Goal: Information Seeking & Learning: Learn about a topic

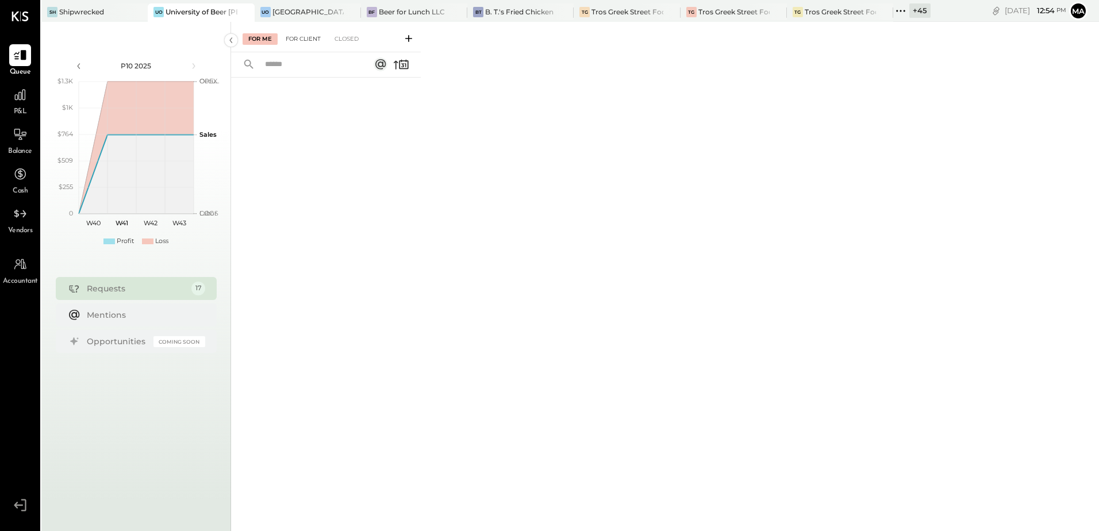
click at [306, 37] on div "For Client" at bounding box center [303, 38] width 47 height 11
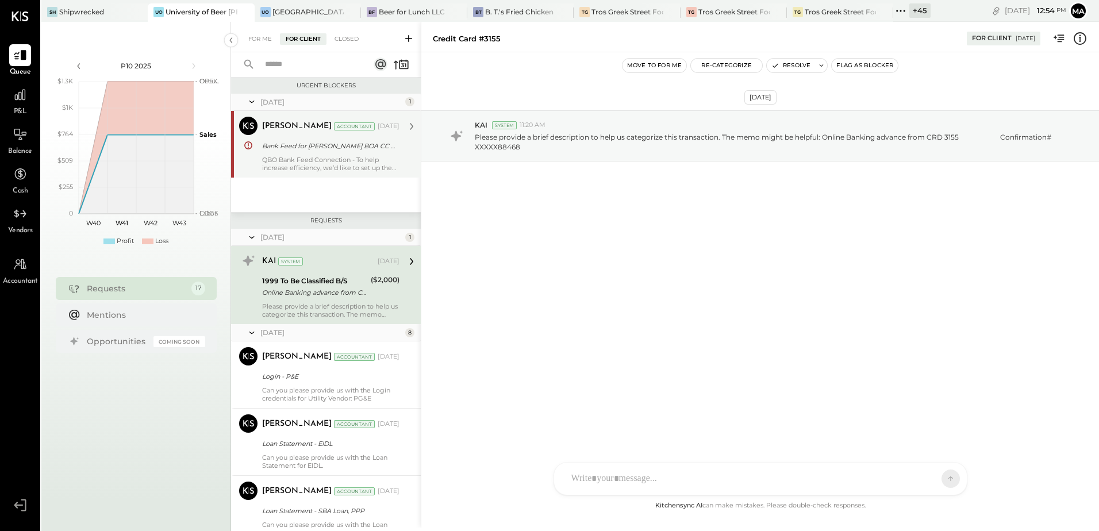
click at [327, 159] on div "QBO Bank Feed Connection - To help increase efficiency, we’d like to set up the…" at bounding box center [330, 164] width 137 height 16
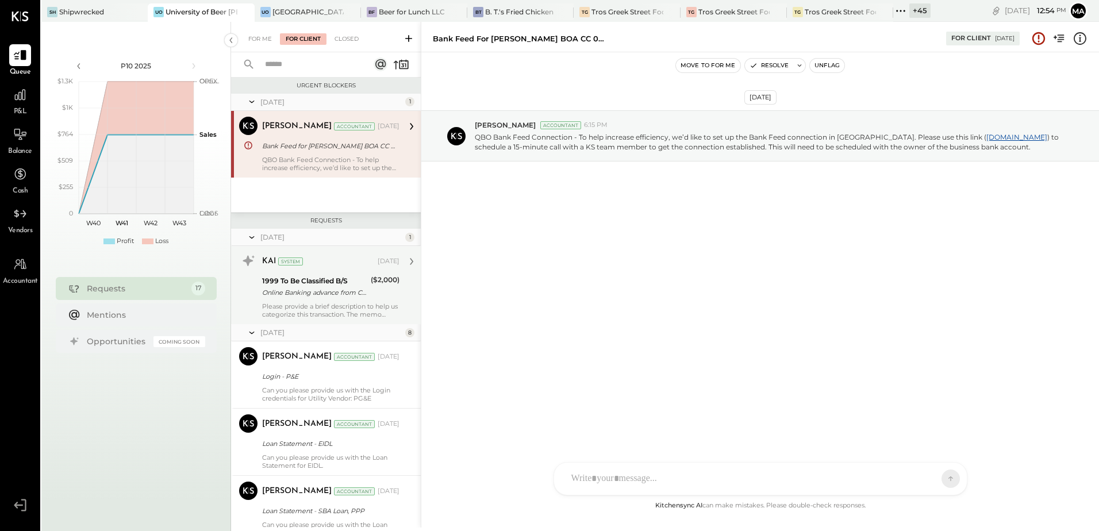
drag, startPoint x: 281, startPoint y: 290, endPoint x: 321, endPoint y: 320, distance: 50.1
click at [281, 290] on div "Online Banking advance from CRD 3155 Confirmation# XXXXX88468" at bounding box center [314, 292] width 105 height 11
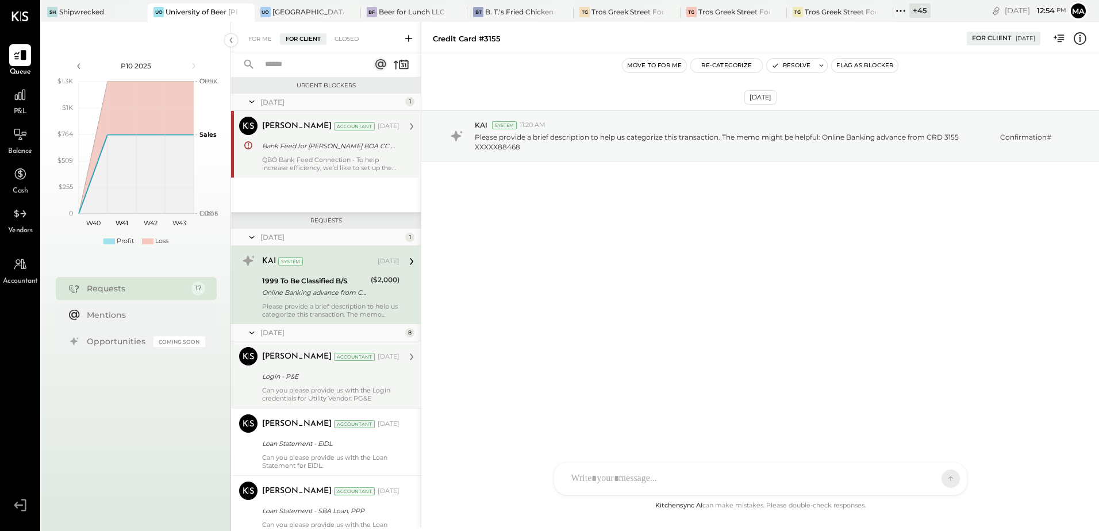
click at [297, 391] on div "Can you please provide us with the Login credentials for Utility Vendor: PG&E" at bounding box center [330, 394] width 137 height 16
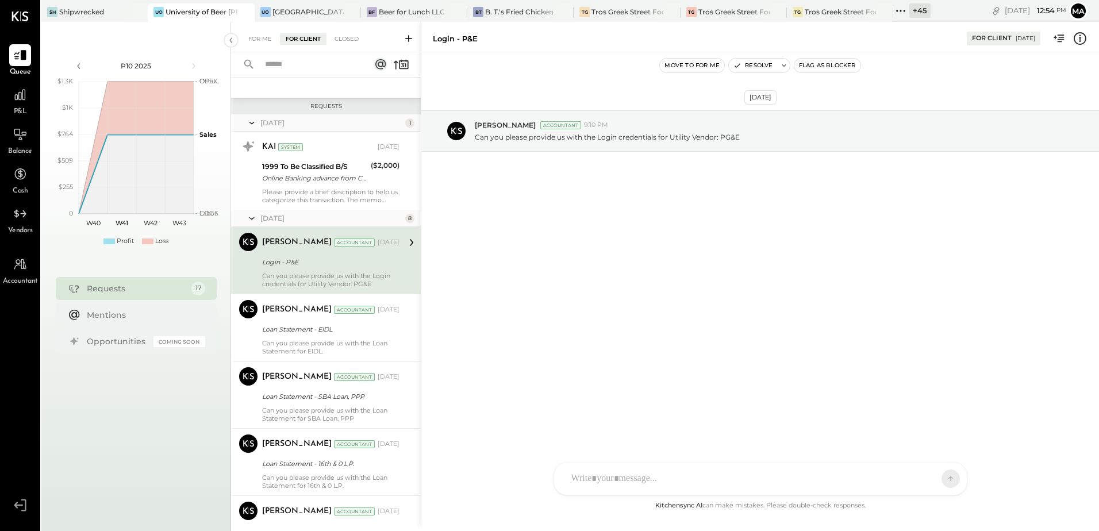
scroll to position [115, 0]
click at [290, 340] on div "Can you please provide us with the Loan Statement for EIDL." at bounding box center [330, 347] width 137 height 16
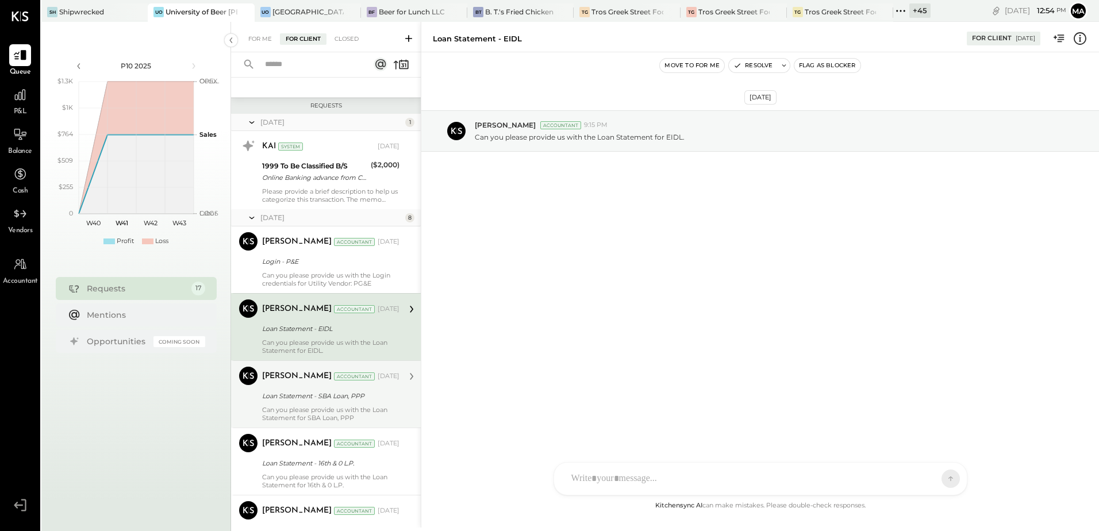
click at [281, 406] on div "Can you please provide us with the Loan Statement for SBA Loan, PPP" at bounding box center [330, 414] width 137 height 16
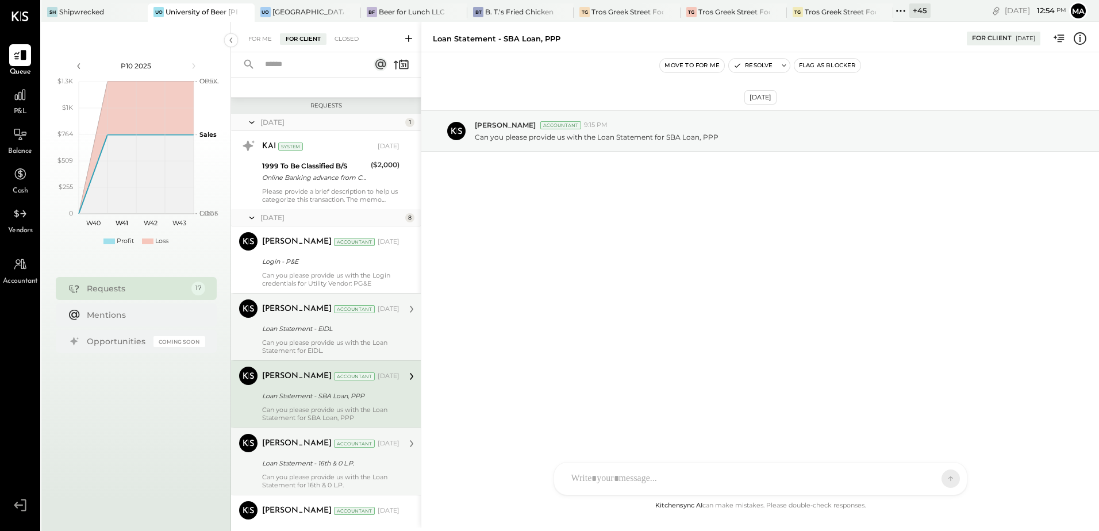
click at [277, 462] on div "Loan Statement - 16th & 0 L.P." at bounding box center [329, 463] width 134 height 11
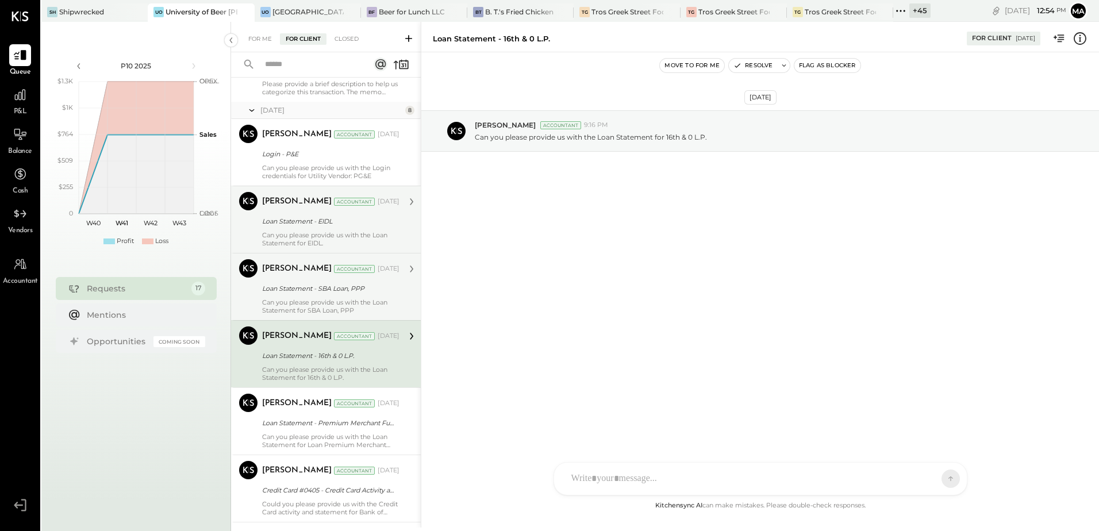
scroll to position [287, 0]
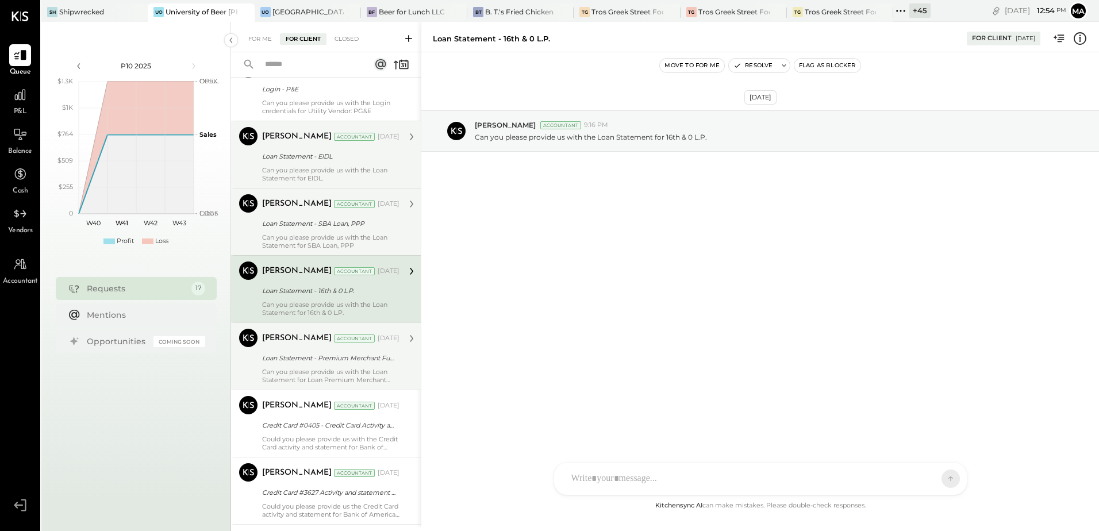
click at [328, 361] on div "Loan Statement - Premium Merchant Funding" at bounding box center [329, 357] width 134 height 11
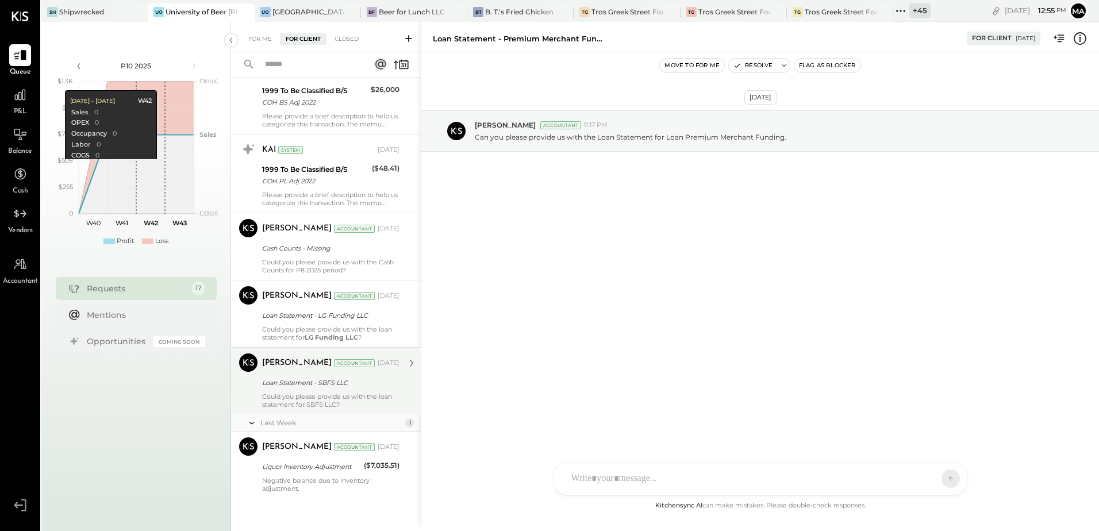
scroll to position [927, 0]
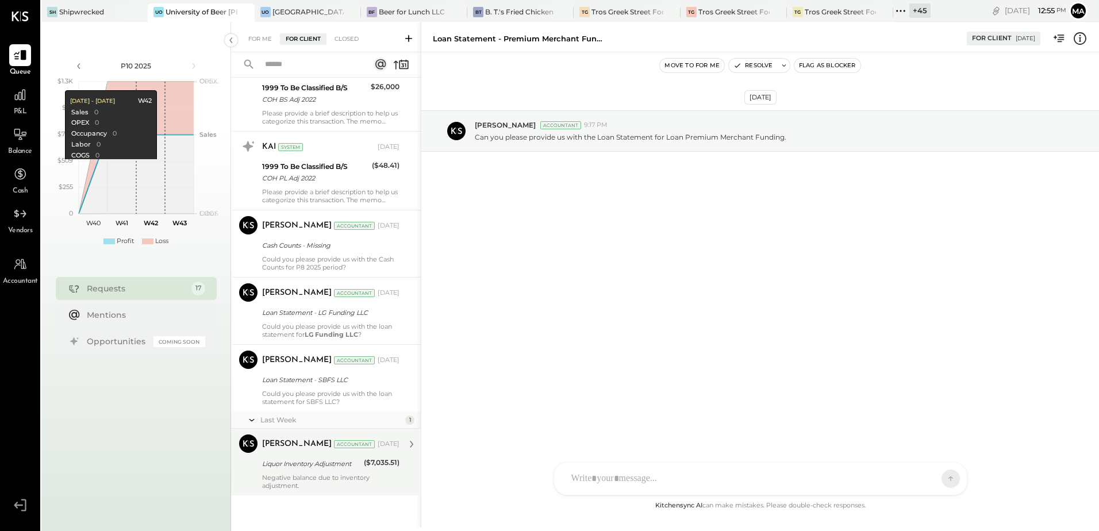
click at [330, 461] on div "Liquor Inventory Adjustment" at bounding box center [311, 463] width 98 height 11
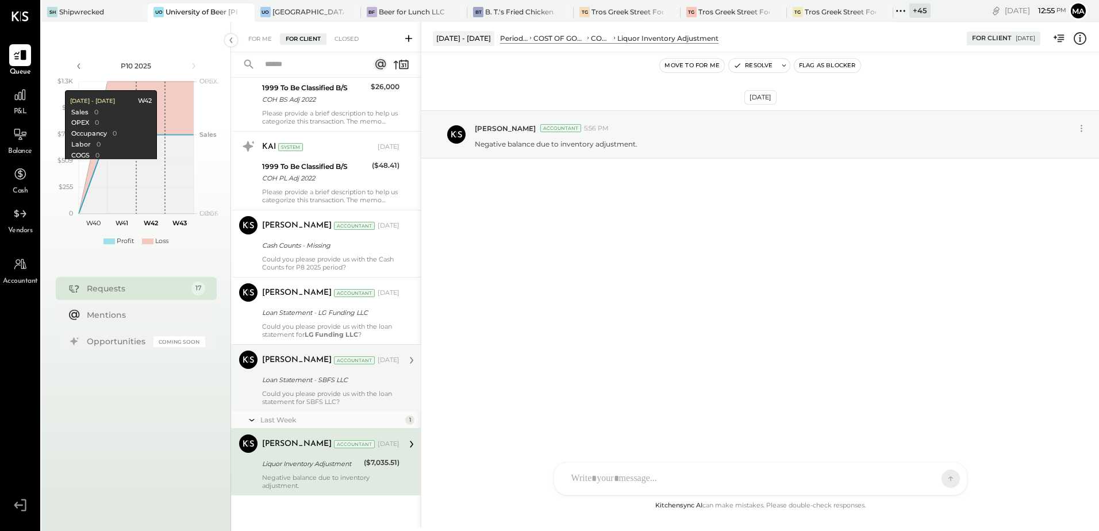
click at [310, 401] on div "Could you please provide us with the loan statement for SBFS LLC?" at bounding box center [330, 398] width 137 height 16
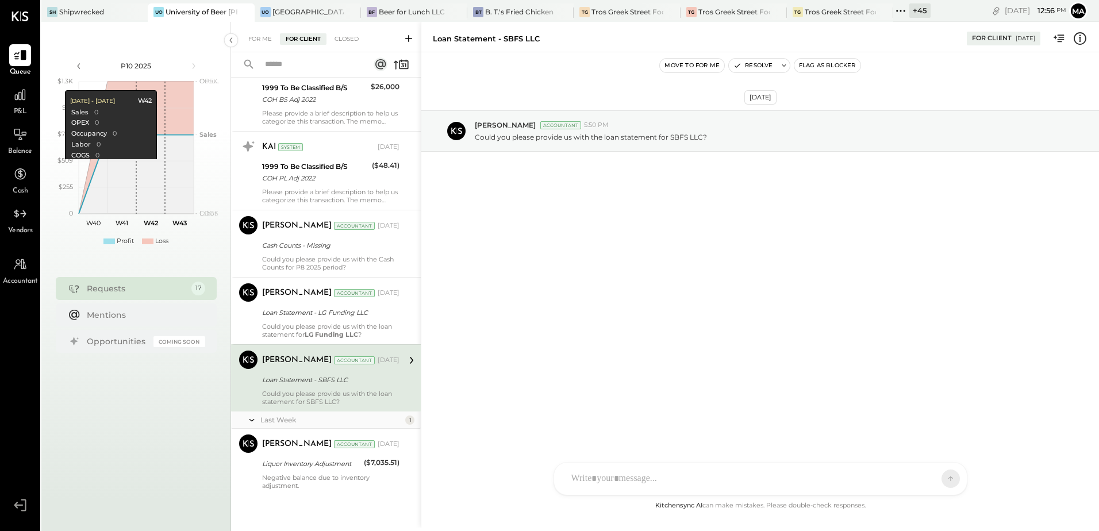
click at [591, 482] on div "SK Sarang Khandhar RP Roshan Patel JS Janvi Soni S sbiggs MB Manoj Bhagat AR Al…" at bounding box center [761, 478] width 414 height 33
click at [587, 427] on div at bounding box center [761, 430] width 390 height 46
click at [777, 414] on div "**********" at bounding box center [761, 430] width 390 height 46
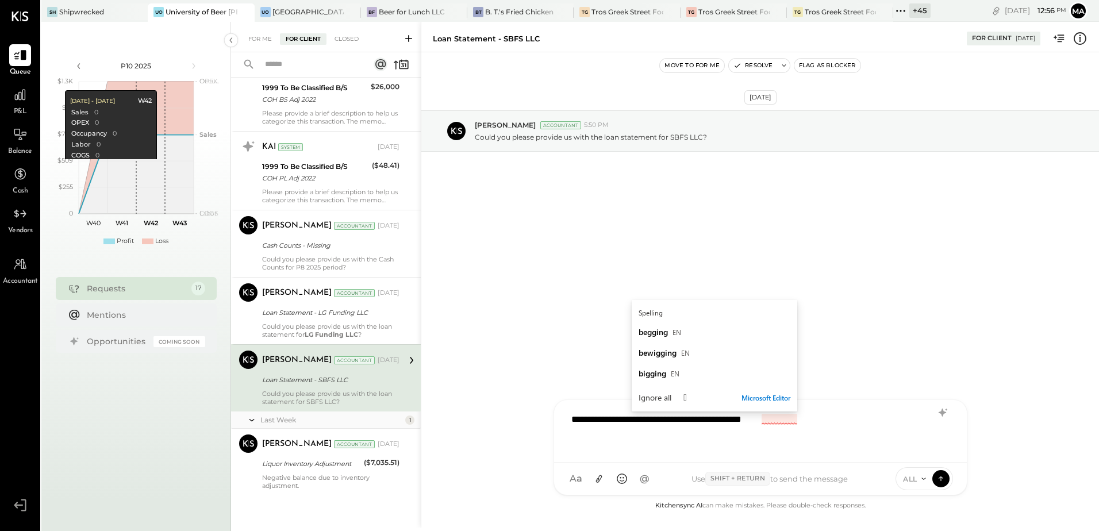
click at [767, 418] on div "**********" at bounding box center [761, 430] width 390 height 46
click at [783, 422] on div "**********" at bounding box center [761, 430] width 390 height 46
click at [781, 417] on div "**********" at bounding box center [761, 430] width 390 height 46
click at [831, 422] on div "**********" at bounding box center [761, 430] width 390 height 46
click at [829, 430] on div "**********" at bounding box center [761, 430] width 390 height 46
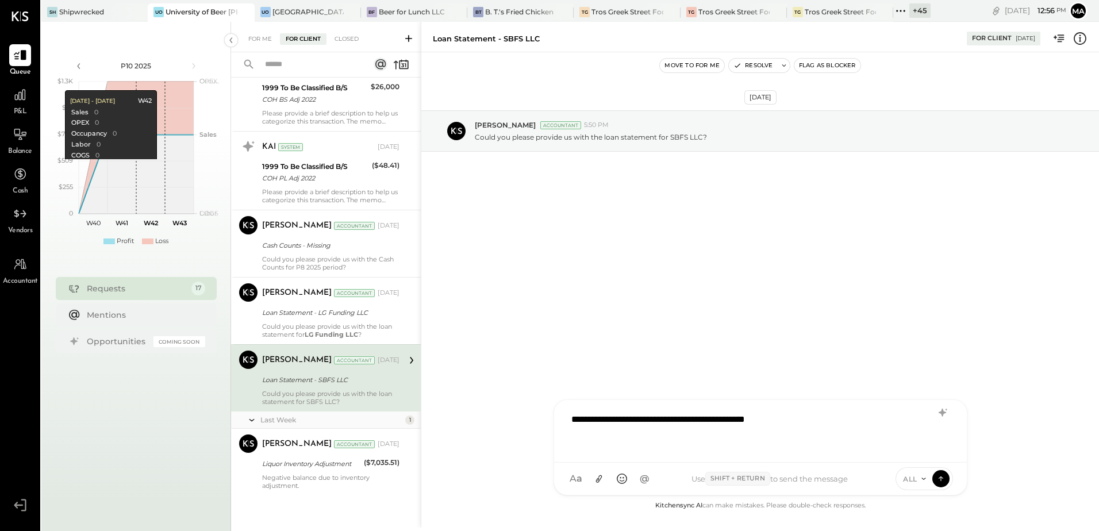
click at [748, 436] on div "**********" at bounding box center [761, 430] width 390 height 46
click at [820, 422] on div "**********" at bounding box center [761, 430] width 390 height 46
click at [783, 422] on div "**********" at bounding box center [761, 430] width 390 height 46
click at [827, 420] on div "**********" at bounding box center [761, 430] width 390 height 46
click at [786, 421] on div "**********" at bounding box center [761, 430] width 390 height 46
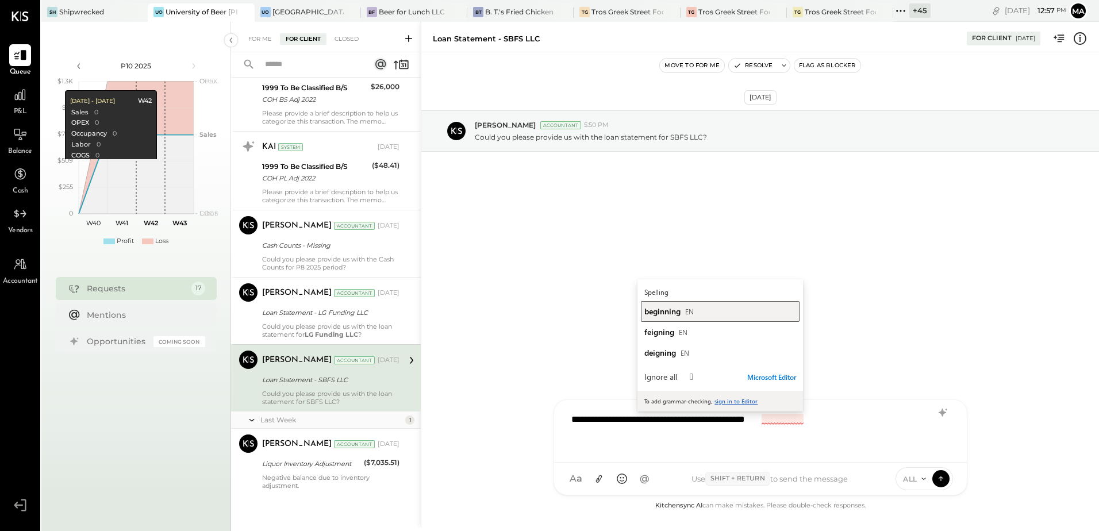
click at [671, 316] on span "beginning" at bounding box center [662, 311] width 36 height 11
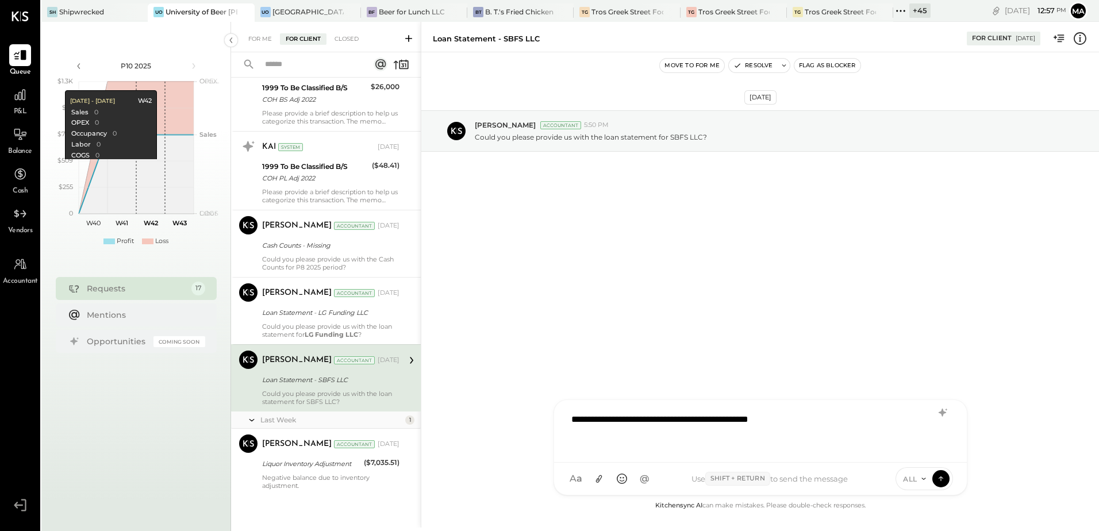
click at [836, 416] on div "**********" at bounding box center [761, 430] width 390 height 46
click at [811, 418] on div "**********" at bounding box center [761, 430] width 390 height 46
click at [940, 479] on icon at bounding box center [940, 479] width 1 height 5
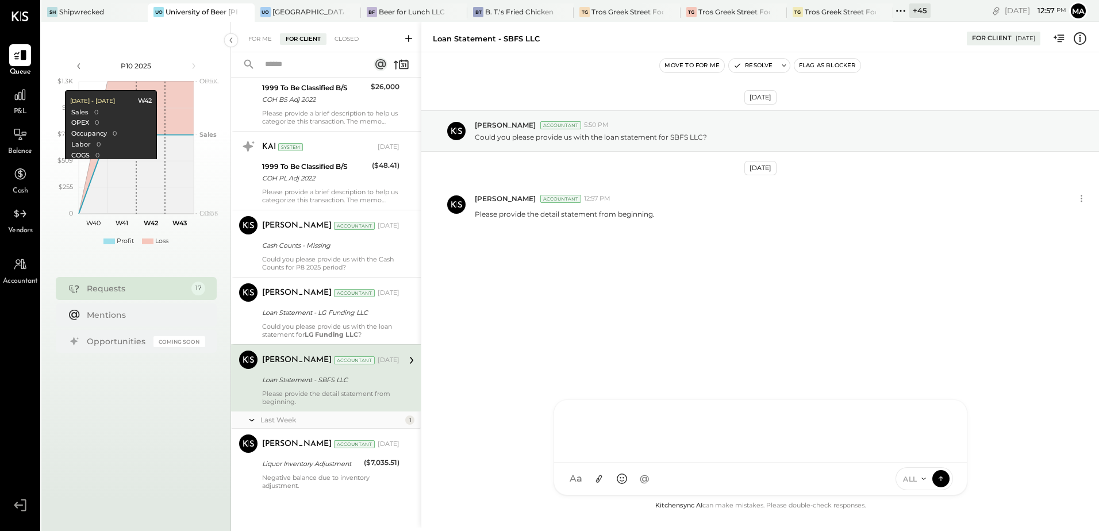
scroll to position [928, 0]
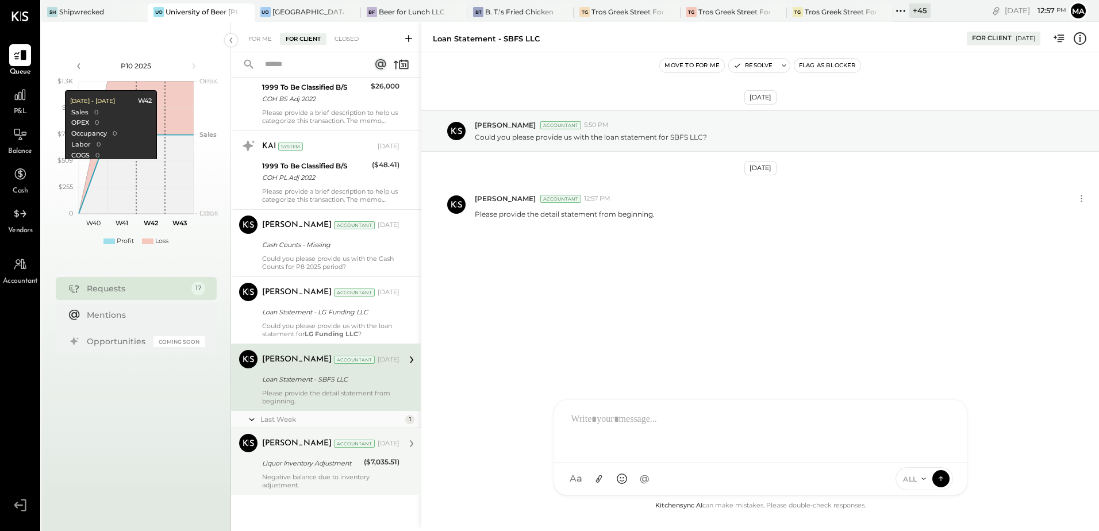
click at [291, 482] on div "Negative balance due to inventory adjustment." at bounding box center [330, 481] width 137 height 16
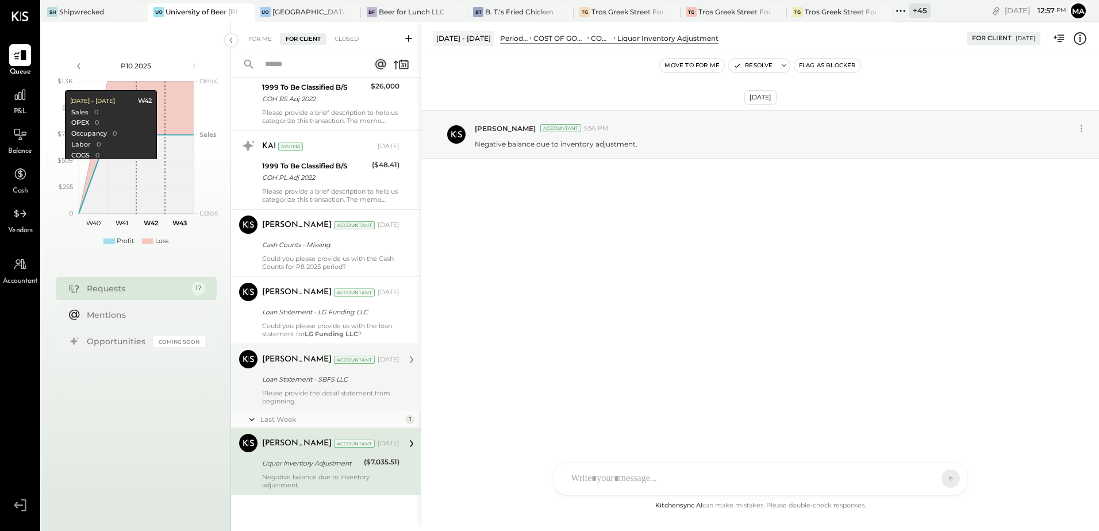
click at [294, 384] on div "Loan Statement - SBFS LLC" at bounding box center [329, 379] width 134 height 11
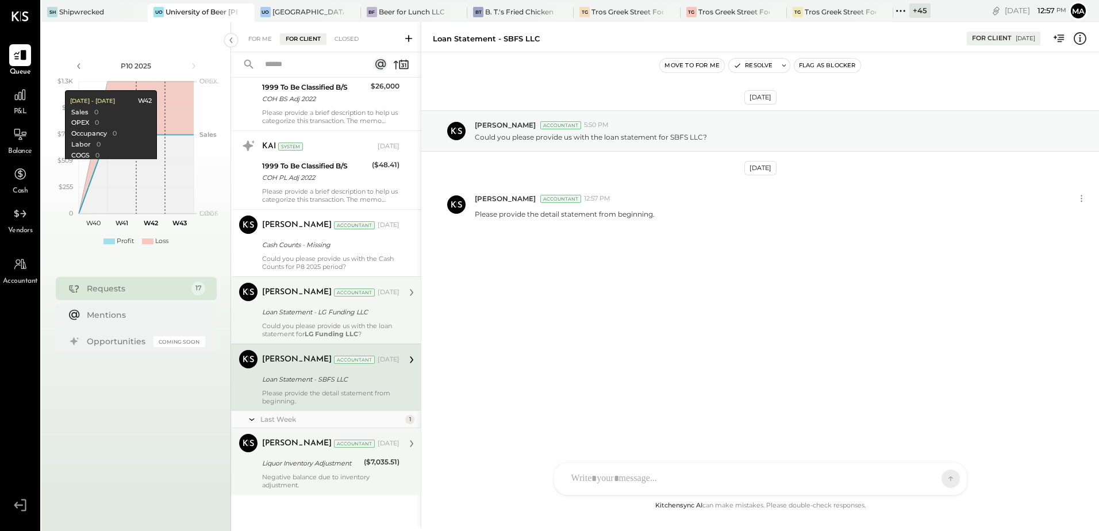
click at [289, 321] on div "Parth Shah Accountant Aug 29, 2025 Loan Statement - LG Funding LLC Could you pl…" at bounding box center [330, 310] width 137 height 55
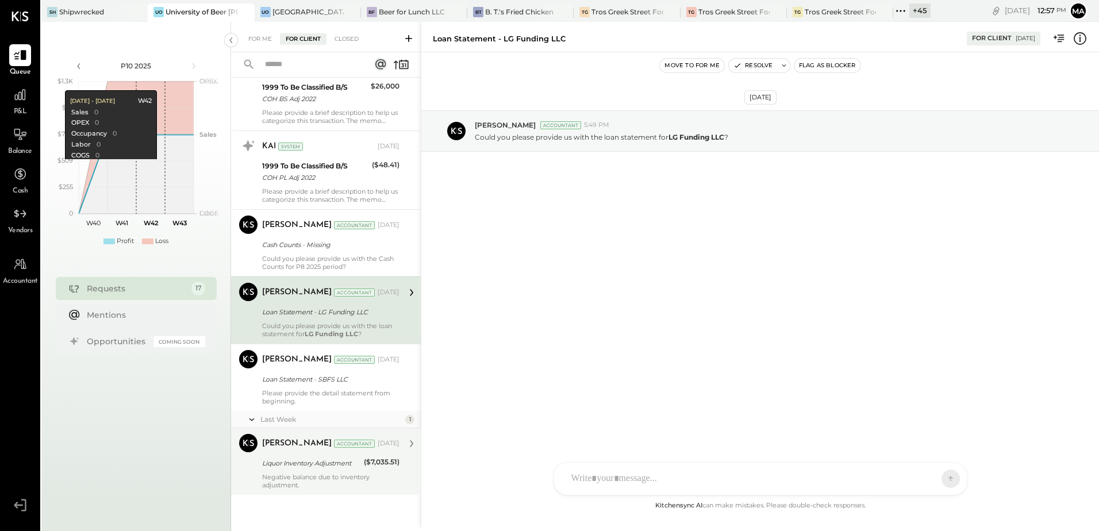
click at [316, 322] on div "Could you please provide us with the loan statement for LG Funding LLC ?" at bounding box center [330, 330] width 137 height 16
click at [581, 479] on div "SK Sarang Khandhar RP Roshan Patel JS Janvi Soni S sbiggs MB Manoj Bhagat AR Al…" at bounding box center [761, 478] width 414 height 33
click at [941, 484] on icon at bounding box center [941, 478] width 10 height 11
click at [754, 67] on button "Resolve" at bounding box center [753, 66] width 48 height 14
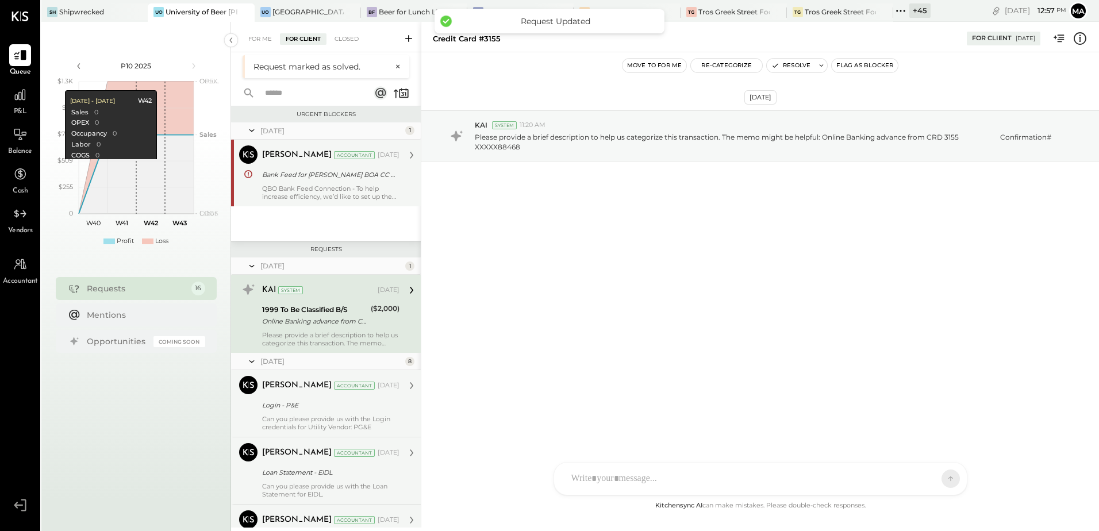
click at [306, 428] on div "Can you please provide us with the Login credentials for Utility Vendor: PG&E" at bounding box center [330, 423] width 137 height 16
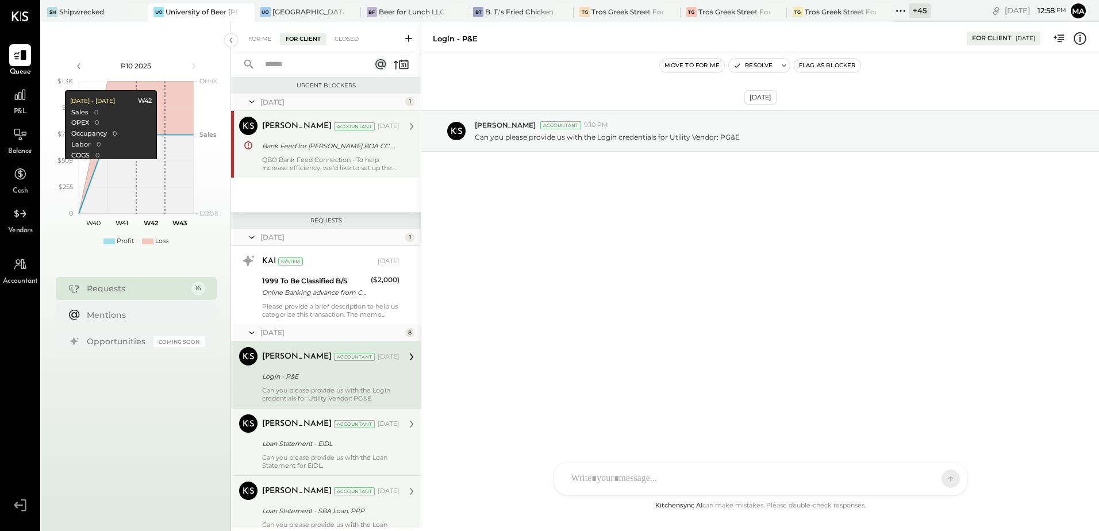
click at [331, 454] on div "Can you please provide us with the Loan Statement for EIDL." at bounding box center [330, 462] width 137 height 16
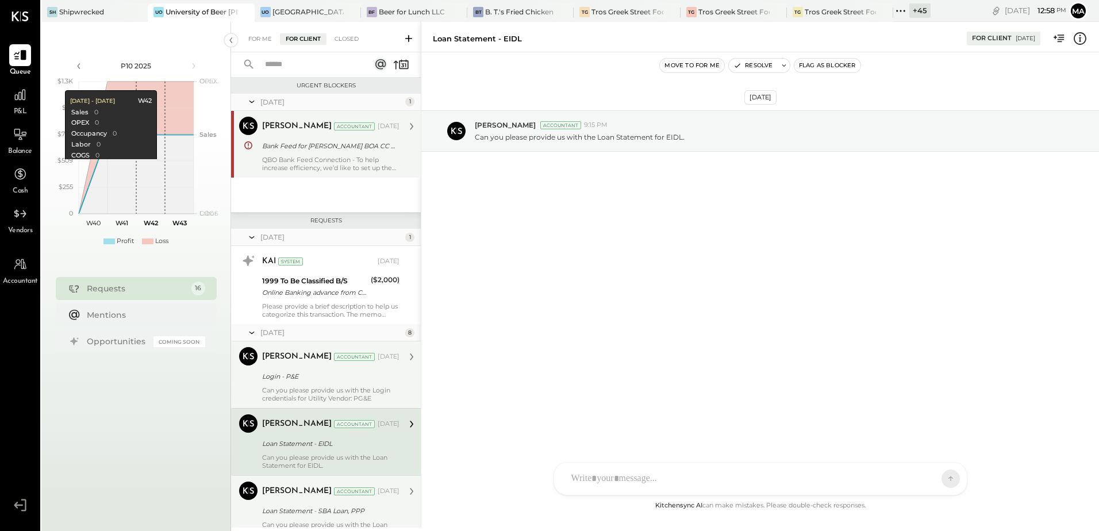
click at [339, 506] on div "Loan Statement - SBA Loan, PPP" at bounding box center [329, 510] width 134 height 11
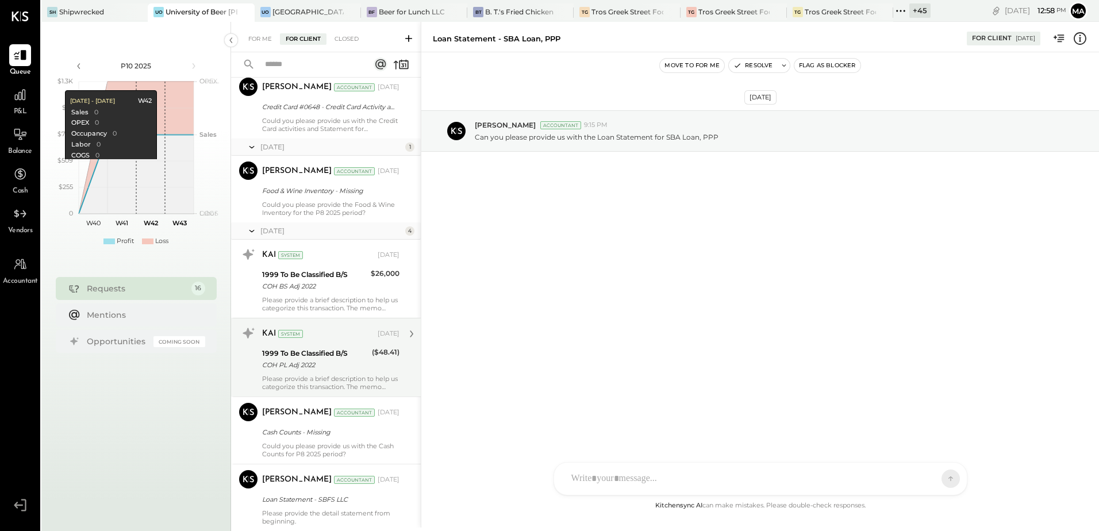
scroll to position [860, 0]
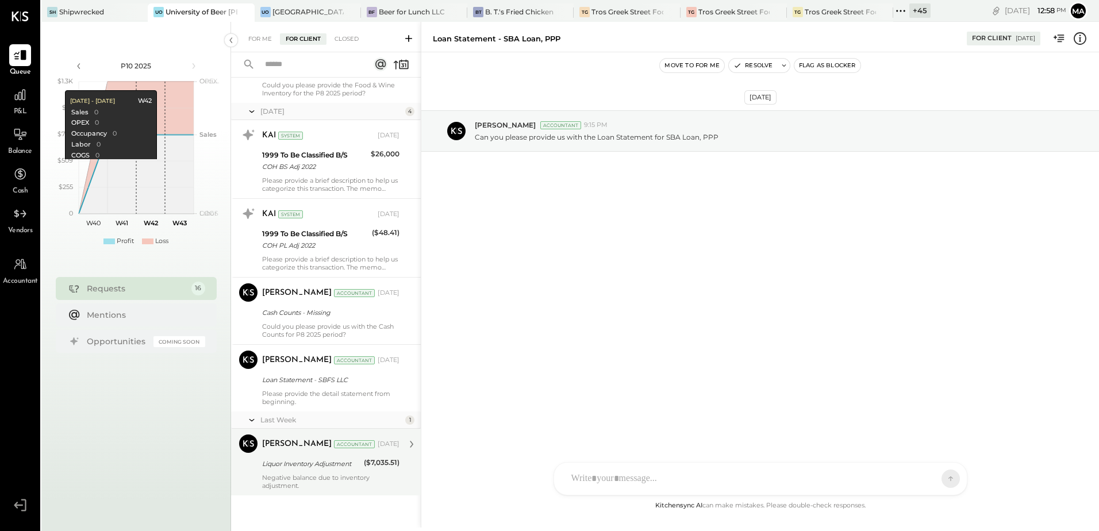
click at [324, 483] on div "Negative balance due to inventory adjustment." at bounding box center [330, 482] width 137 height 16
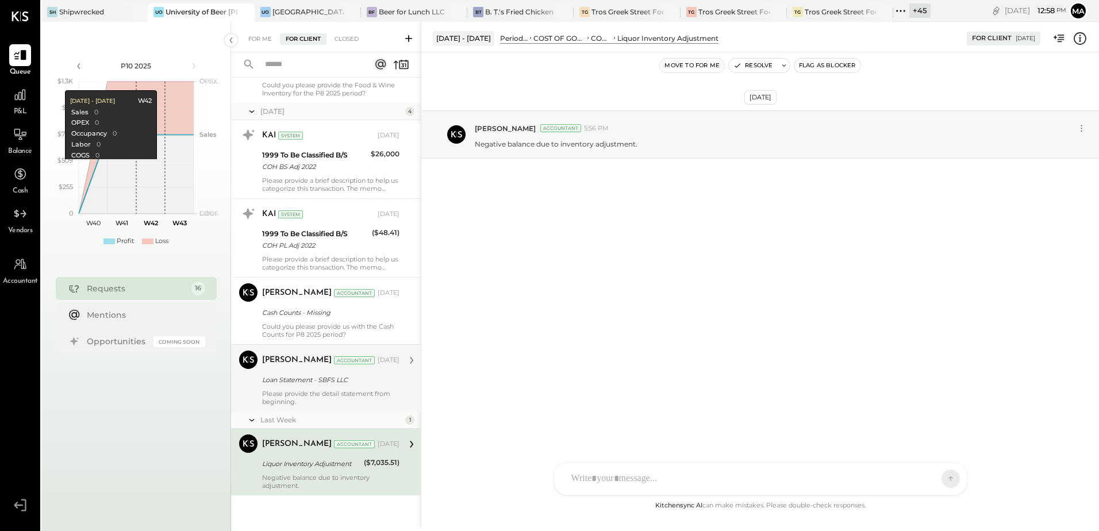
click at [291, 394] on div "Please provide the detail statement from beginning." at bounding box center [330, 398] width 137 height 16
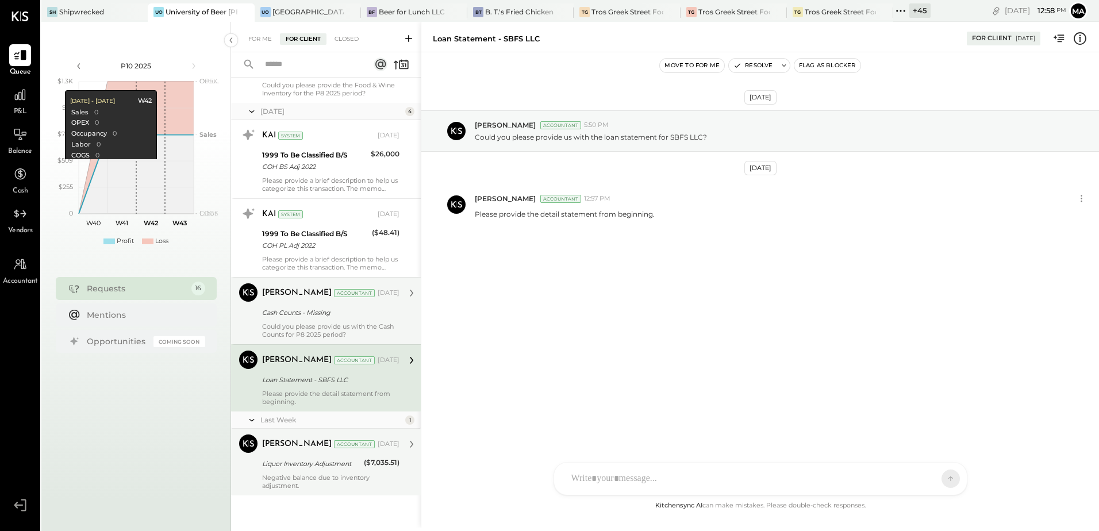
click at [312, 315] on div "Cash Counts - Missing" at bounding box center [329, 312] width 134 height 11
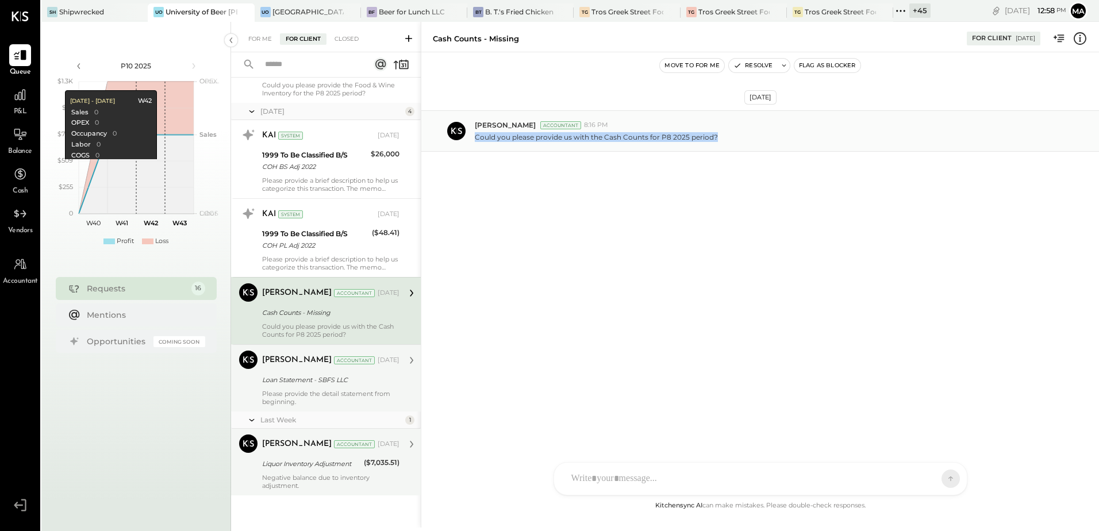
drag, startPoint x: 473, startPoint y: 139, endPoint x: 717, endPoint y: 146, distance: 243.8
click at [717, 146] on div "Parth Shah Accountant 8:16 PM Could you please provide us with the Cash Counts …" at bounding box center [760, 130] width 678 height 41
copy p "Could you please provide us with the Cash Counts for P8 2025 period?"
click at [627, 453] on div at bounding box center [762, 430] width 393 height 46
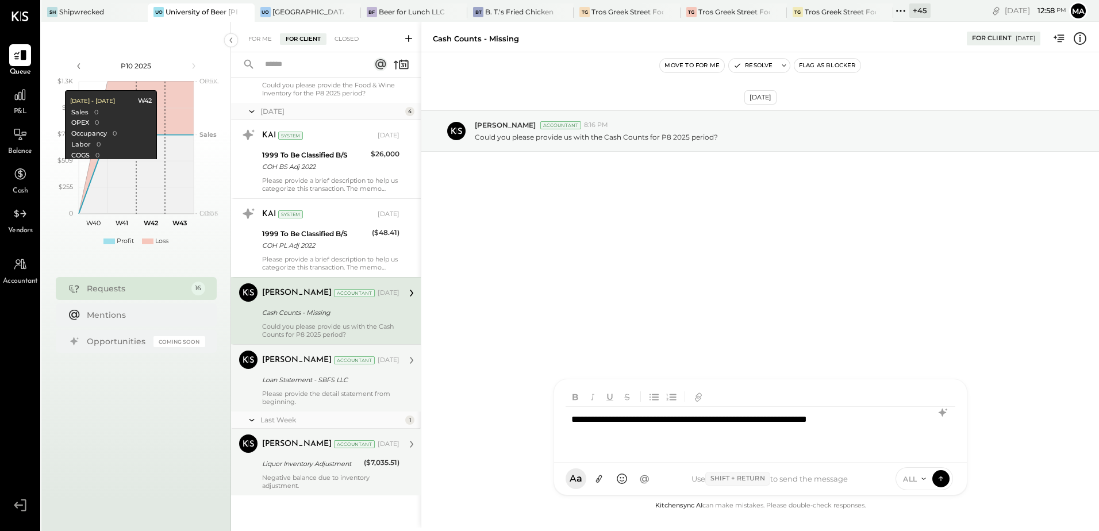
click at [825, 419] on div "**********" at bounding box center [761, 430] width 390 height 46
click at [942, 480] on icon at bounding box center [941, 478] width 10 height 11
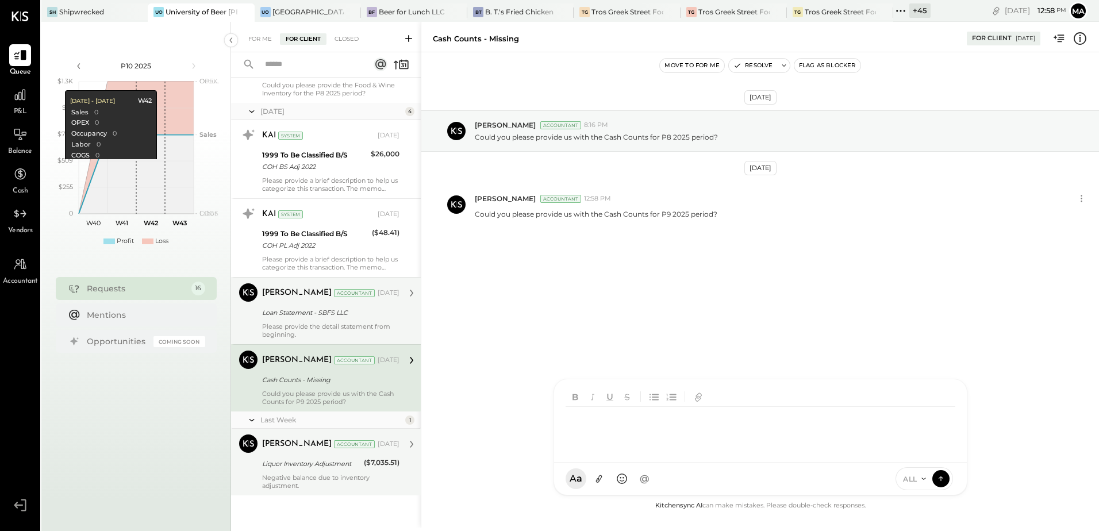
scroll to position [861, 0]
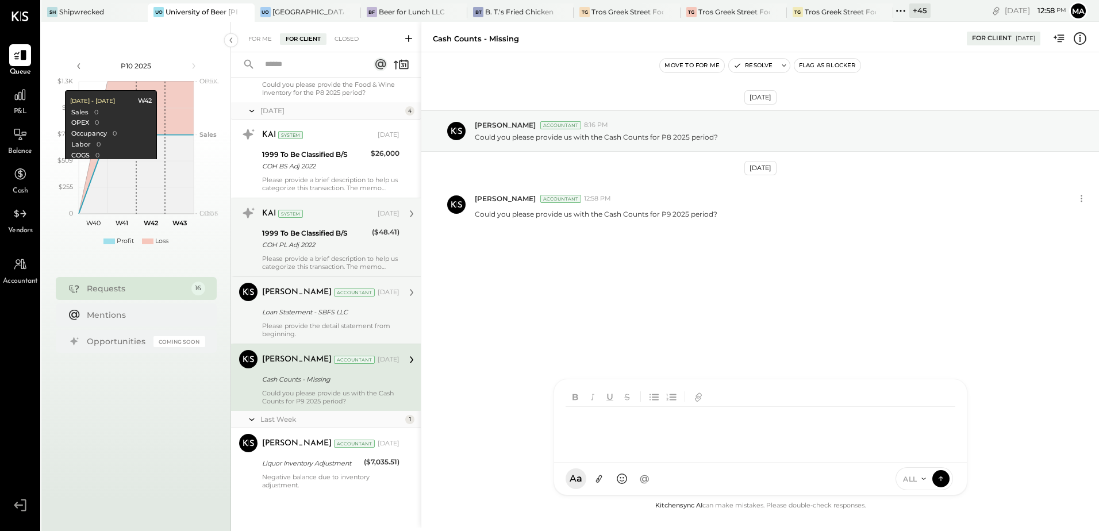
click at [313, 238] on div "1999 To Be Classified B/S" at bounding box center [315, 233] width 106 height 11
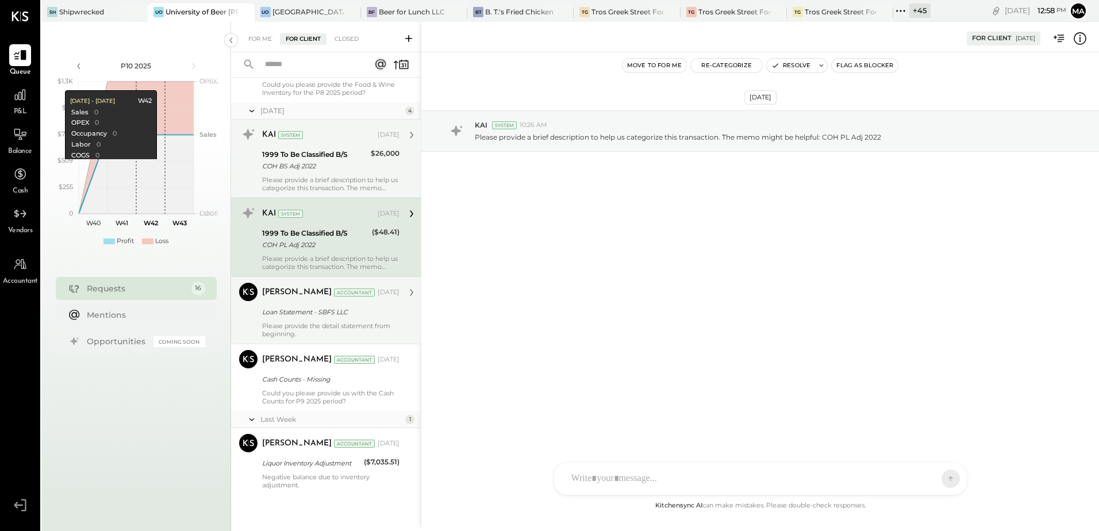
click at [297, 172] on div "1999 To Be Classified B/S COH BS Adj 2022" at bounding box center [314, 160] width 105 height 25
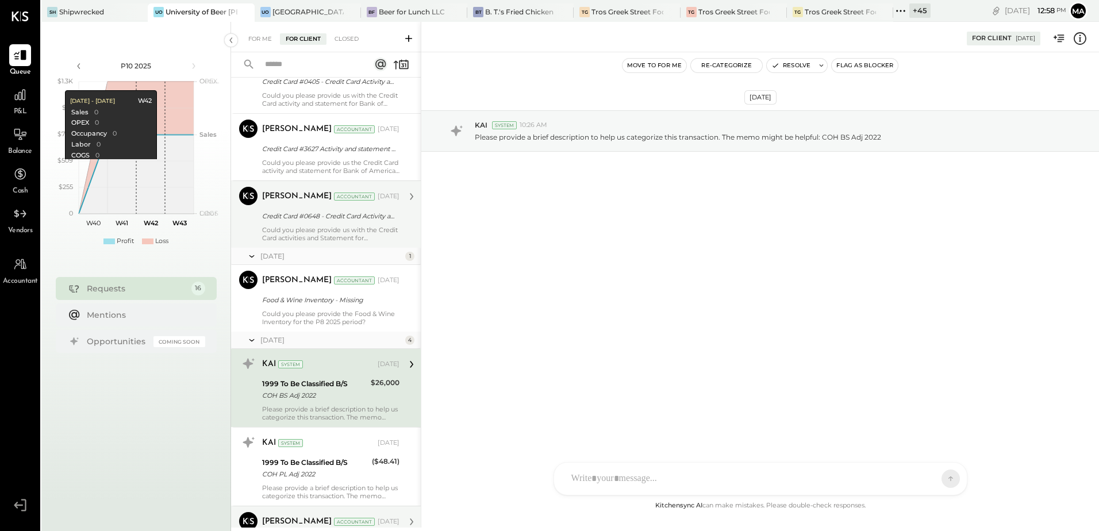
scroll to position [631, 0]
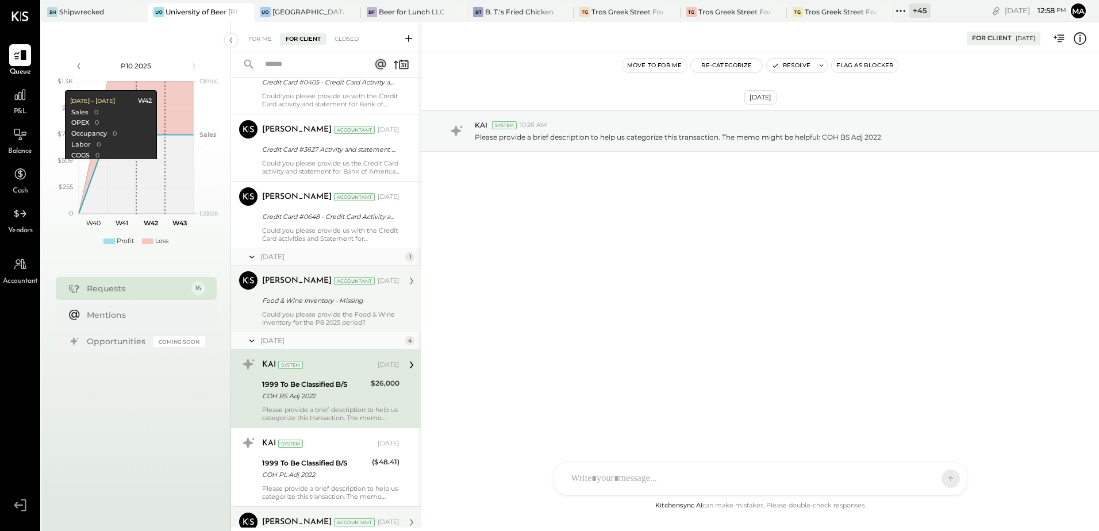
click at [344, 318] on div "Could you please provide the Food & Wine Inventory for the P8 2025 period?" at bounding box center [330, 318] width 137 height 16
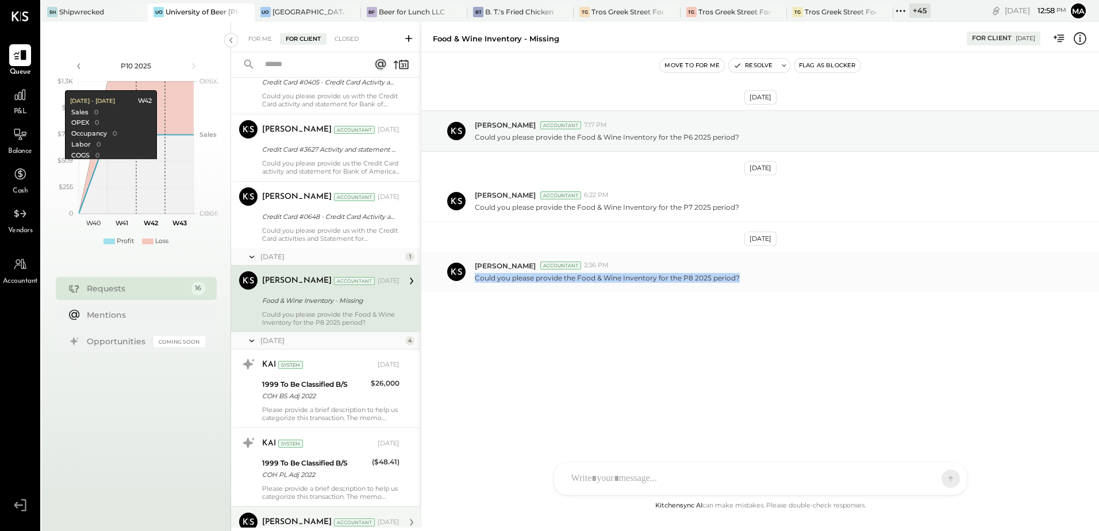
drag, startPoint x: 473, startPoint y: 274, endPoint x: 735, endPoint y: 291, distance: 262.7
click at [735, 291] on div "Parth Shah Accountant 2:36 PM Could you please provide the Food & Wine Inventor…" at bounding box center [760, 272] width 678 height 40
copy p "Could you please provide the Food & Wine Inventory for the P8 2025 period?"
click at [610, 479] on div "SK Sarang Khandhar RP Roshan Patel JS Janvi Soni S sbiggs MB Manoj Bhagat AR Al…" at bounding box center [761, 478] width 414 height 33
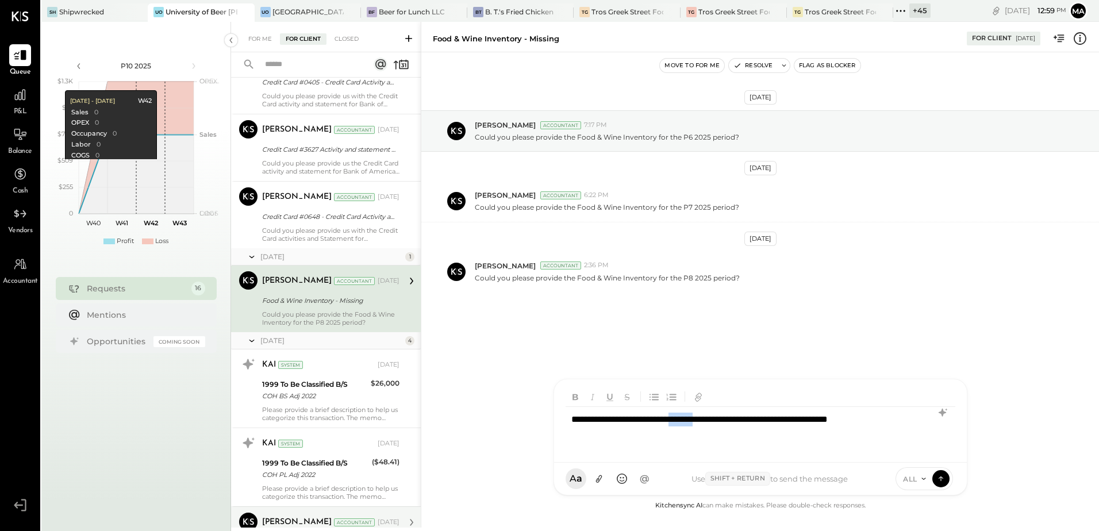
drag, startPoint x: 738, startPoint y: 418, endPoint x: 703, endPoint y: 418, distance: 34.5
click at [703, 418] on div "**********" at bounding box center [761, 430] width 390 height 46
drag, startPoint x: 822, startPoint y: 416, endPoint x: 839, endPoint y: 471, distance: 57.6
click at [822, 417] on div "**********" at bounding box center [761, 430] width 390 height 46
click at [944, 483] on icon at bounding box center [941, 478] width 10 height 11
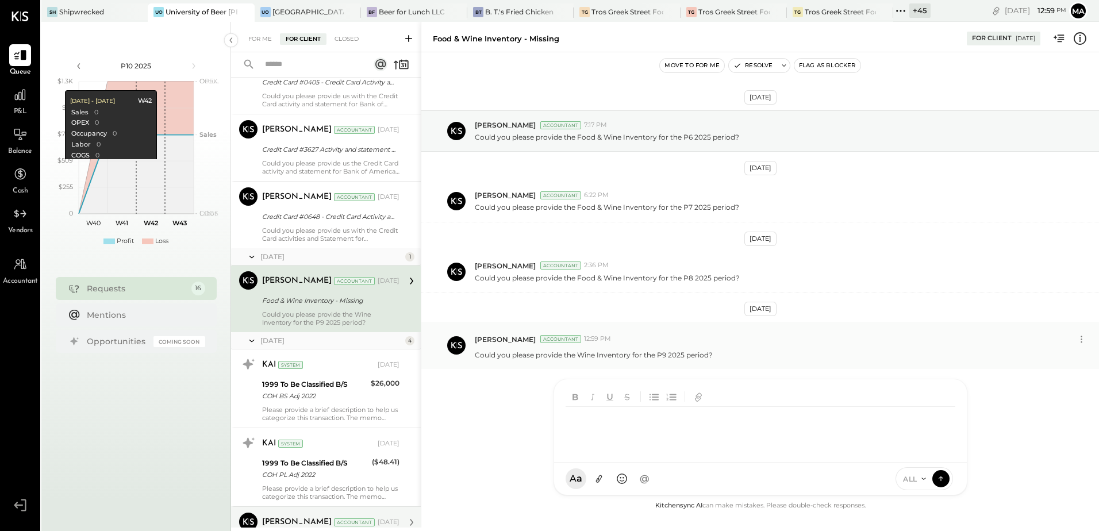
scroll to position [626, 0]
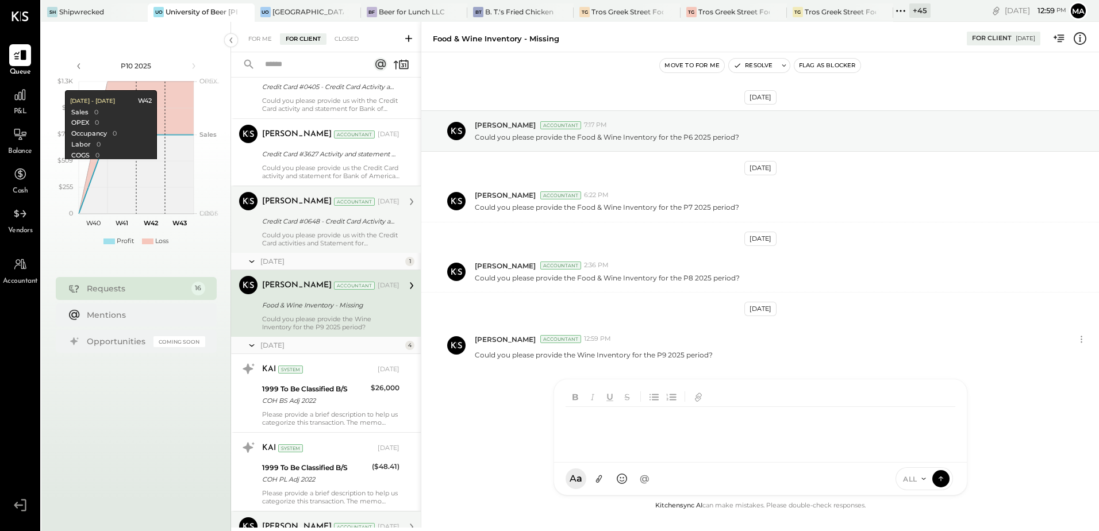
click at [296, 239] on div "Could you please provide us with the Credit Card activities and Statement for W…" at bounding box center [330, 239] width 137 height 16
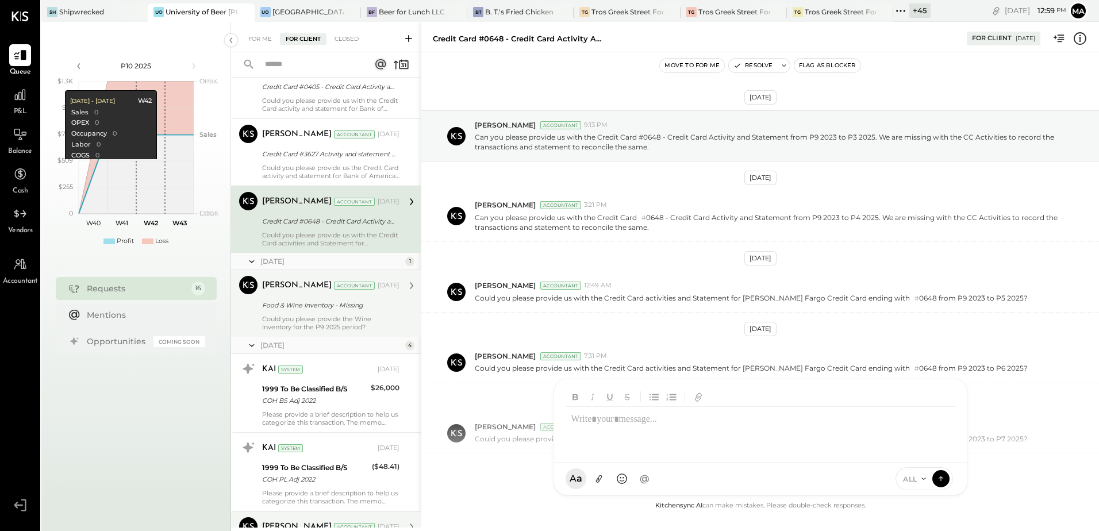
scroll to position [112, 0]
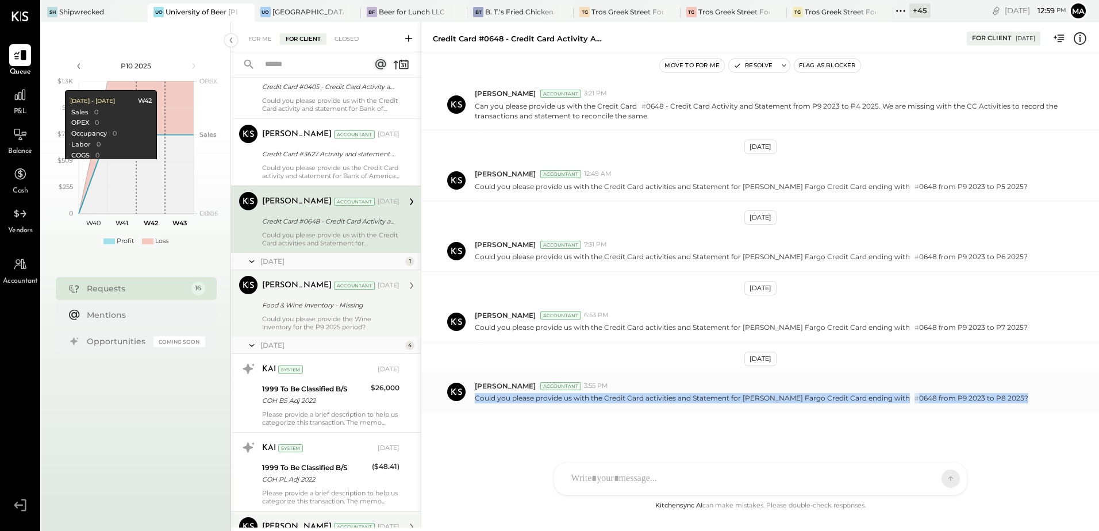
drag, startPoint x: 473, startPoint y: 401, endPoint x: 993, endPoint y: 401, distance: 519.6
click at [993, 401] on div "Parth Shah Accountant 3:55 PM Could you please provide us with the Credit Card …" at bounding box center [760, 392] width 678 height 41
drag, startPoint x: 993, startPoint y: 401, endPoint x: 1000, endPoint y: 435, distance: 34.7
click at [1000, 435] on div "Apr 7th, 2025 Parth Shah Accountant 9:13 PM Can you please provide us with the …" at bounding box center [760, 290] width 678 height 418
click at [881, 400] on p "Could you please provide us with the Credit Card activities and Statement for W…" at bounding box center [752, 398] width 554 height 10
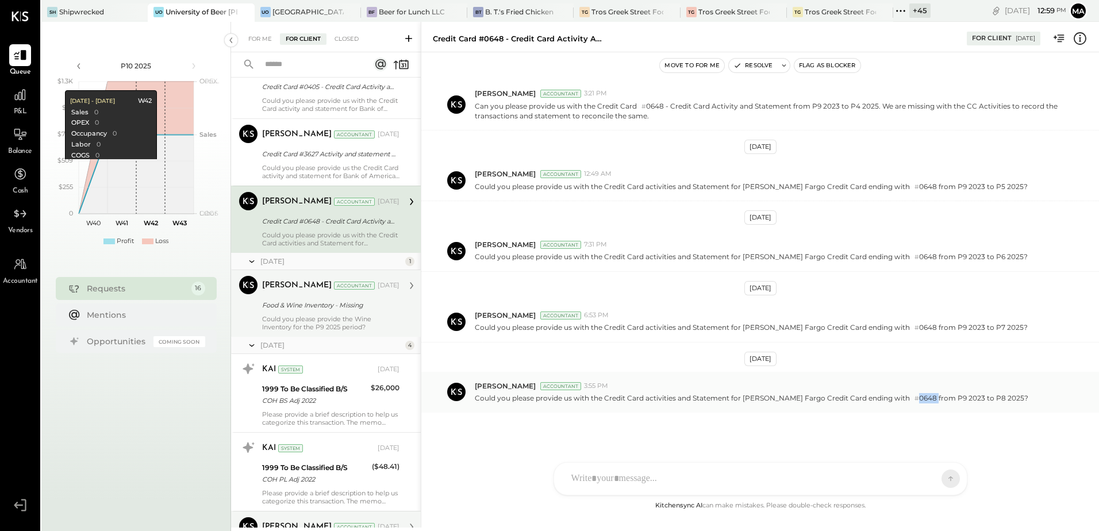
click at [881, 400] on p "Could you please provide us with the Credit Card activities and Statement for W…" at bounding box center [752, 398] width 554 height 10
copy p "0648"
click at [610, 475] on div "SK Sarang Khandhar RP Roshan Patel JS Janvi Soni S sbiggs MB Manoj Bhagat AR Al…" at bounding box center [761, 478] width 414 height 33
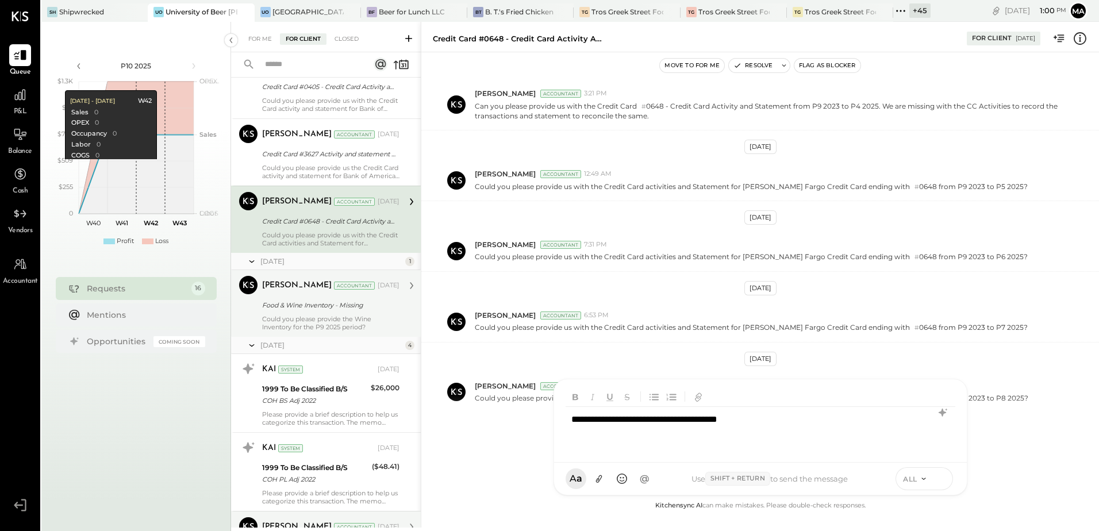
click at [943, 481] on icon at bounding box center [941, 478] width 10 height 11
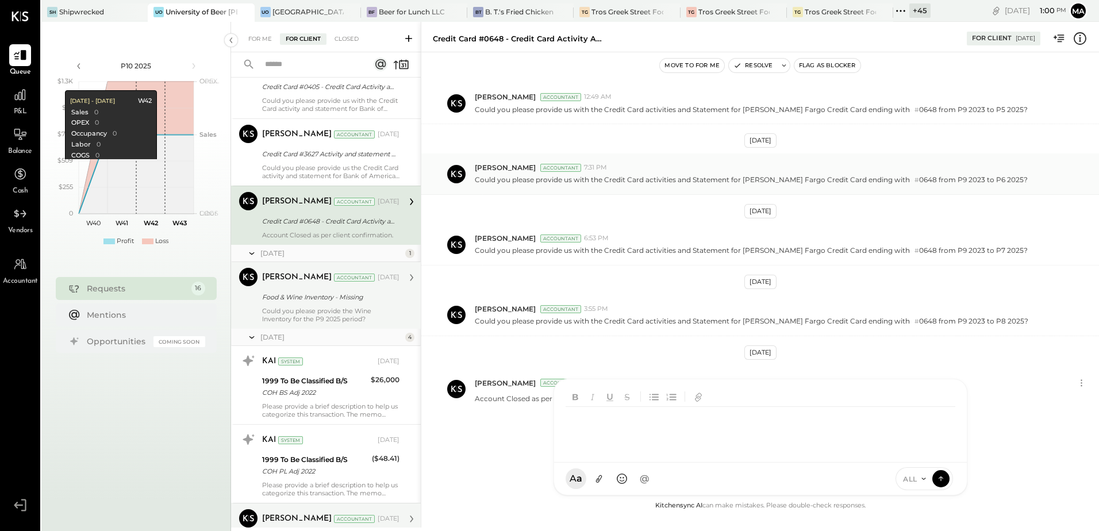
scroll to position [537, 0]
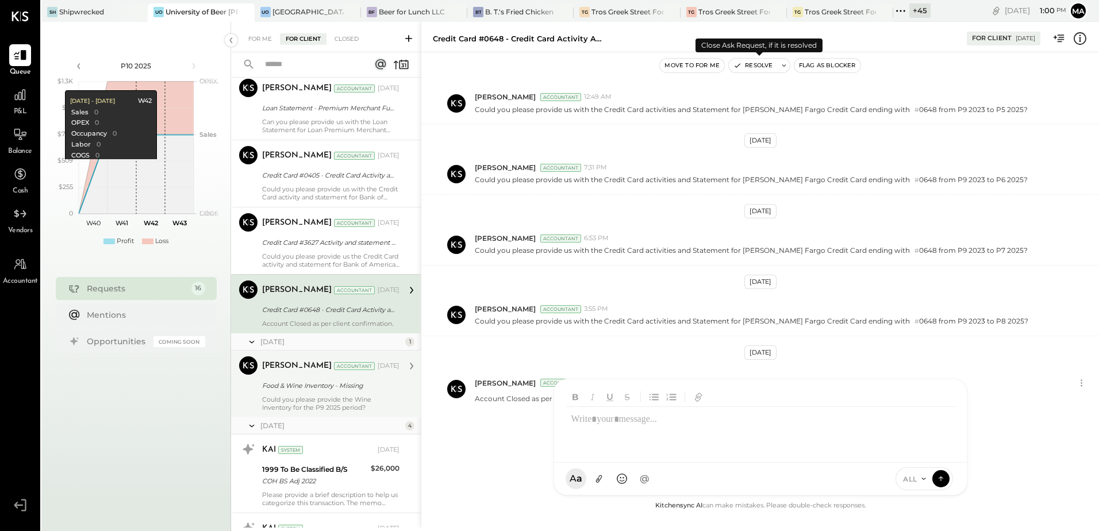
click at [751, 66] on button "Resolve" at bounding box center [753, 66] width 48 height 14
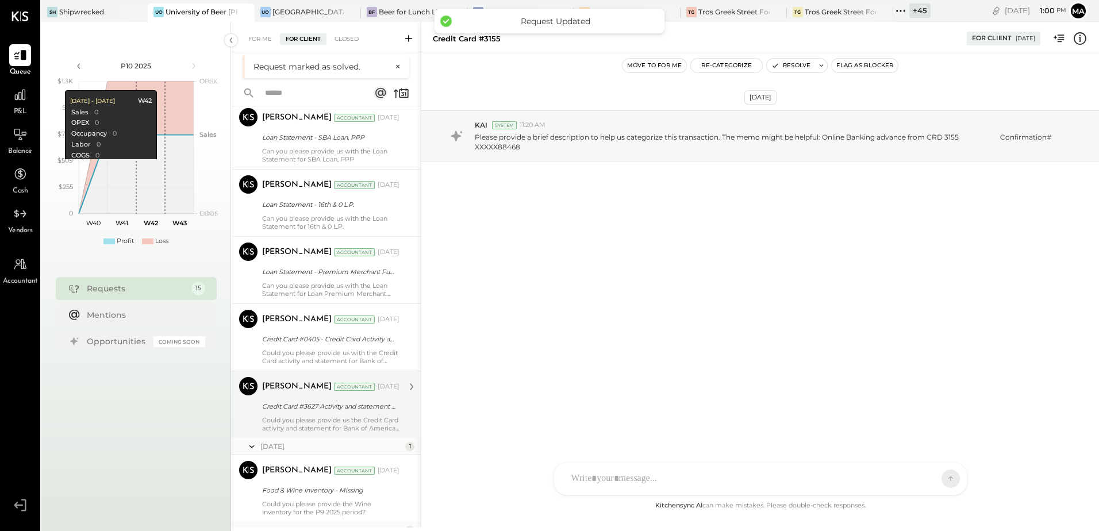
scroll to position [747, 0]
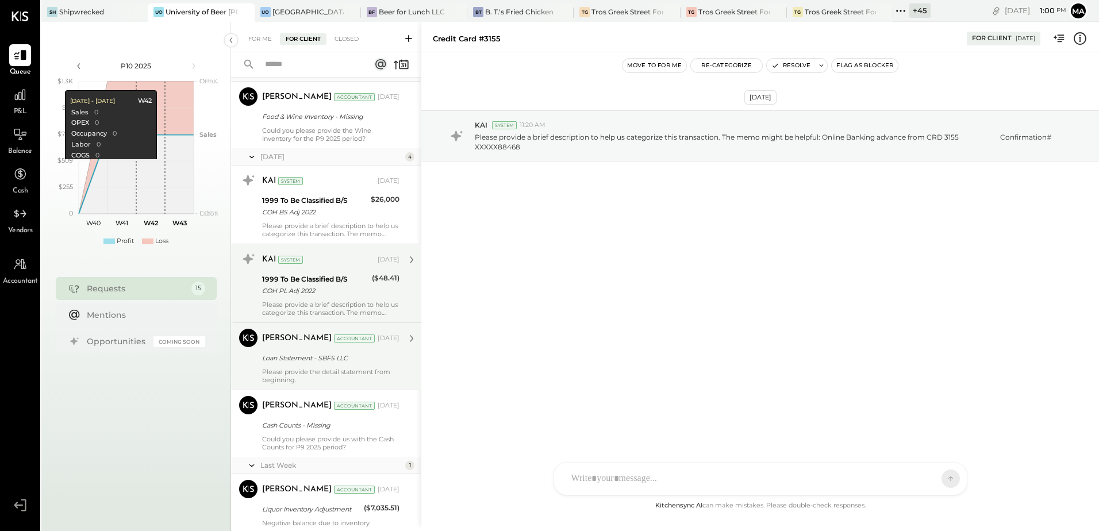
click at [320, 301] on div "Please provide a brief description to help us categorize this transaction. The …" at bounding box center [330, 309] width 137 height 16
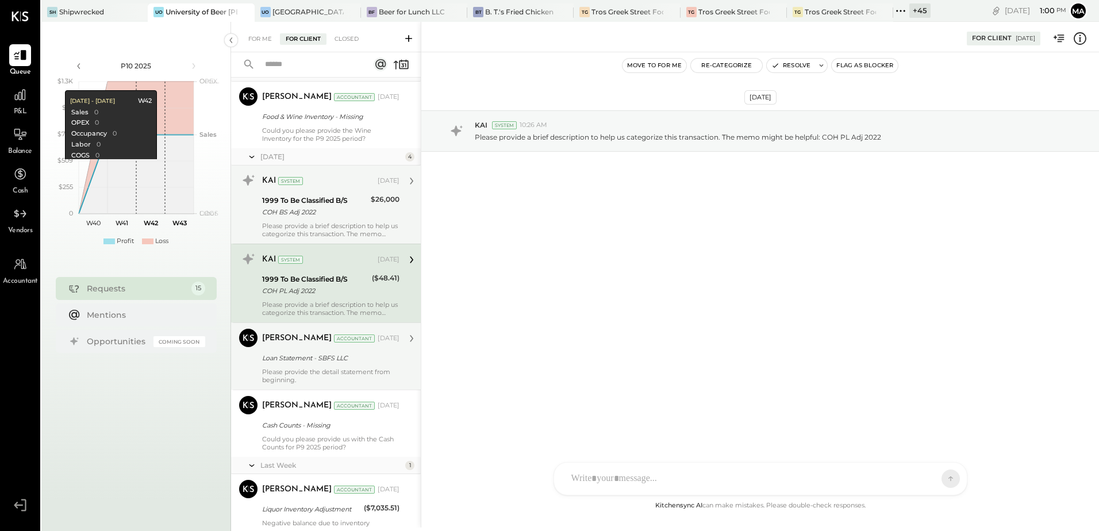
click at [324, 225] on div "Please provide a brief description to help us categorize this transaction. The …" at bounding box center [330, 230] width 137 height 16
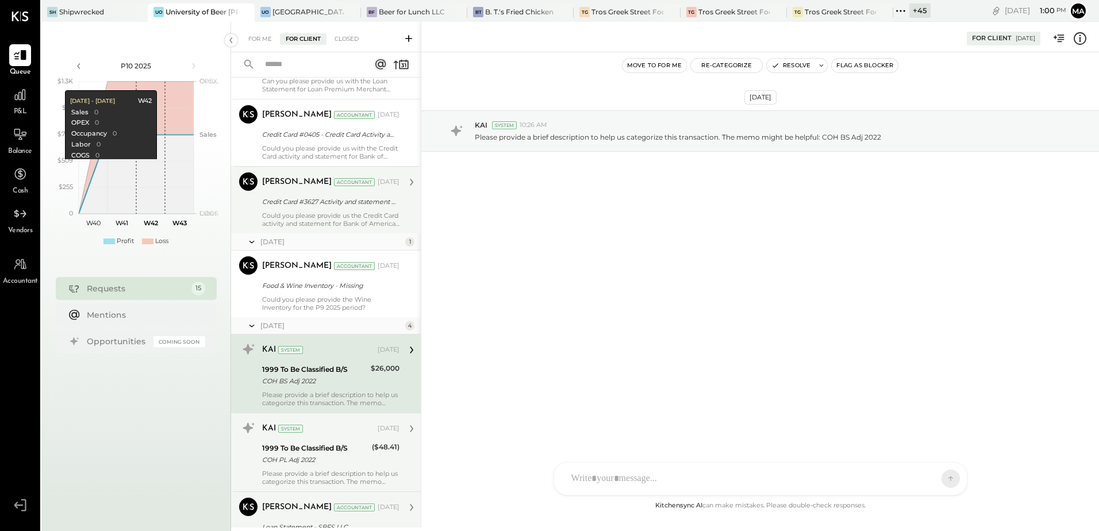
scroll to position [575, 0]
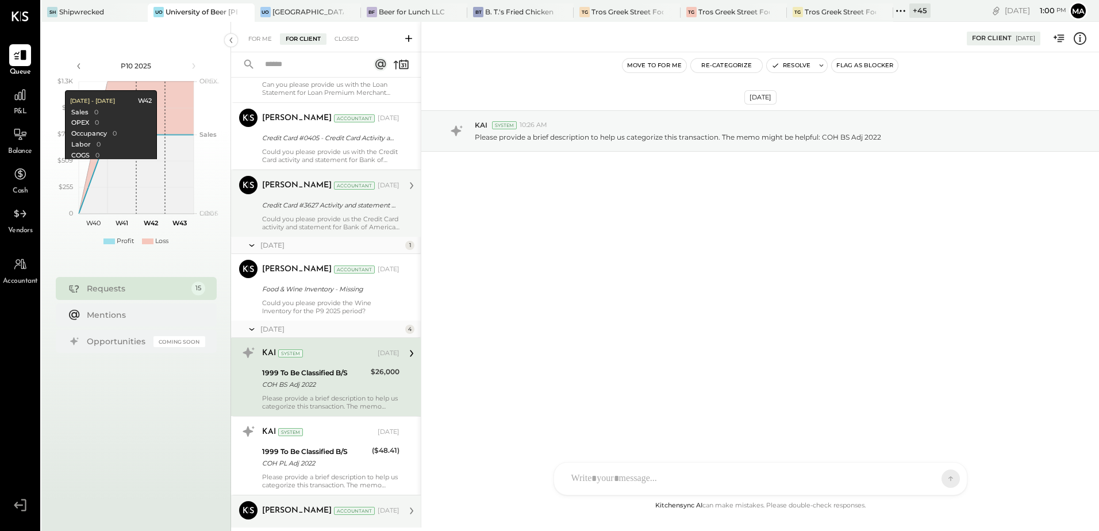
click at [336, 306] on div "Could you please provide the Wine Inventory for the P9 2025 period?" at bounding box center [330, 307] width 137 height 16
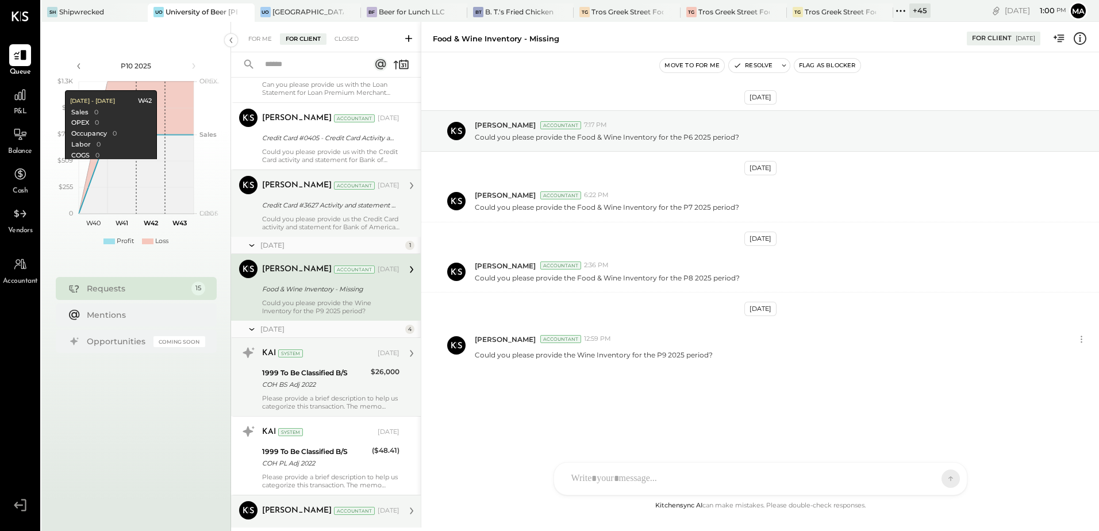
click at [322, 221] on div "Could you please provide us the Credit Card activity and statement for Bank of …" at bounding box center [330, 223] width 137 height 16
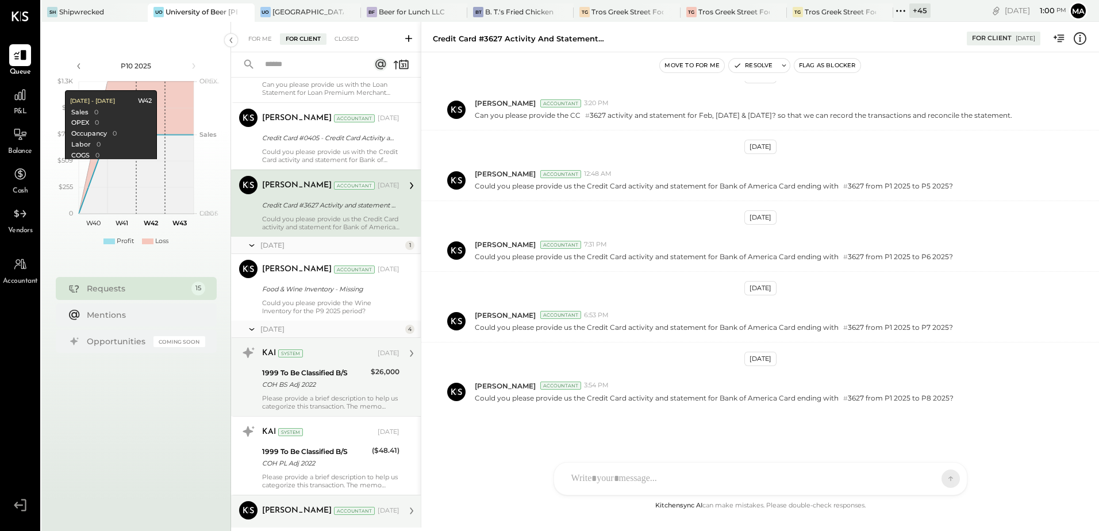
scroll to position [460, 0]
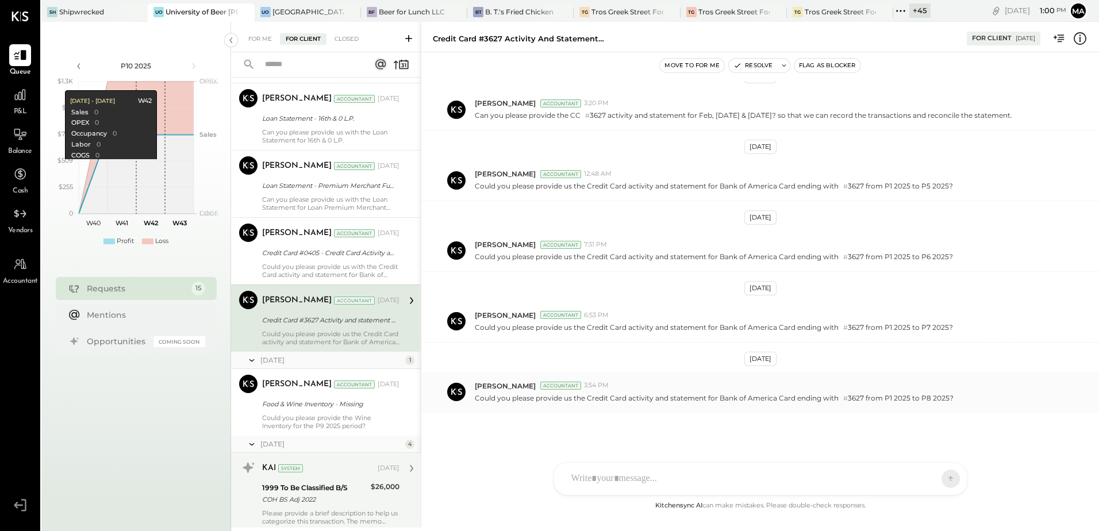
click at [859, 398] on p "Could you please provide us the Credit Card activity and statement for Bank of …" at bounding box center [714, 398] width 479 height 10
copy p "3627"
click at [606, 477] on div "SK Sarang Khandhar RP Roshan Patel JS Janvi Soni S sbiggs MB Manoj Bhagat AR Al…" at bounding box center [761, 478] width 414 height 33
click at [442, 436] on div "Apr 1st, 2025 Roshan Patel Accountant 4:05 PM Can you provide the CC # 3627 act…" at bounding box center [760, 290] width 678 height 418
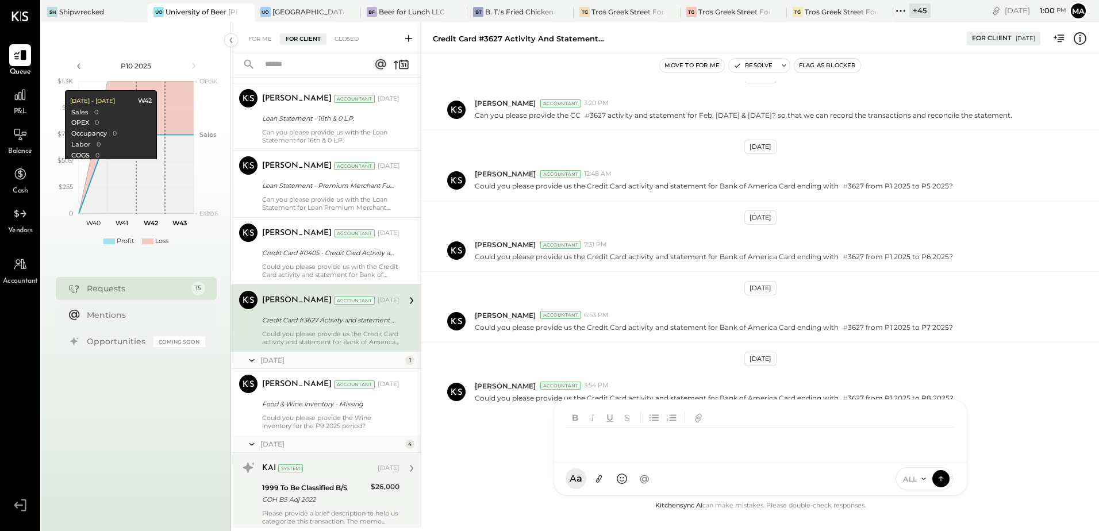
click at [607, 474] on div "SK Sarang Khandhar RP Roshan Patel JS Janvi Soni S sbiggs MB Manoj Bhagat AR Al…" at bounding box center [761, 448] width 414 height 96
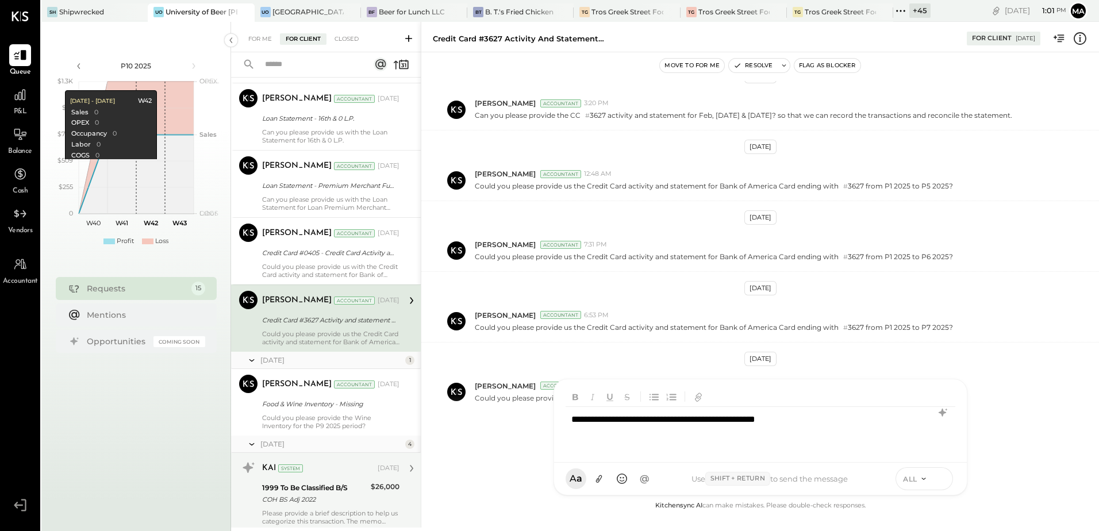
click at [938, 481] on icon at bounding box center [941, 478] width 10 height 11
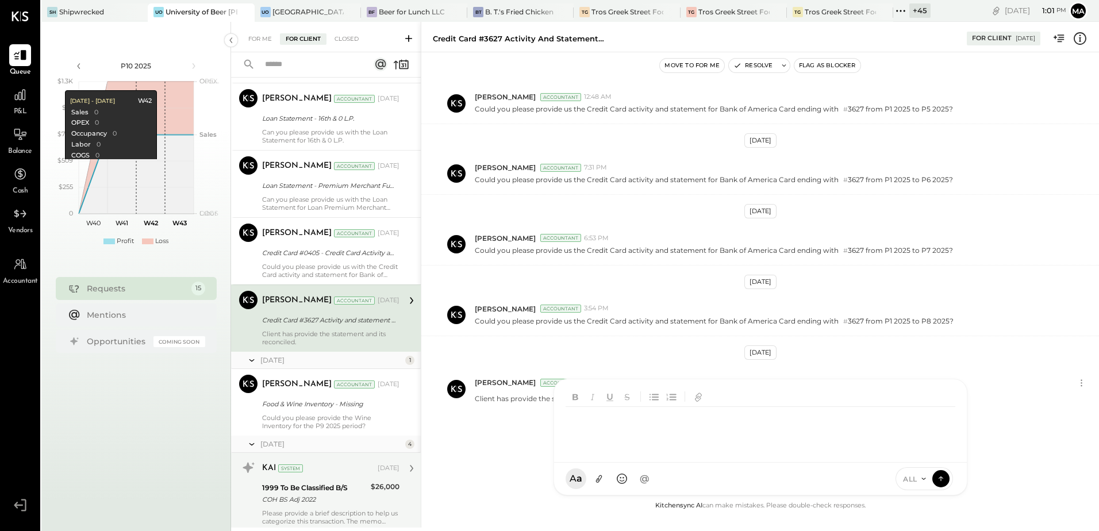
scroll to position [474, 0]
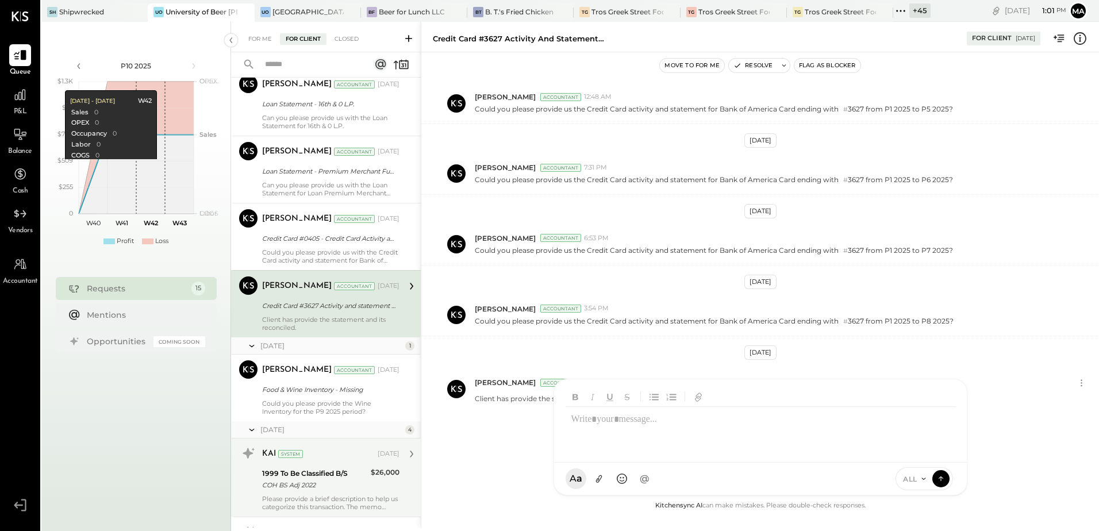
click at [517, 449] on div "Apr 1st, 2025 Roshan Patel Accountant 4:05 PM Can you provide the CC # 3627 act…" at bounding box center [760, 290] width 678 height 418
click at [749, 65] on button "Resolve" at bounding box center [753, 66] width 48 height 14
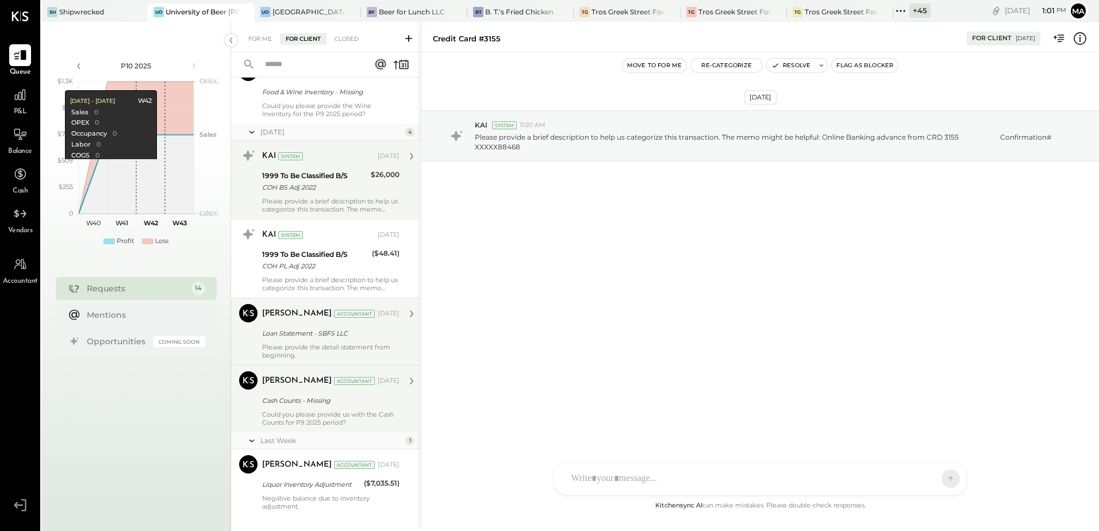
scroll to position [725, 0]
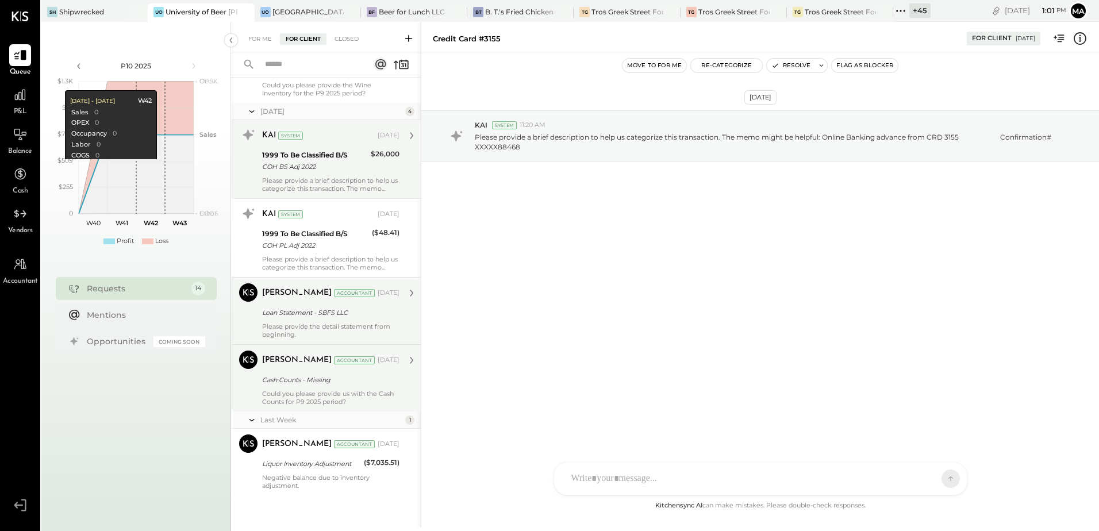
click at [326, 400] on div "Could you please provide us with the Cash Counts for P9 2025 period?" at bounding box center [330, 398] width 137 height 16
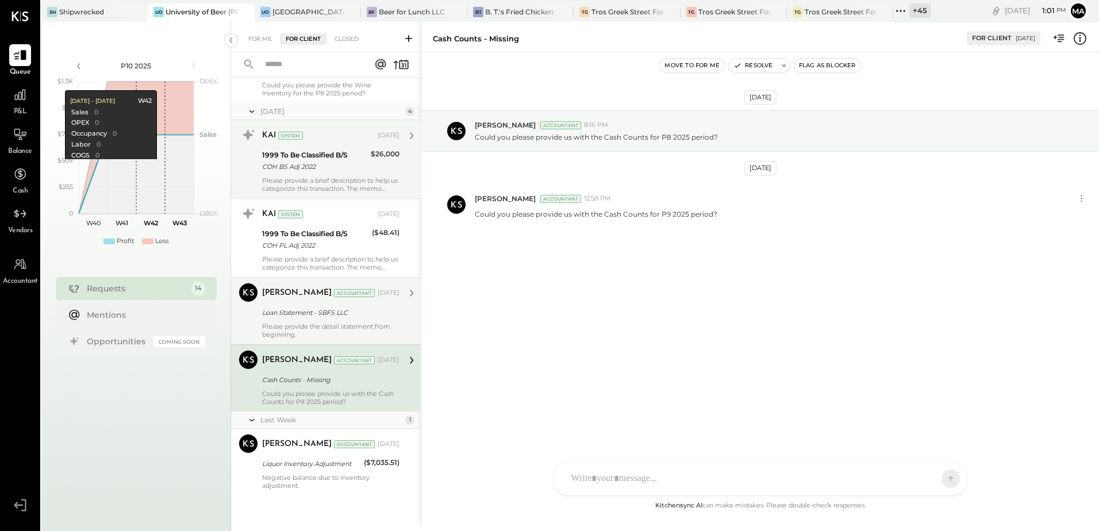
click at [306, 320] on div "Manoj Bhagat Accountant Aug 29, 2025 Loan Statement - SBFS LLC Please provide t…" at bounding box center [330, 310] width 137 height 55
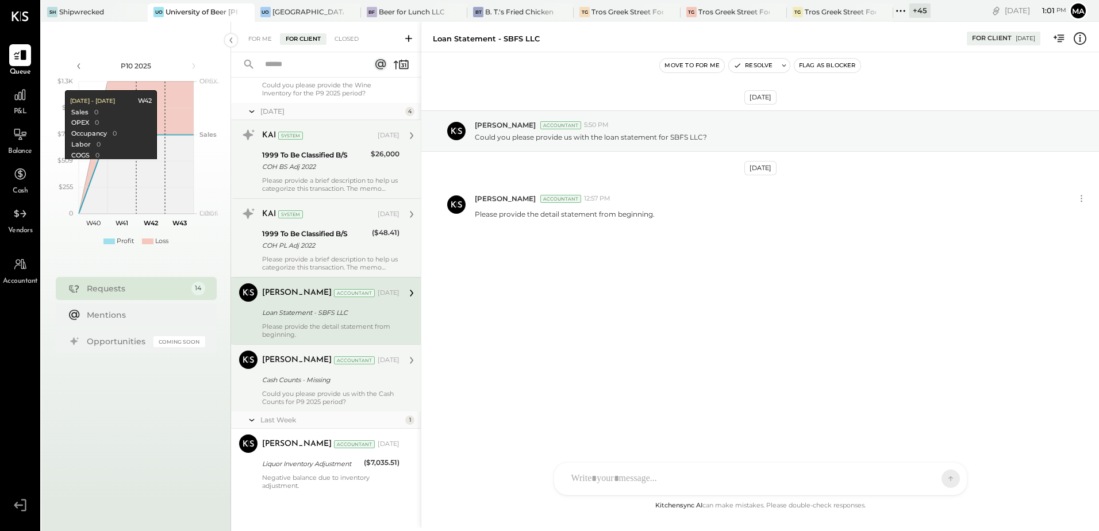
click at [306, 236] on div "1999 To Be Classified B/S" at bounding box center [315, 233] width 106 height 11
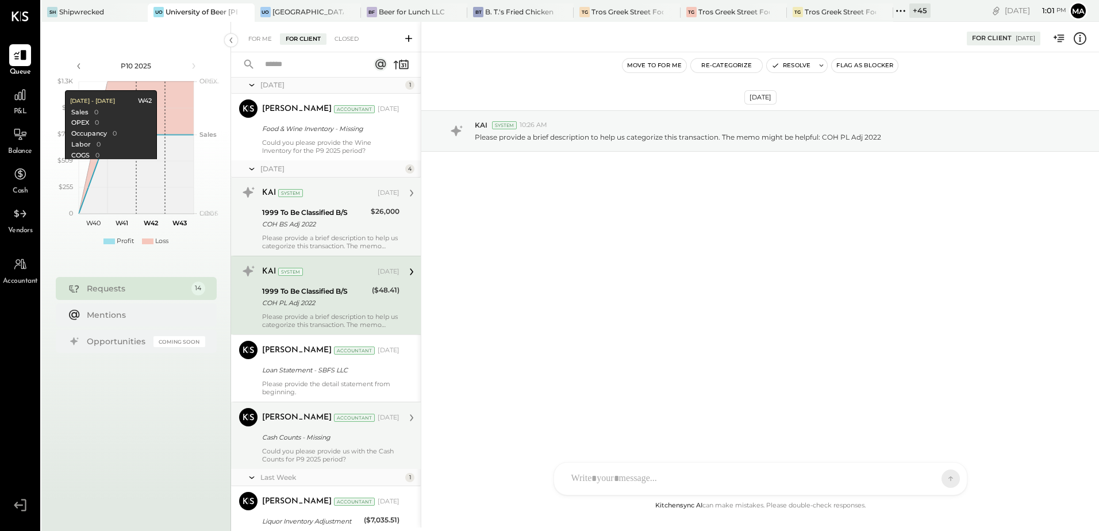
click at [326, 237] on div "Please provide a brief description to help us categorize this transaction. The …" at bounding box center [330, 242] width 137 height 16
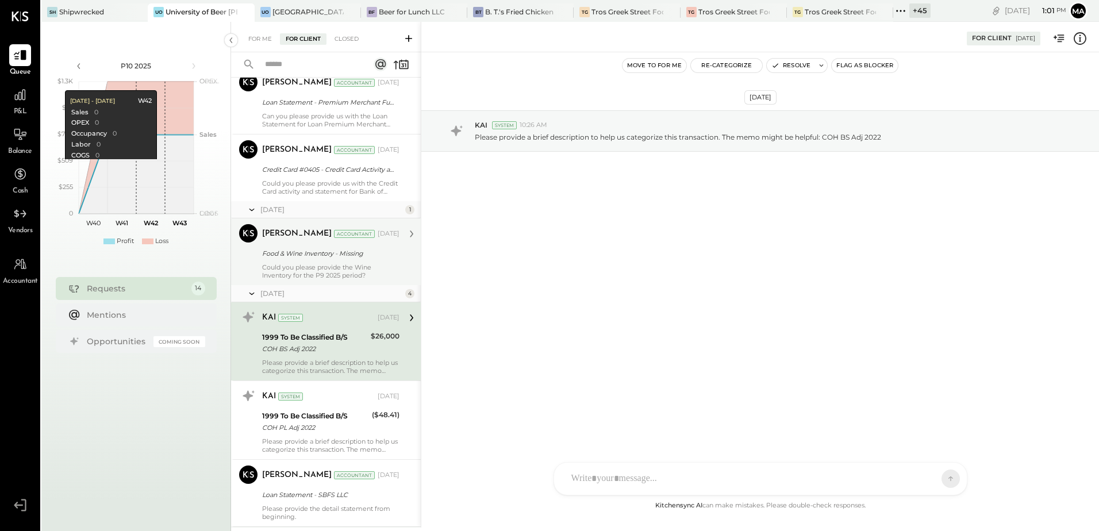
scroll to position [496, 0]
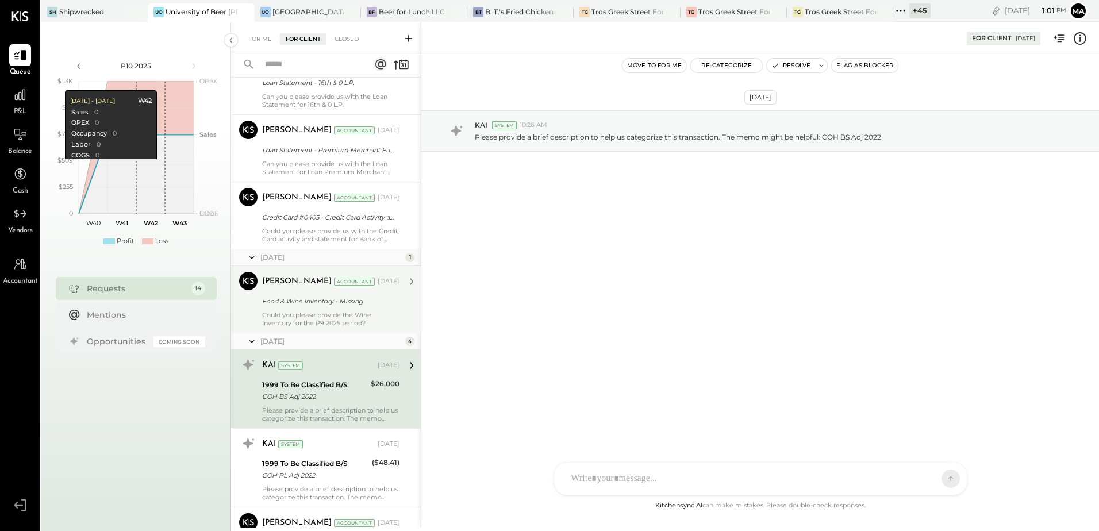
click at [331, 308] on div "Food & Wine Inventory - Missing" at bounding box center [329, 301] width 134 height 14
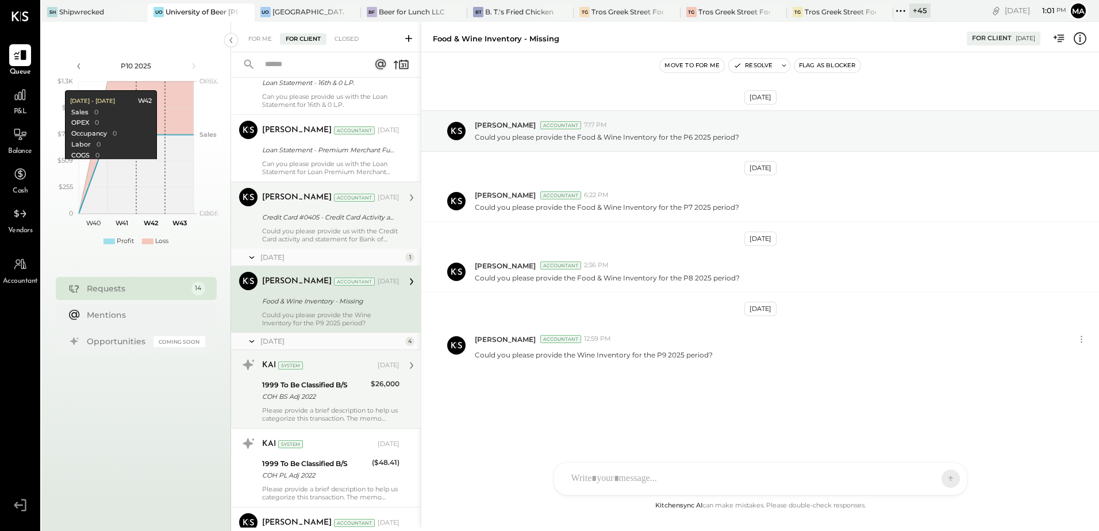
click at [322, 239] on div "Could you please provide us with the Credit Card activity and statement for Ban…" at bounding box center [330, 235] width 137 height 16
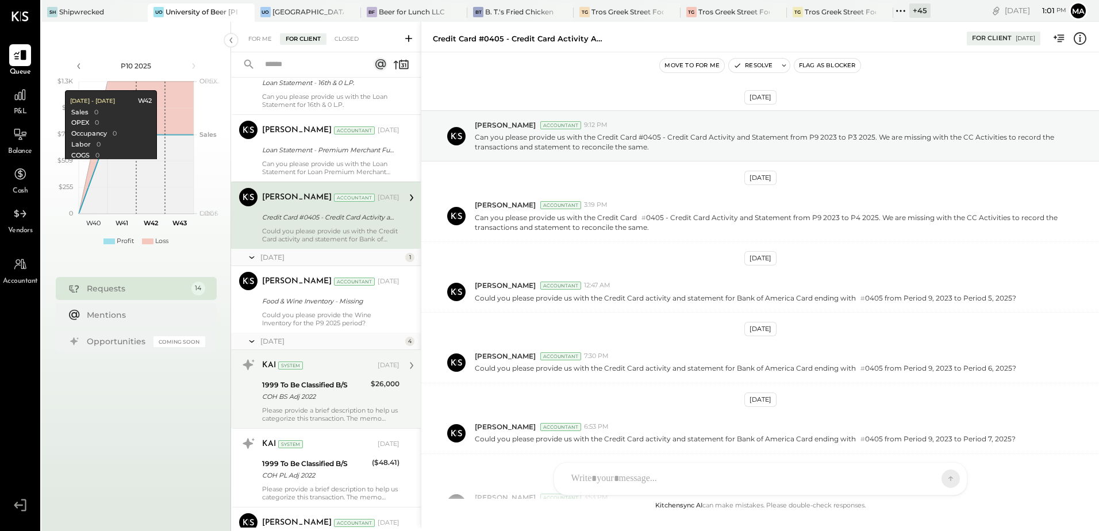
scroll to position [112, 0]
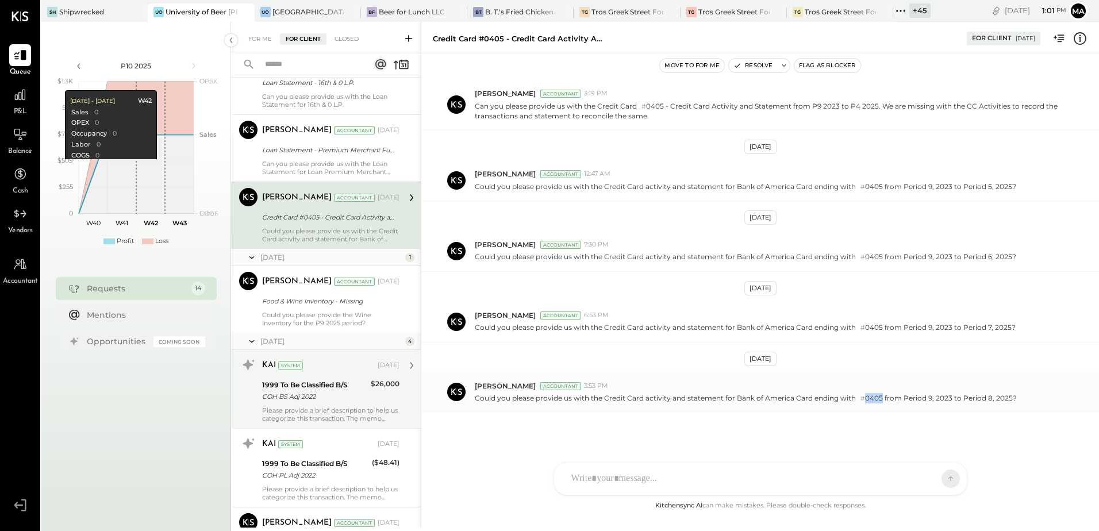
drag, startPoint x: 865, startPoint y: 397, endPoint x: 881, endPoint y: 395, distance: 16.2
click at [881, 395] on p "Could you please provide us with the Credit Card activity and statement for Ban…" at bounding box center [746, 398] width 542 height 10
copy p "0405"
click at [597, 479] on div "SK Sarang Khandhar RP Roshan Patel JS Janvi Soni S sbiggs MB Manoj Bhagat AR Al…" at bounding box center [761, 478] width 414 height 33
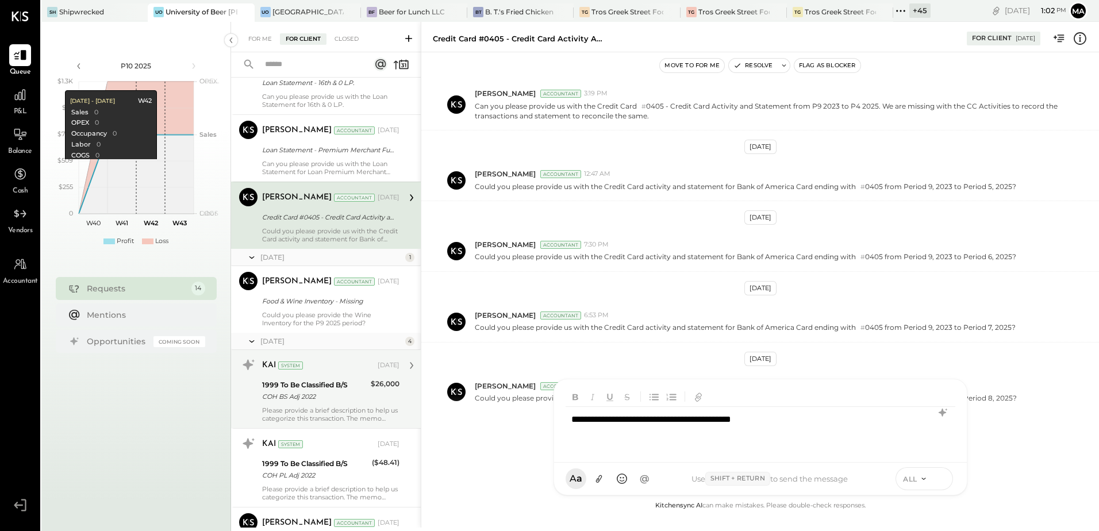
click at [942, 478] on icon at bounding box center [940, 477] width 5 height 2
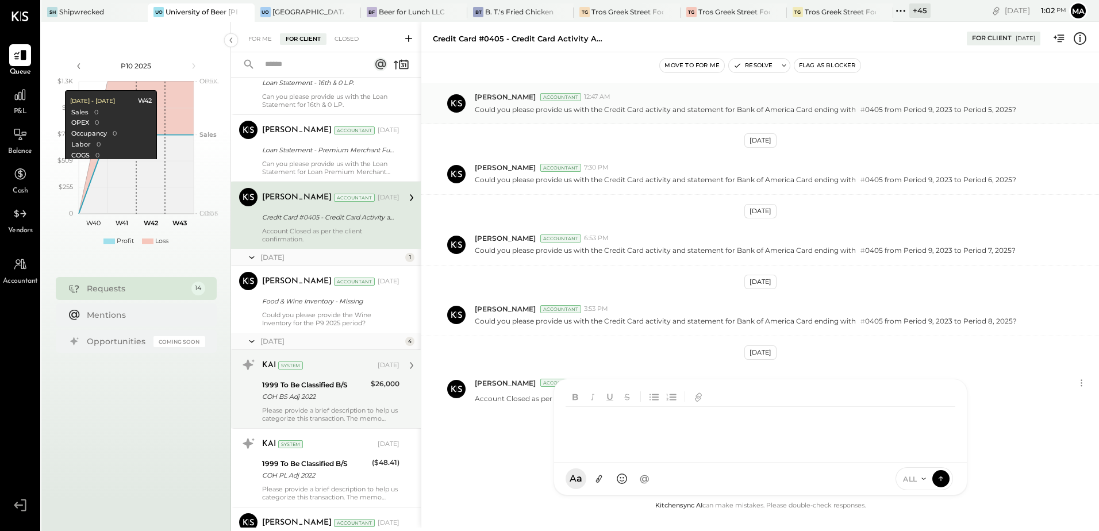
scroll to position [407, 0]
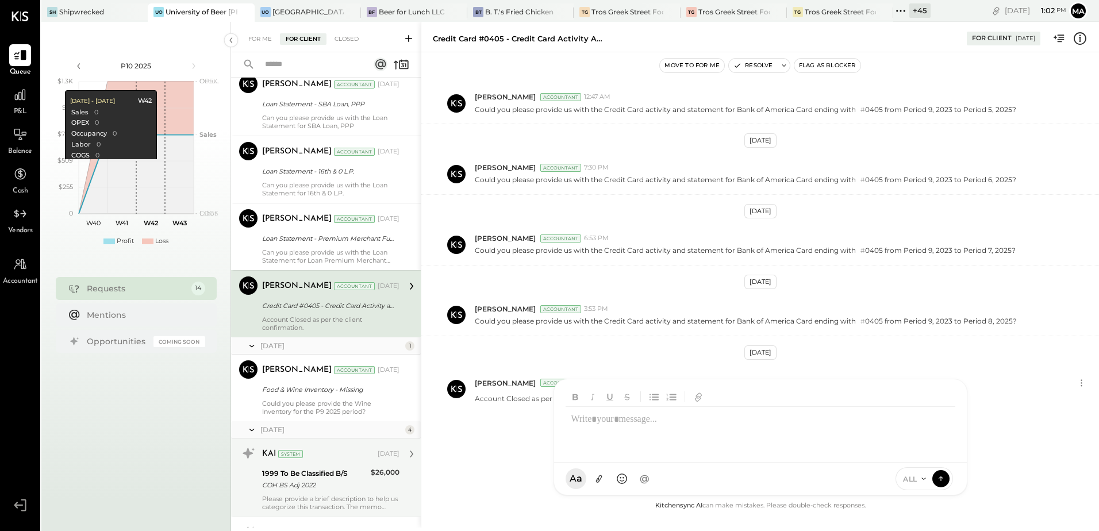
click at [295, 310] on div "Credit Card #0405 - Credit Card Activity and Statement from P9 2023 to P3 2025." at bounding box center [329, 305] width 134 height 11
click at [753, 64] on button "Resolve" at bounding box center [753, 66] width 48 height 14
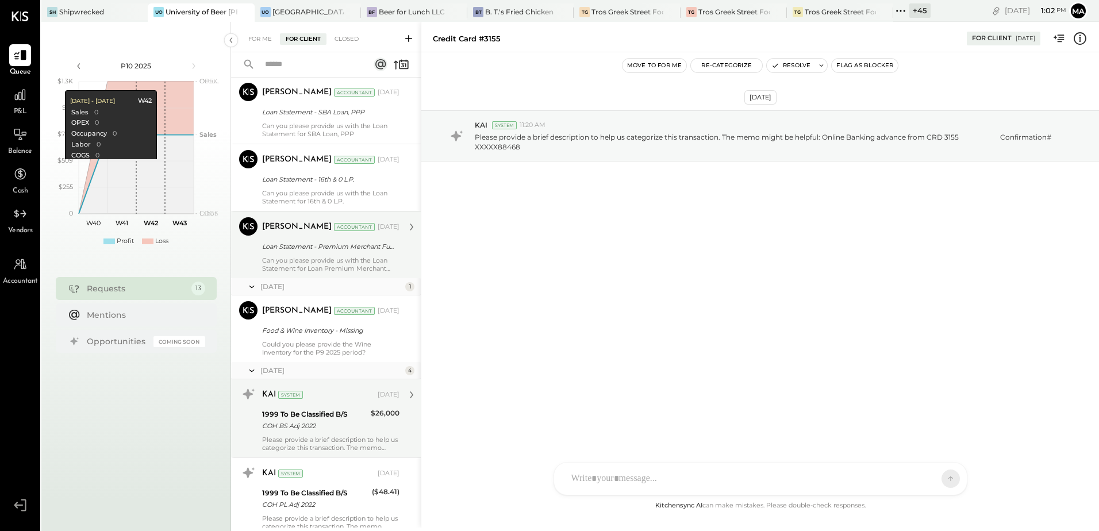
scroll to position [428, 0]
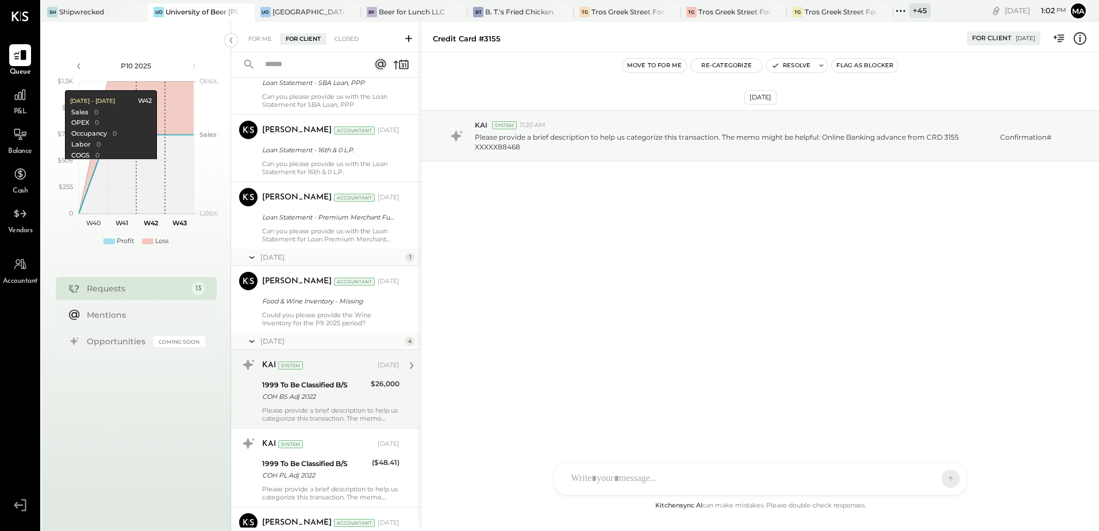
click at [324, 334] on div "August 25 4" at bounding box center [326, 341] width 190 height 17
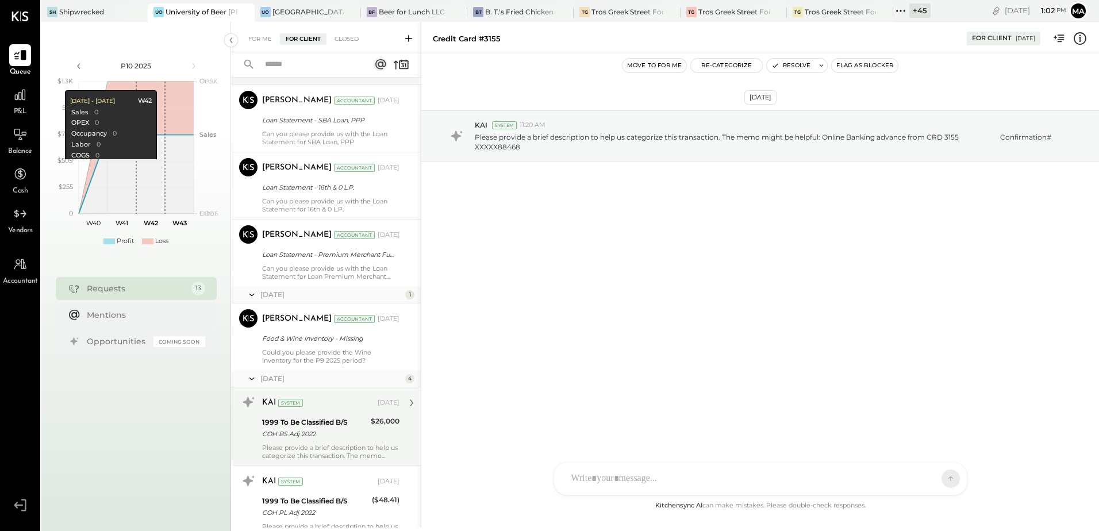
scroll to position [371, 0]
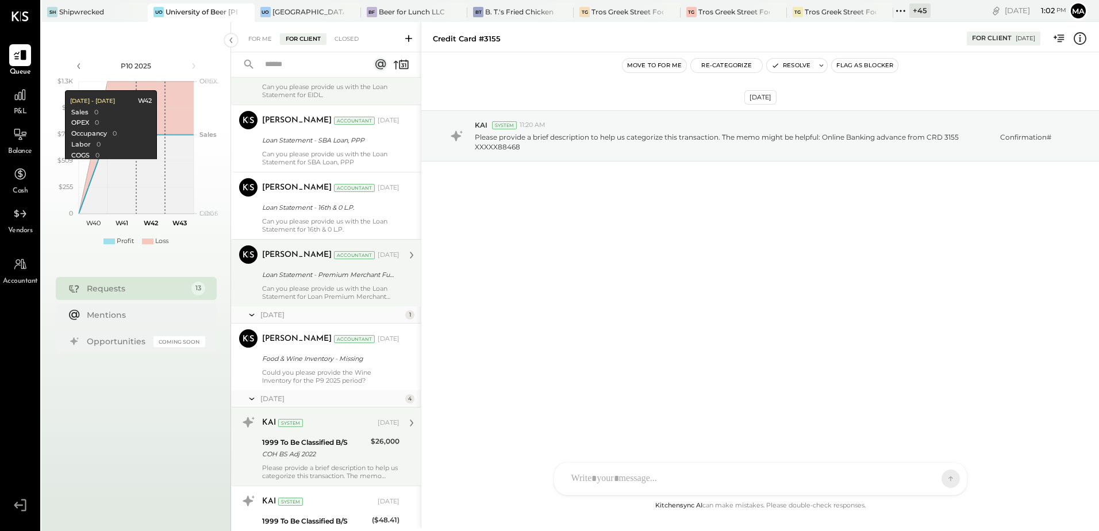
click at [316, 295] on div "Can you please provide us with the Loan Statement for Loan Premium Merchant Fun…" at bounding box center [330, 293] width 137 height 16
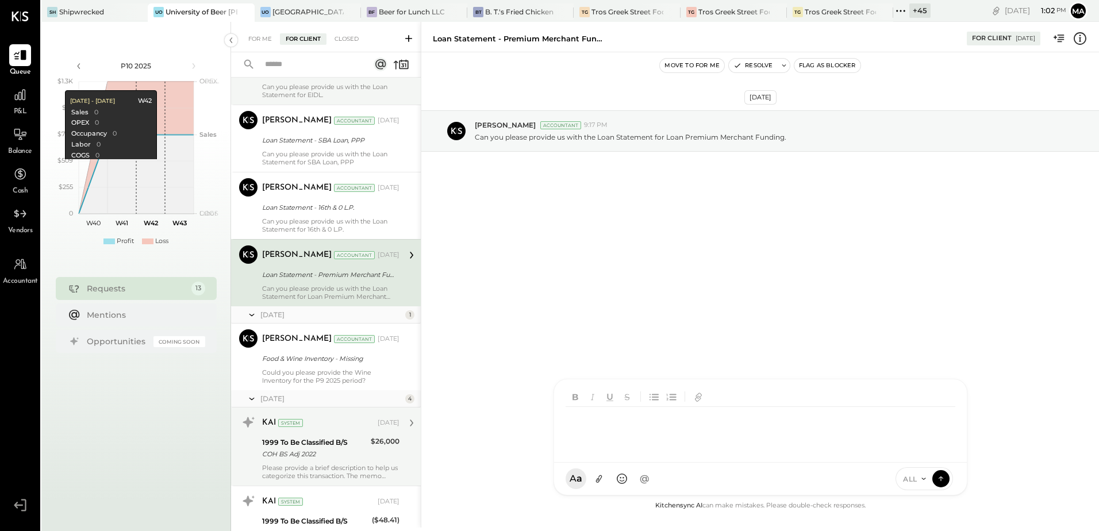
click at [611, 477] on div "SK Sarang Khandhar RP Roshan Patel JS Janvi Soni S sbiggs MB Manoj Bhagat AR Al…" at bounding box center [761, 437] width 414 height 117
click at [602, 424] on div at bounding box center [761, 430] width 390 height 46
click at [608, 416] on div "**********" at bounding box center [761, 430] width 390 height 46
click at [774, 425] on div "**********" at bounding box center [761, 430] width 390 height 46
click at [939, 479] on icon at bounding box center [941, 478] width 10 height 11
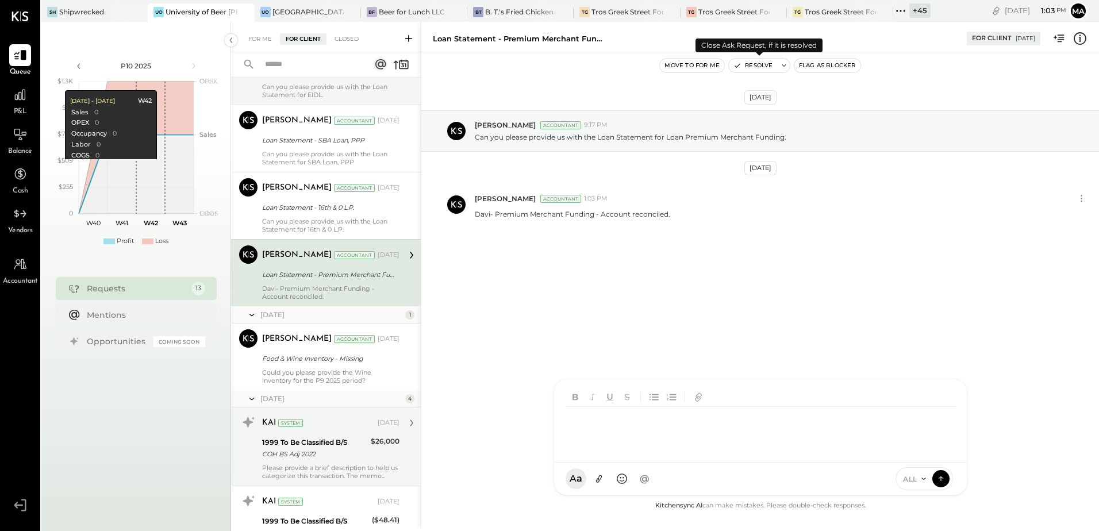
scroll to position [340, 0]
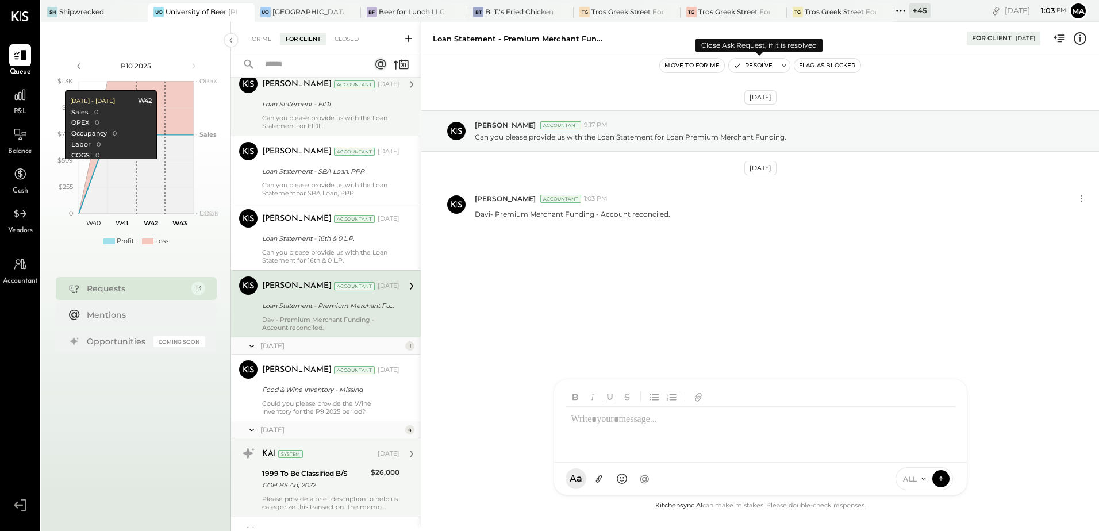
click at [756, 67] on button "Resolve" at bounding box center [753, 66] width 48 height 14
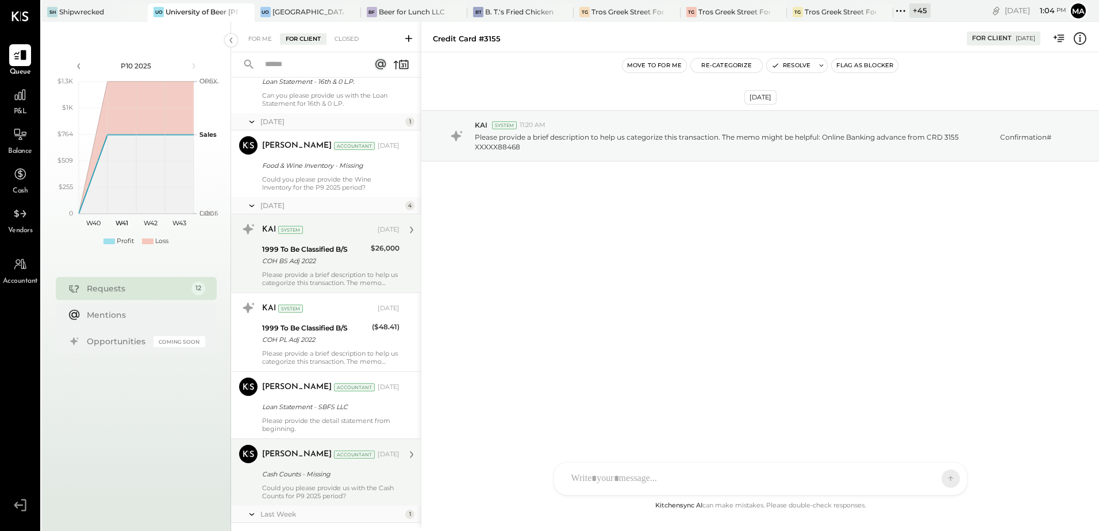
scroll to position [304, 0]
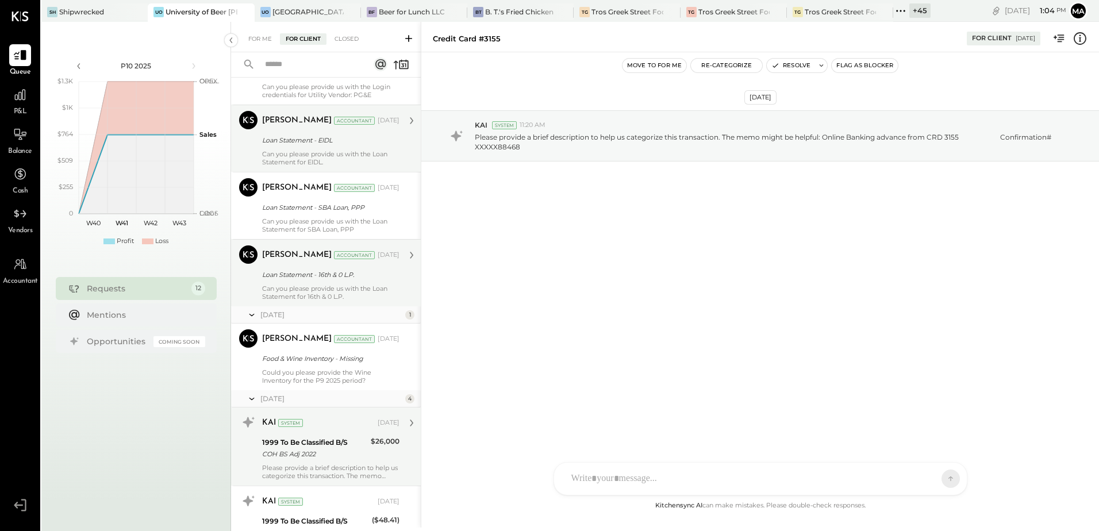
click at [321, 272] on div "Loan Statement - 16th & 0 L.P." at bounding box center [329, 274] width 134 height 11
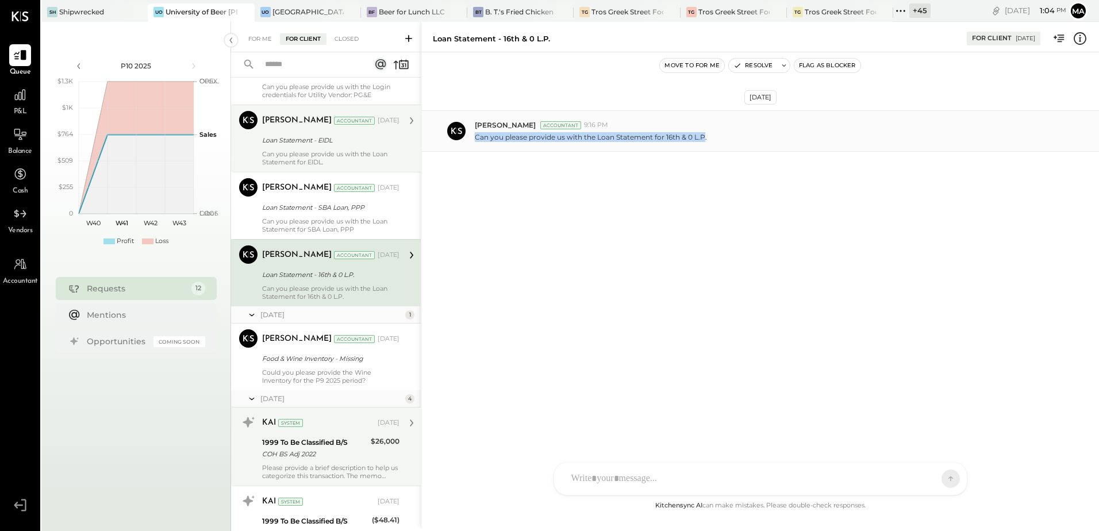
drag, startPoint x: 475, startPoint y: 140, endPoint x: 704, endPoint y: 147, distance: 228.9
click at [704, 147] on div "Parth Shah Accountant 9:16 PM Can you please provide us with the Loan Statement…" at bounding box center [760, 130] width 678 height 41
copy p "Can you please provide us with the Loan Statement for 16th & 0 L.P"
click at [612, 484] on div "SK Sarang Khandhar RP Roshan Patel JS Janvi Soni S sbiggs MB Manoj Bhagat AR Al…" at bounding box center [761, 478] width 414 height 33
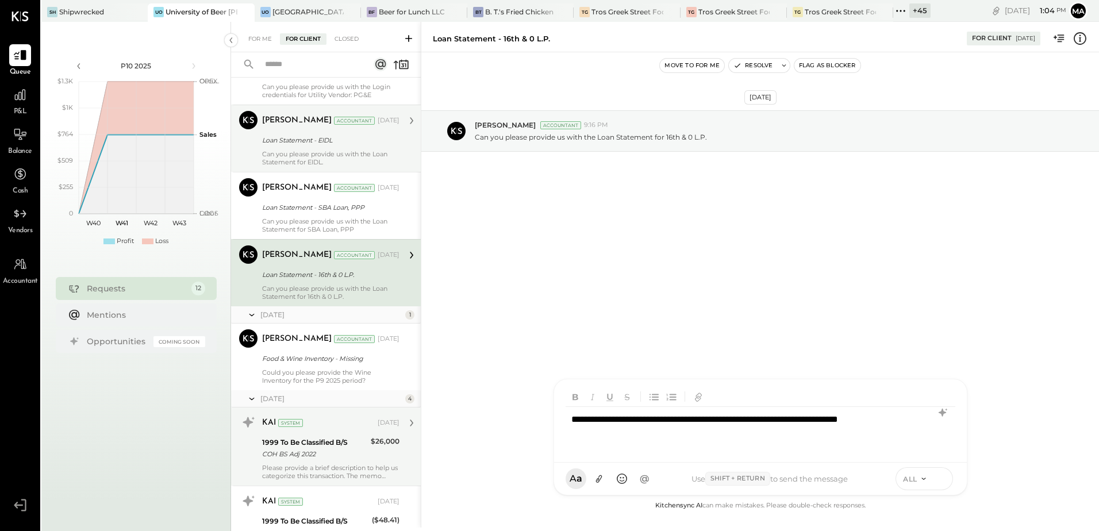
click at [938, 482] on icon at bounding box center [941, 478] width 10 height 11
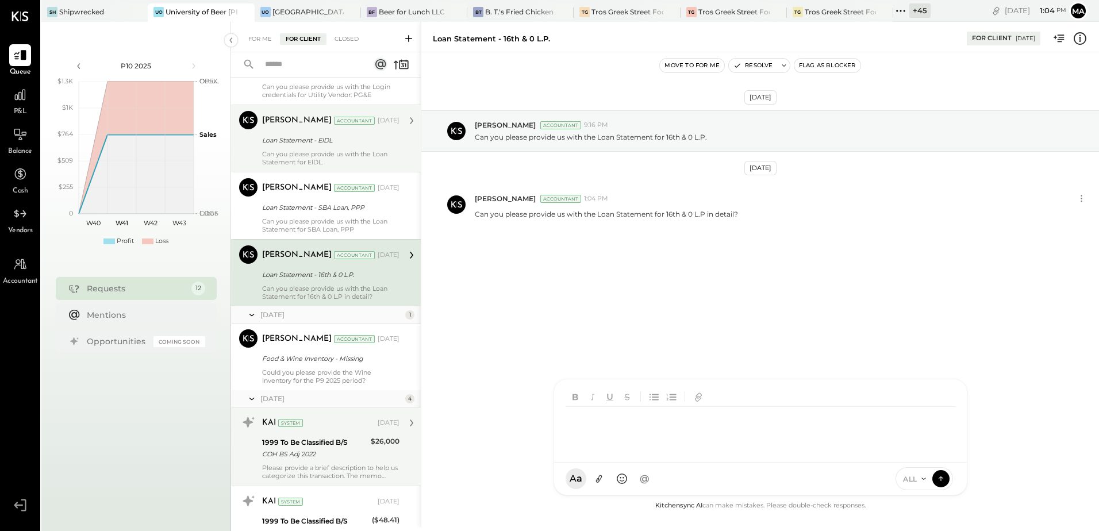
scroll to position [272, 0]
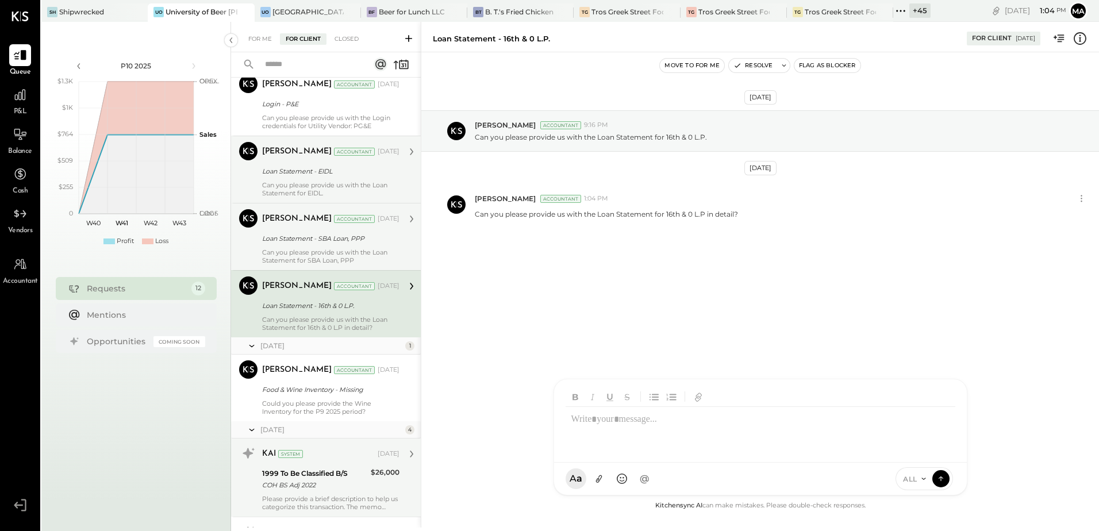
click at [305, 233] on div "Loan Statement - SBA Loan, PPP" at bounding box center [329, 238] width 134 height 11
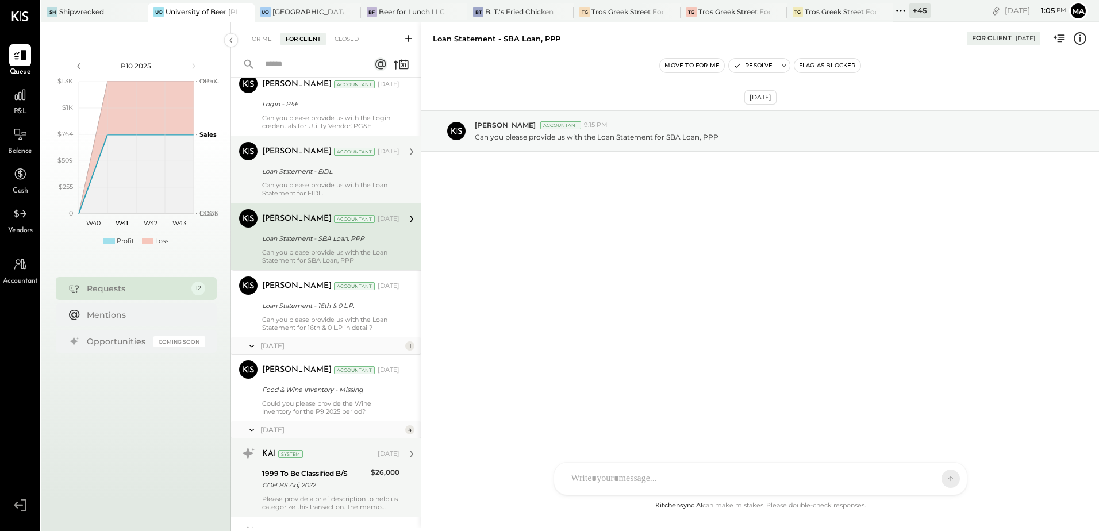
click at [307, 247] on div "Parth Shah Accountant Apr 07, 2025 Loan Statement - SBA Loan, PPP Can you pleas…" at bounding box center [330, 236] width 137 height 55
click at [316, 252] on div "Can you please provide us with the Loan Statement for SBA Loan, PPP" at bounding box center [330, 256] width 137 height 16
click at [311, 168] on div "Loan Statement - EIDL" at bounding box center [329, 171] width 134 height 11
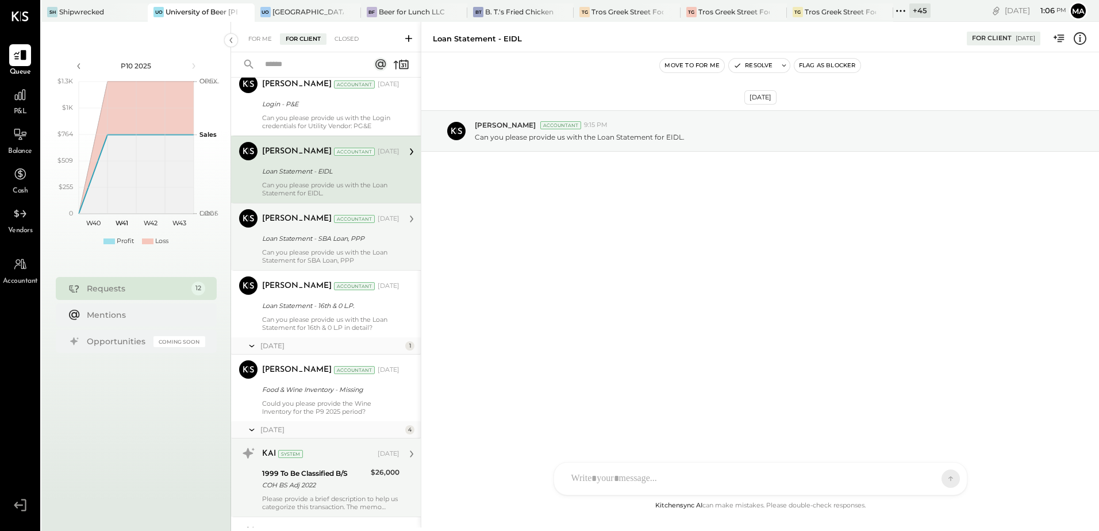
click at [637, 323] on div "Apr 7th, 2025 Parth Shah Accountant 9:15 PM Can you please provide us with the …" at bounding box center [760, 275] width 678 height 447
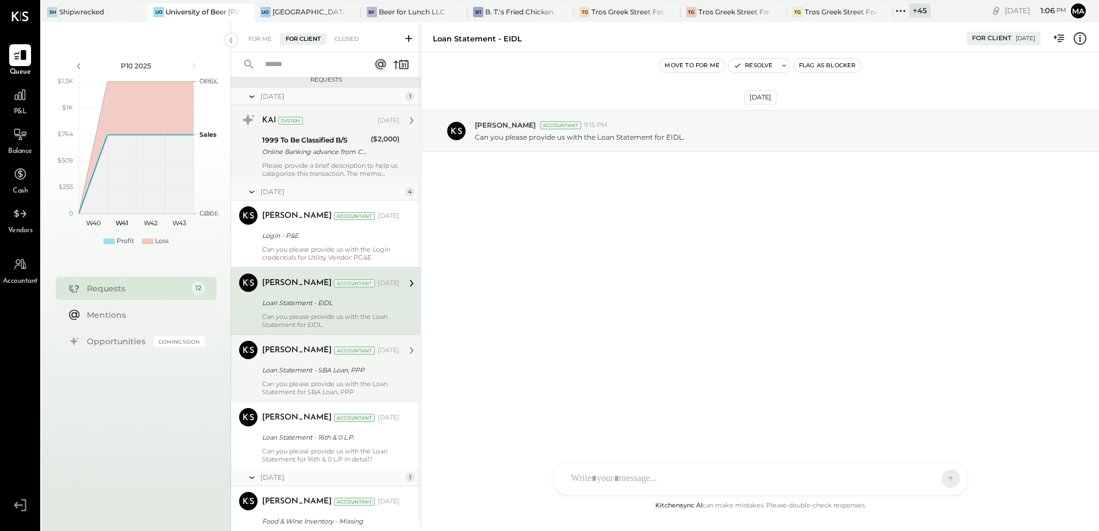
scroll to position [100, 0]
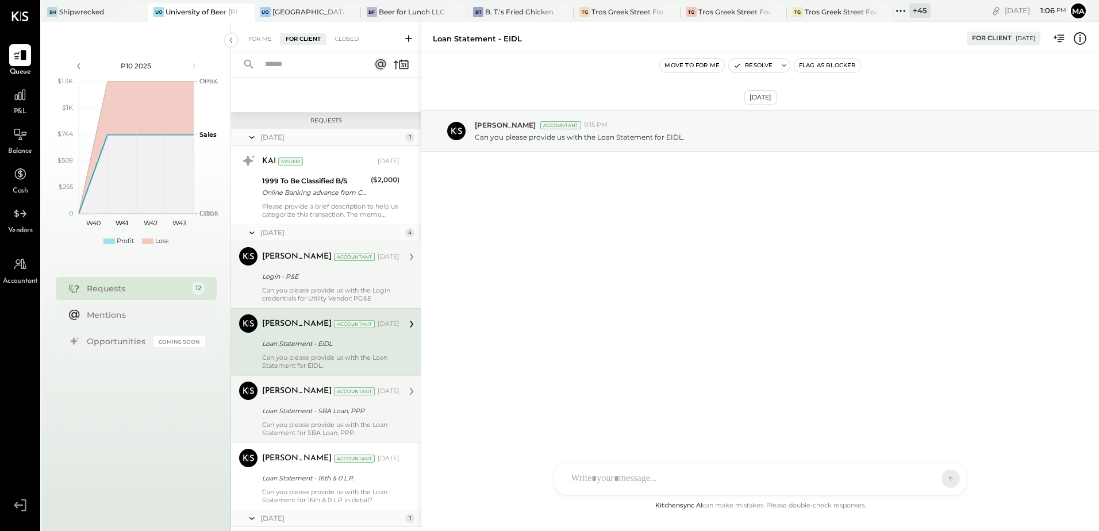
click at [310, 273] on div "Login - P&E" at bounding box center [329, 276] width 134 height 11
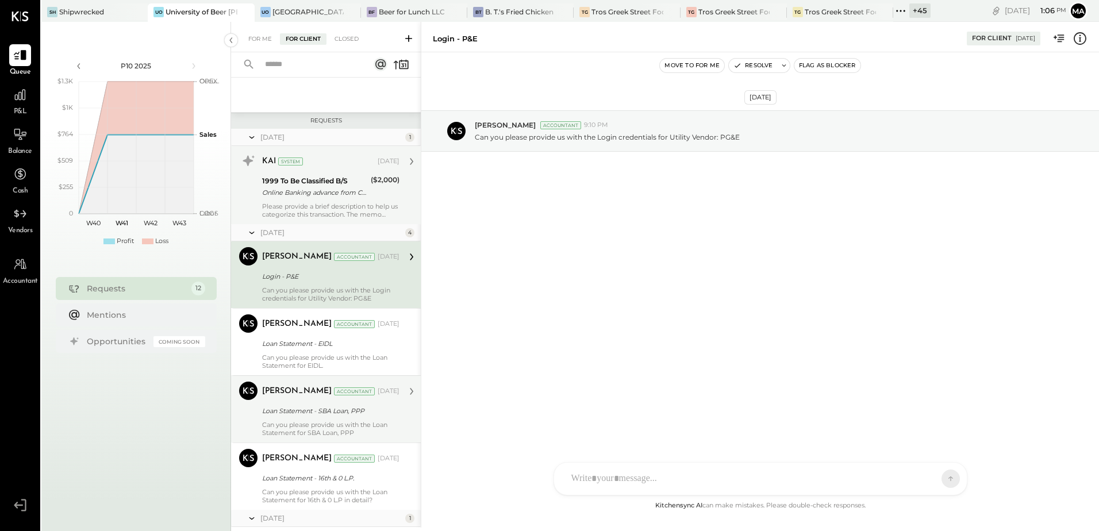
click at [297, 206] on div "Please provide a brief description to help us categorize this transaction. The …" at bounding box center [330, 210] width 137 height 16
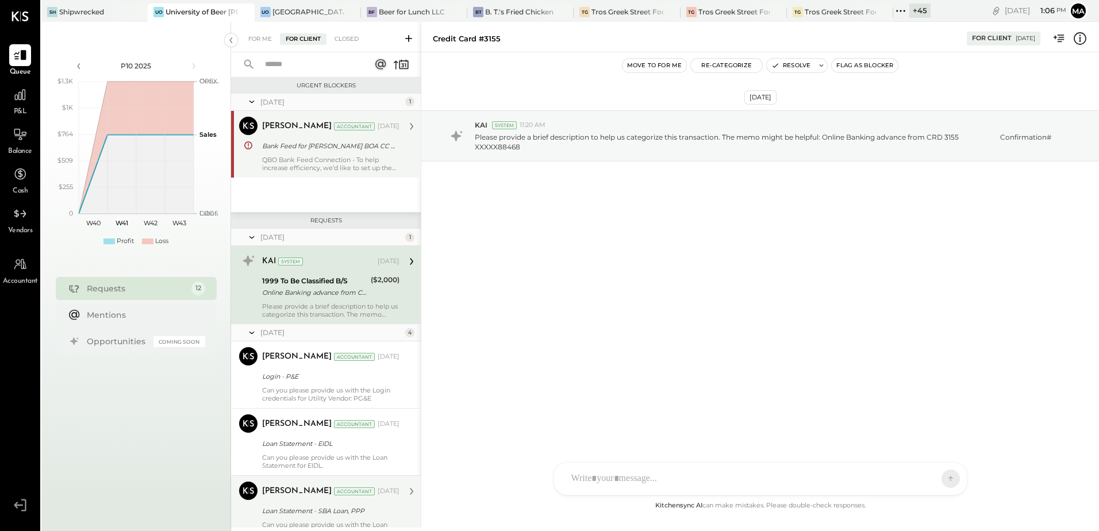
click at [316, 163] on div "QBO Bank Feed Connection - To help increase efficiency, we’d like to set up the…" at bounding box center [330, 164] width 137 height 16
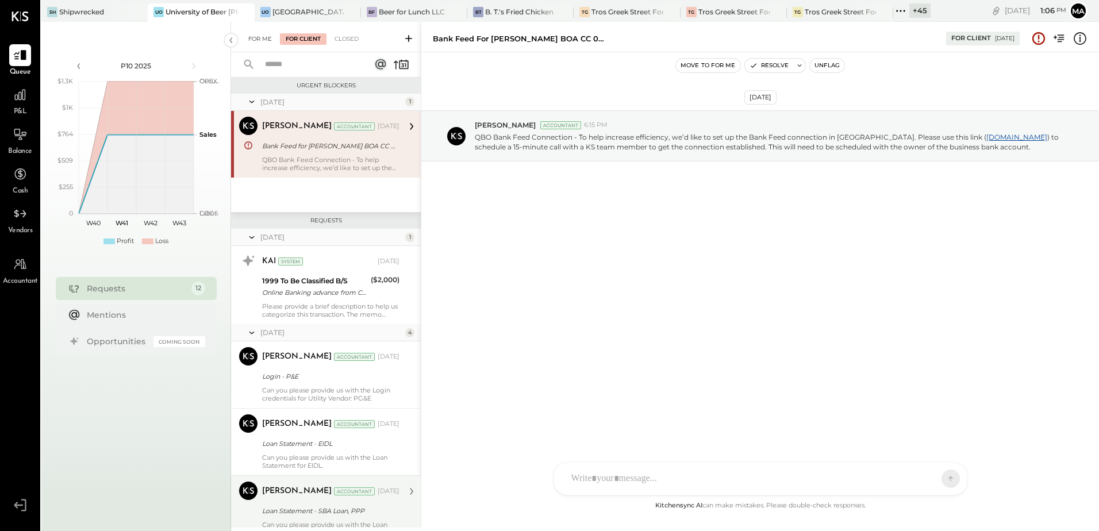
click at [260, 39] on div "For Me" at bounding box center [260, 38] width 35 height 11
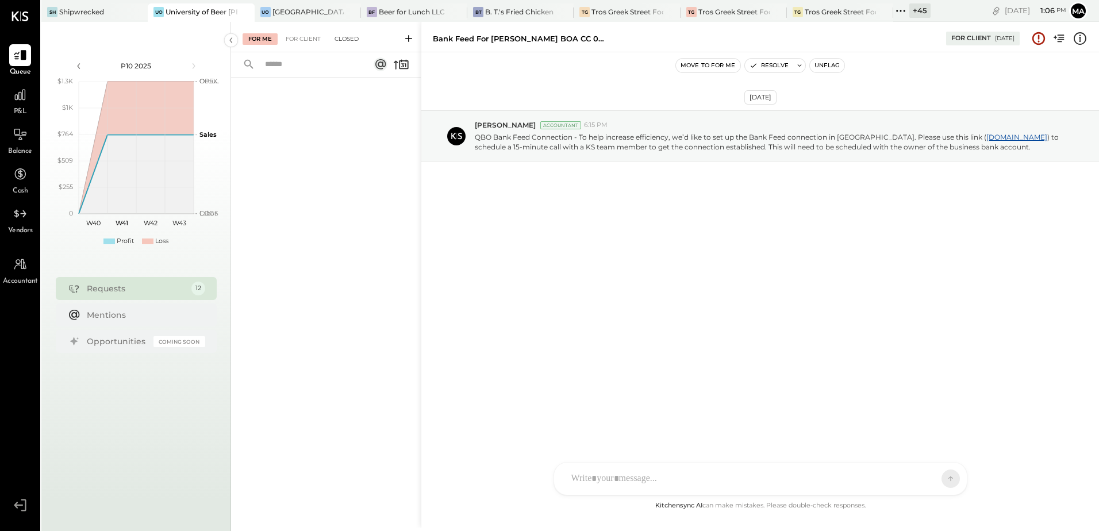
click at [342, 36] on div "Closed" at bounding box center [347, 38] width 36 height 11
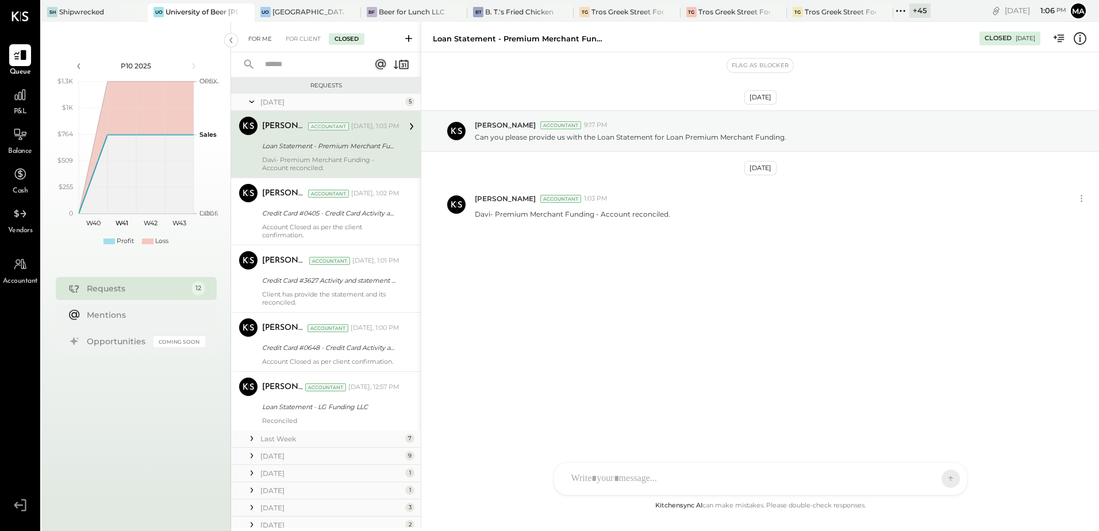
click at [255, 40] on div "For Me" at bounding box center [260, 38] width 35 height 11
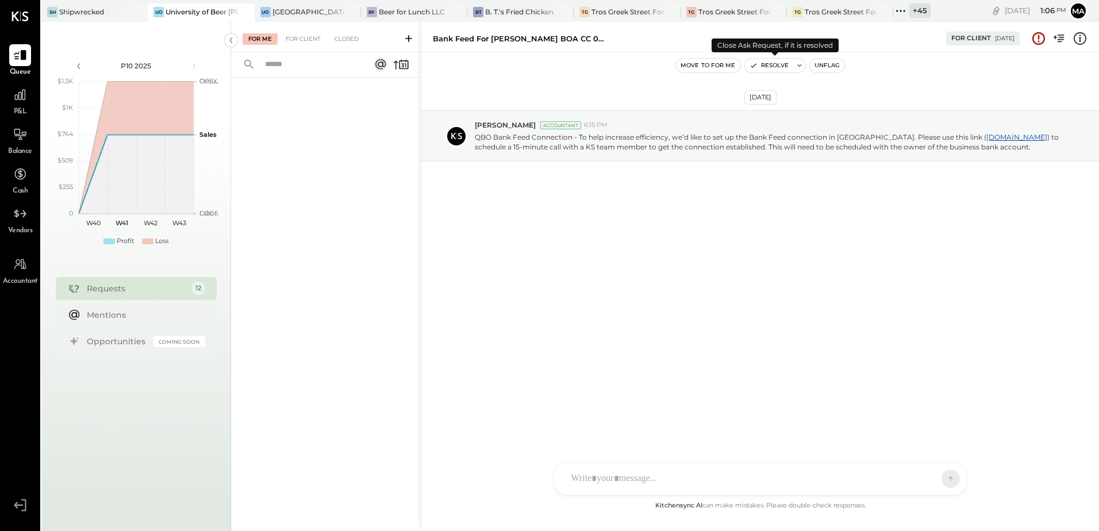
click at [770, 67] on button "Resolve" at bounding box center [769, 66] width 48 height 14
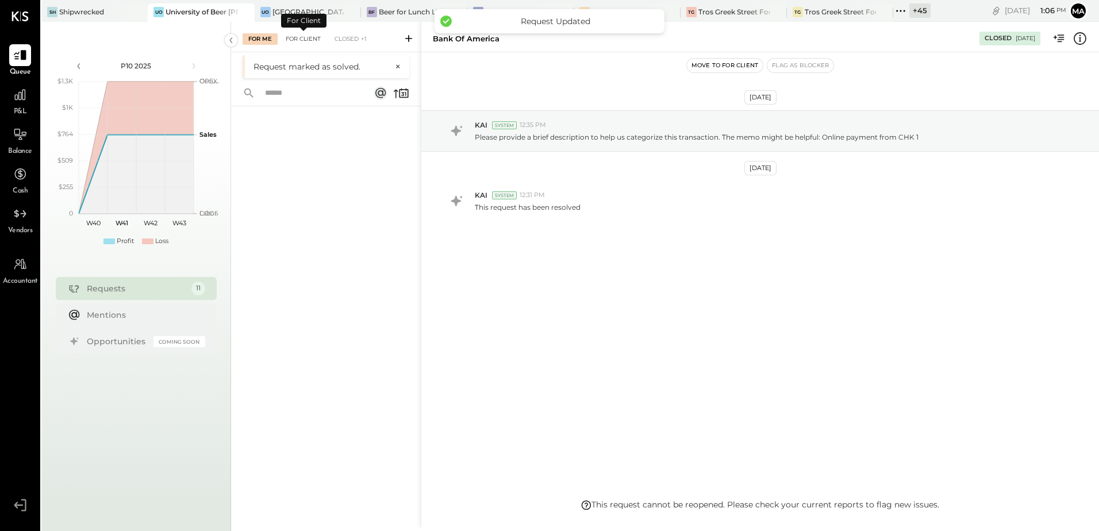
click at [293, 34] on div "For Client" at bounding box center [303, 38] width 47 height 11
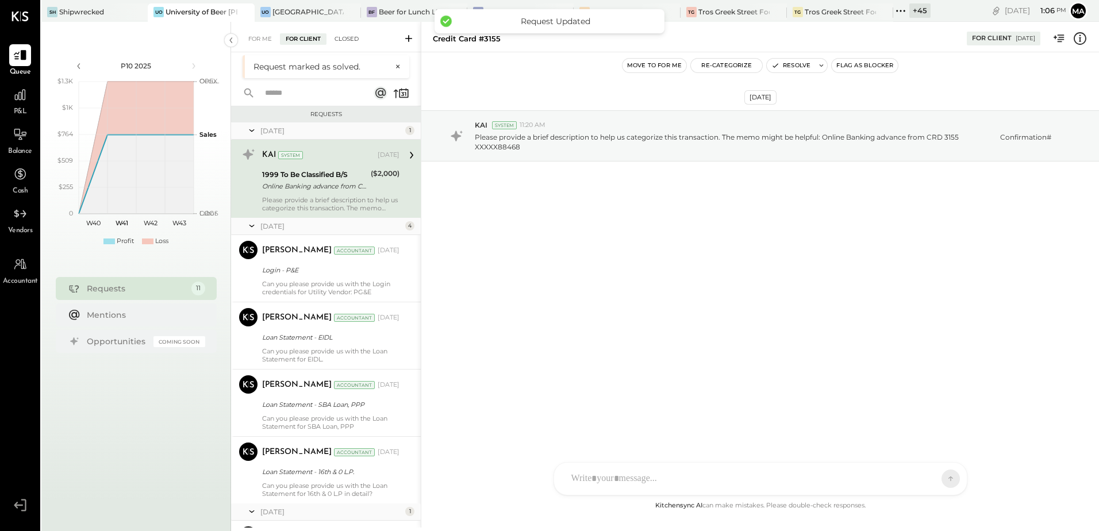
click at [343, 35] on div "Closed" at bounding box center [347, 38] width 36 height 11
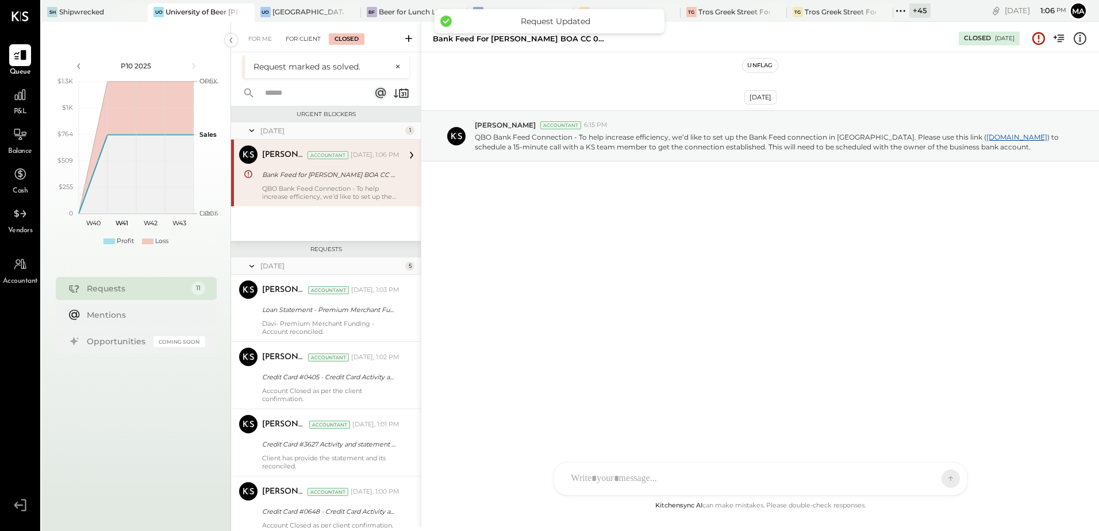
click at [305, 37] on div "For Client" at bounding box center [303, 38] width 47 height 11
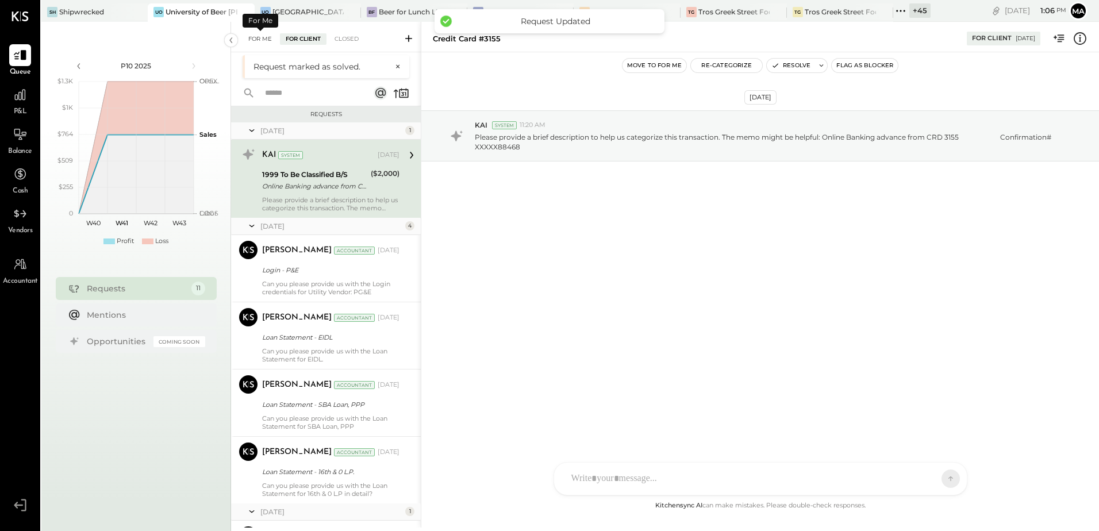
click at [270, 38] on div "For Me" at bounding box center [260, 38] width 35 height 11
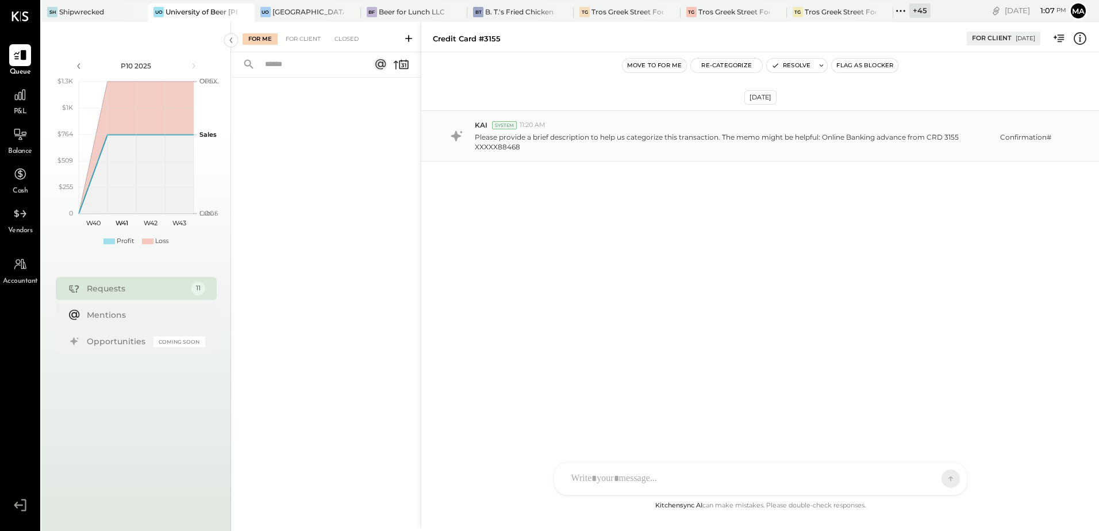
click at [527, 149] on p "Please provide a brief description to help us categorize this transaction. The …" at bounding box center [767, 142] width 585 height 20
click at [292, 40] on div "For Client" at bounding box center [303, 38] width 47 height 11
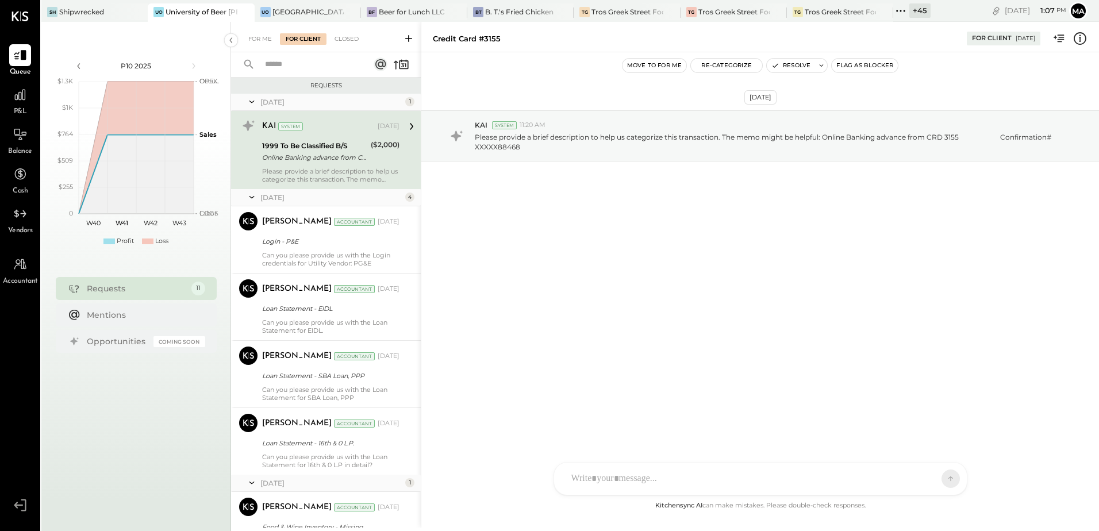
click at [911, 10] on div "+ 45" at bounding box center [919, 10] width 21 height 14
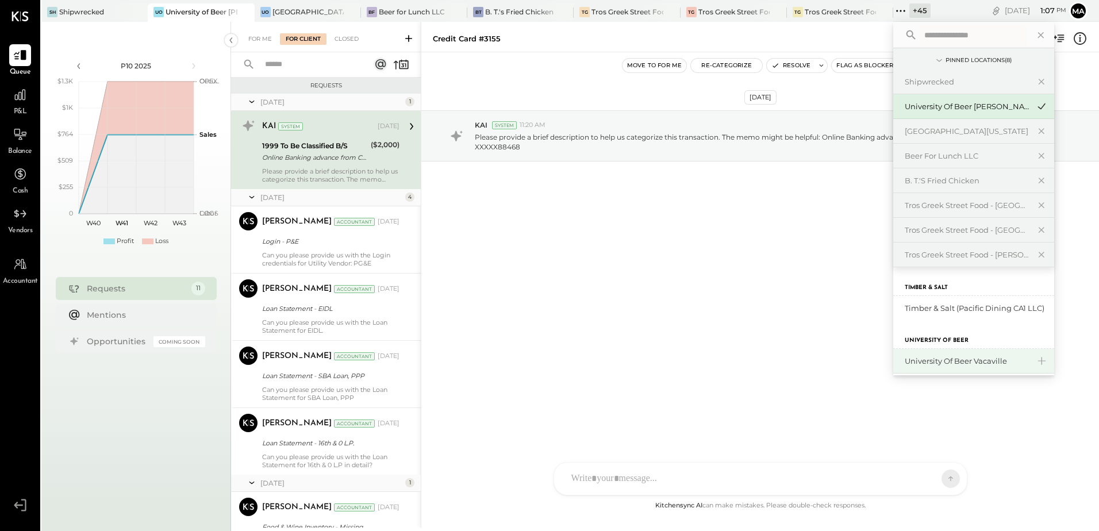
click at [985, 363] on div "University of Beer Vacaville" at bounding box center [967, 361] width 124 height 11
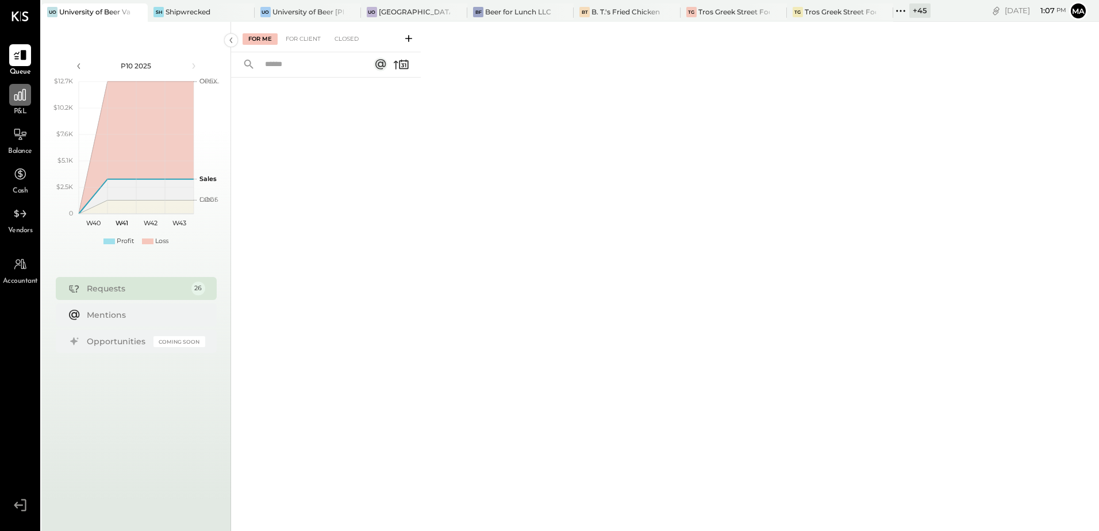
click at [14, 101] on icon at bounding box center [20, 94] width 15 height 15
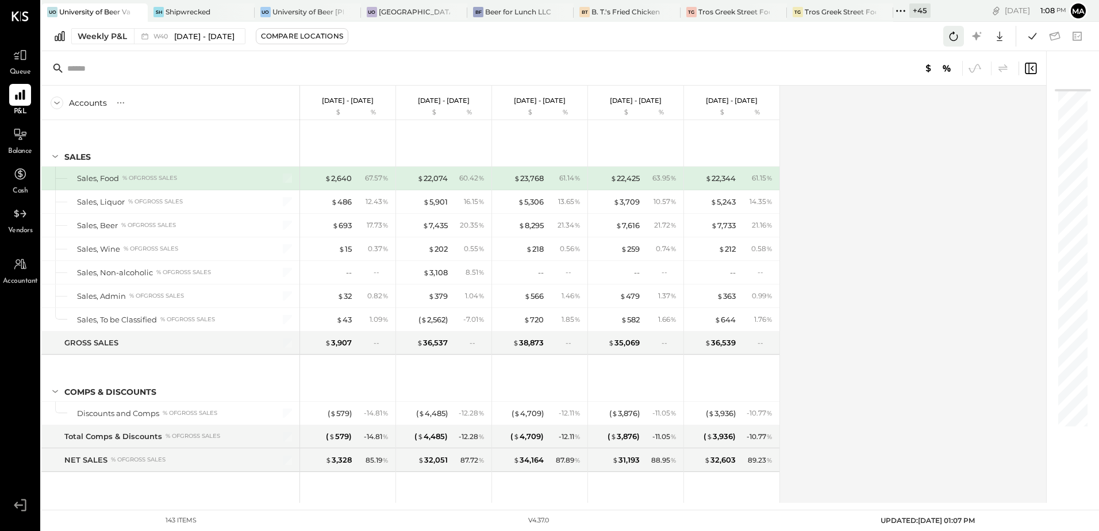
click at [957, 37] on icon at bounding box center [953, 36] width 15 height 15
click at [116, 37] on div "Weekly P&L" at bounding box center [102, 35] width 49 height 11
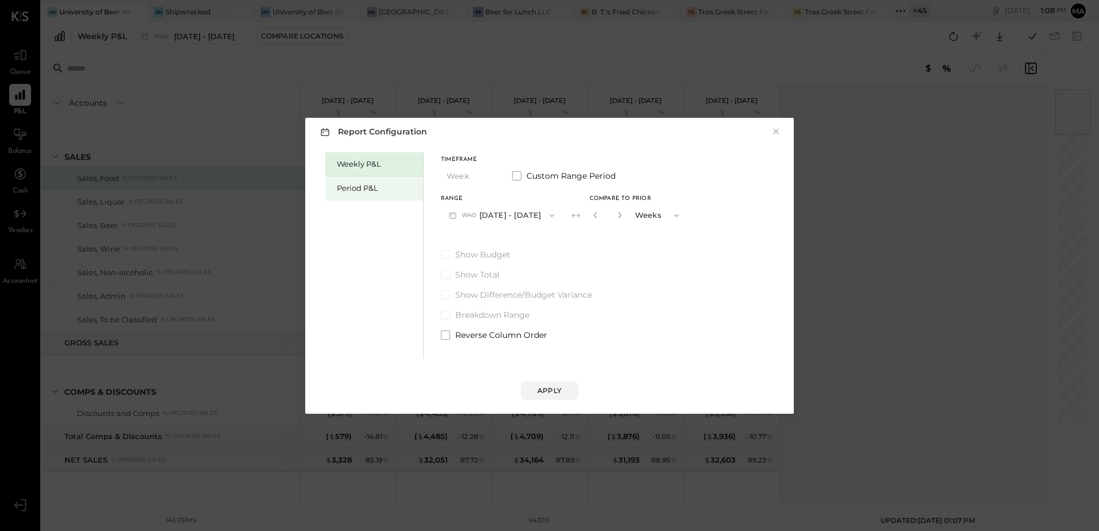
click at [363, 191] on div "Period P&L" at bounding box center [377, 188] width 80 height 11
click at [553, 216] on icon "button" at bounding box center [548, 215] width 9 height 9
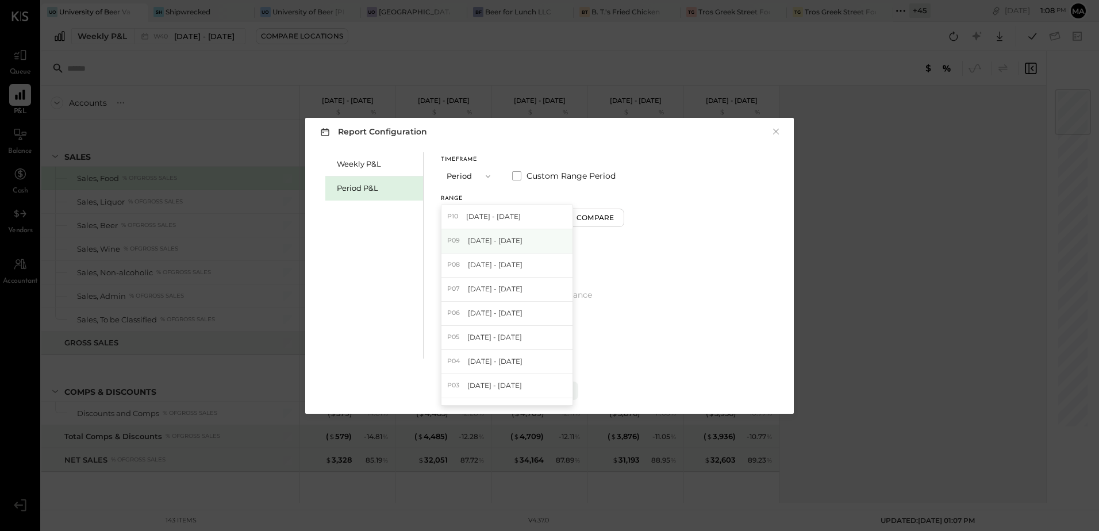
click at [523, 243] on span "Aug 25 - Sep 28, 2025" at bounding box center [495, 241] width 55 height 10
click at [623, 225] on button "Compare" at bounding box center [597, 218] width 57 height 18
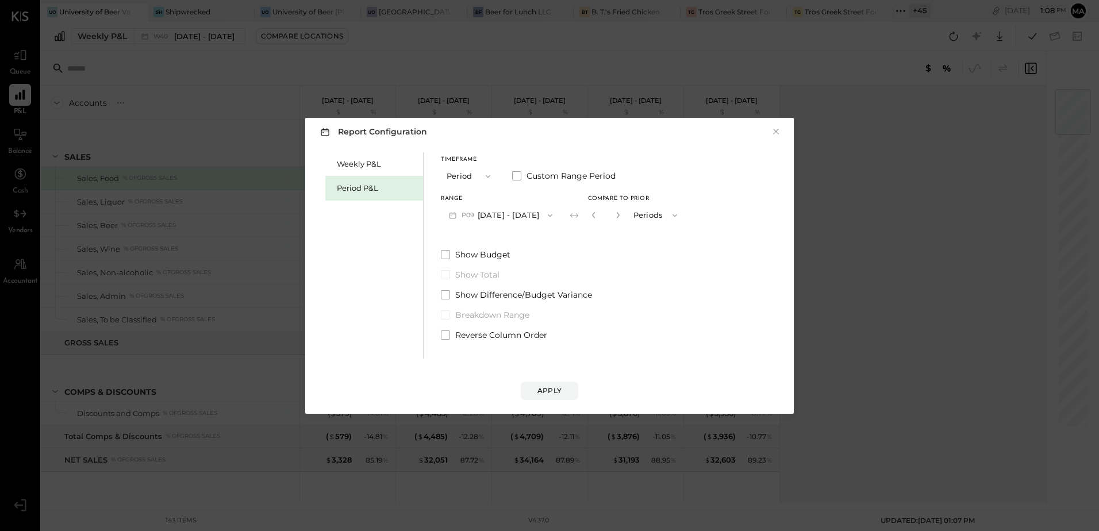
click at [623, 215] on button "button" at bounding box center [617, 215] width 9 height 13
drag, startPoint x: 640, startPoint y: 213, endPoint x: 580, endPoint y: 301, distance: 106.2
click at [621, 213] on icon "button" at bounding box center [617, 215] width 7 height 7
type input "*"
click at [540, 390] on div "Apply" at bounding box center [549, 391] width 24 height 10
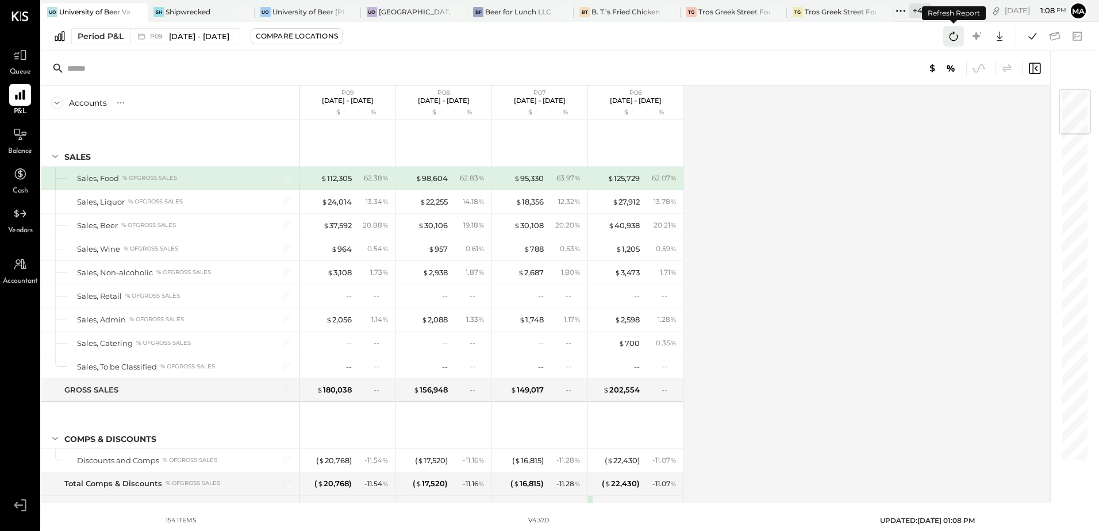
click at [957, 36] on icon at bounding box center [954, 36] width 9 height 9
click at [1035, 39] on icon at bounding box center [1032, 36] width 15 height 15
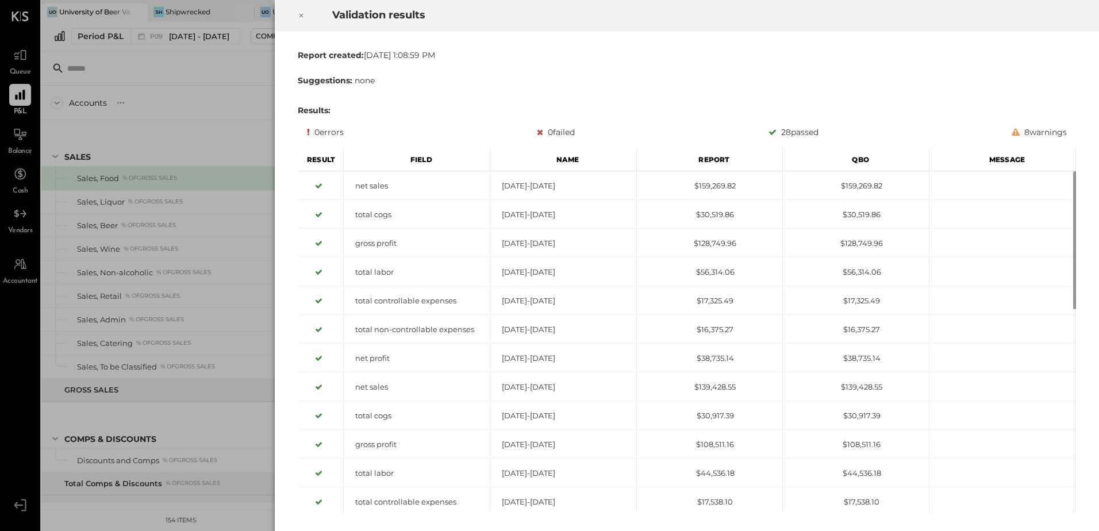
click at [301, 16] on icon at bounding box center [301, 16] width 4 height 4
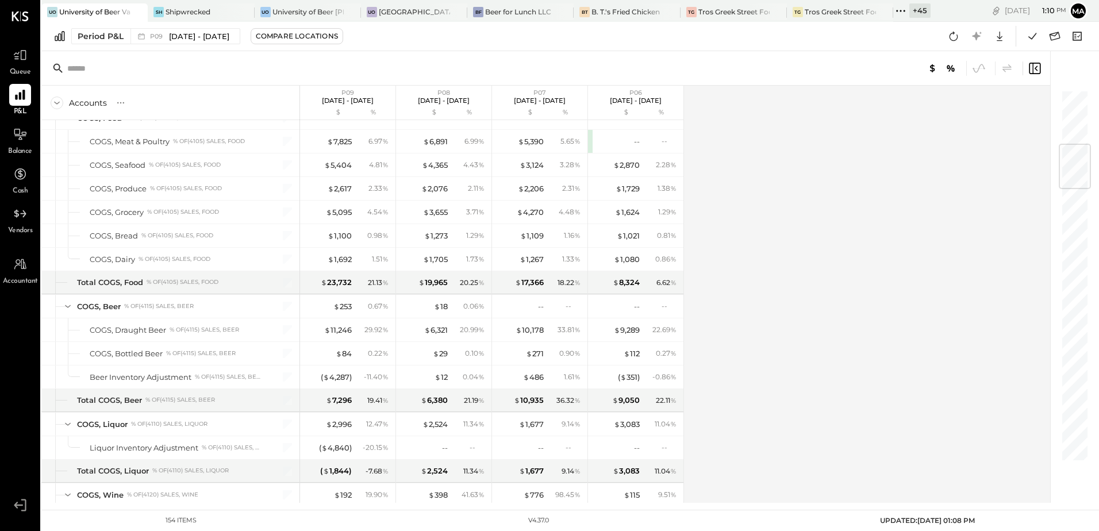
scroll to position [517, 0]
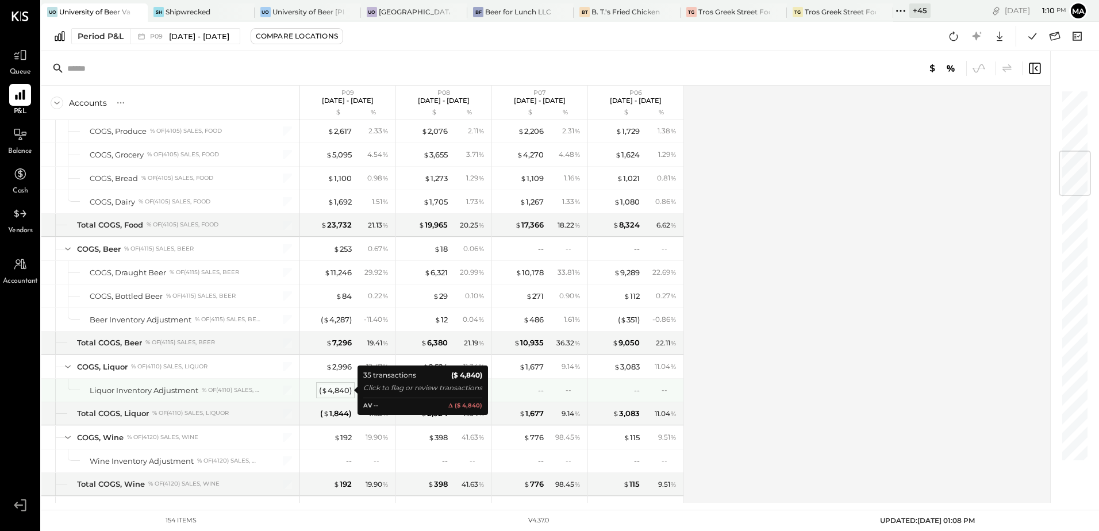
click at [343, 389] on div "( $ 4,840 )" at bounding box center [335, 390] width 33 height 11
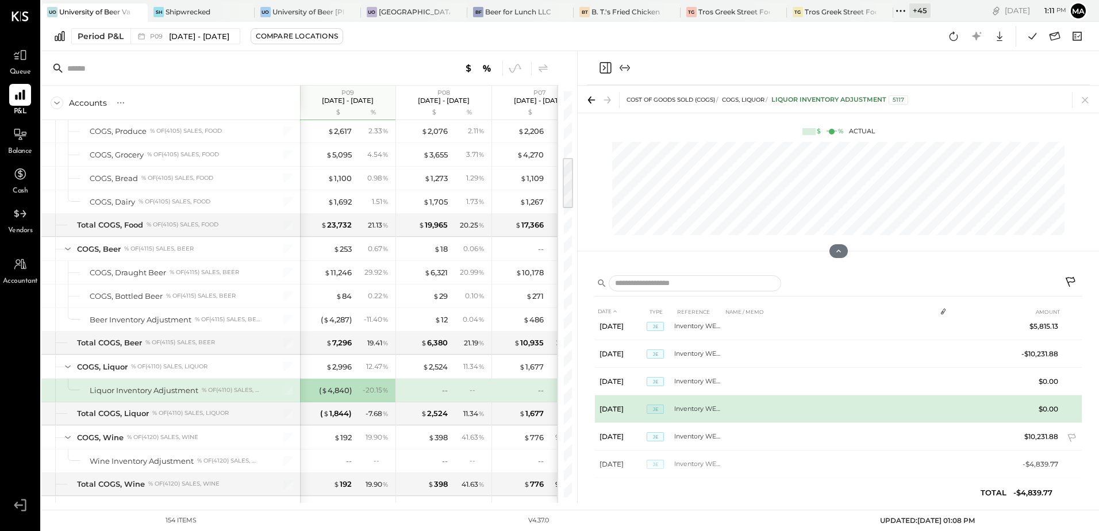
scroll to position [825, 0]
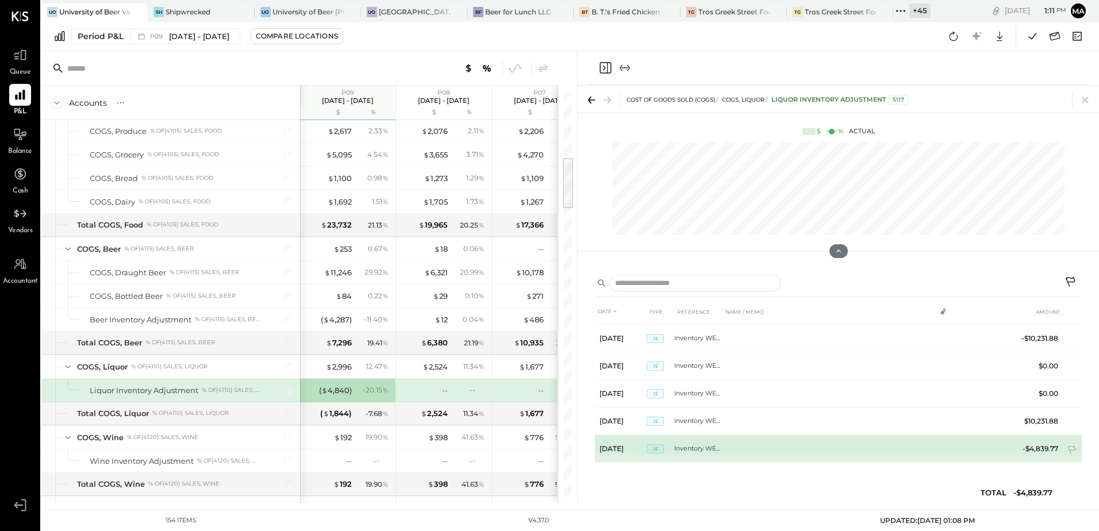
click at [700, 452] on td "Inventory WE_09.28." at bounding box center [698, 449] width 48 height 28
click at [692, 453] on td "Inventory WE_09.28." at bounding box center [698, 449] width 48 height 28
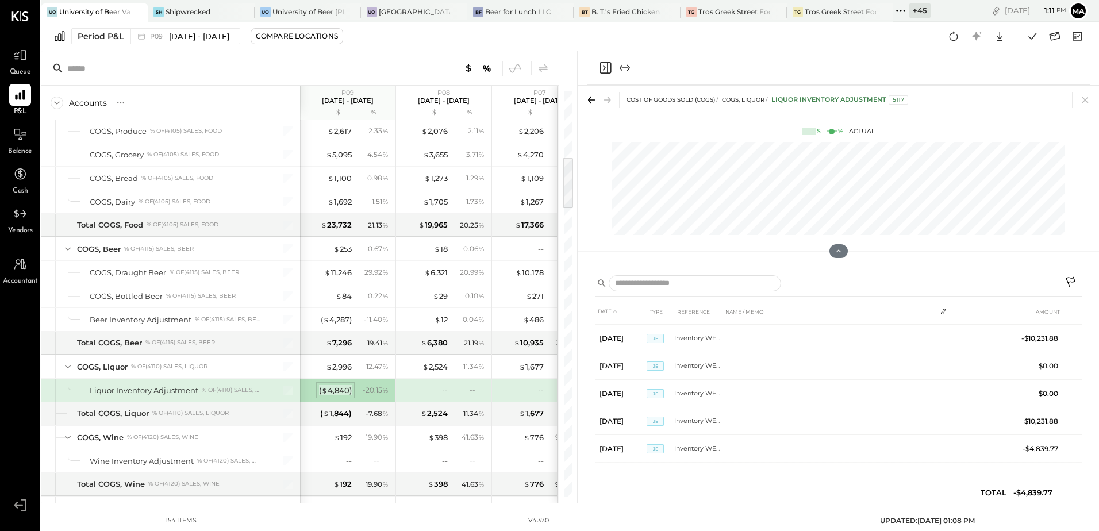
click at [341, 392] on div "( $ 4,840 )" at bounding box center [335, 390] width 33 height 11
click at [1064, 278] on button at bounding box center [1071, 283] width 21 height 21
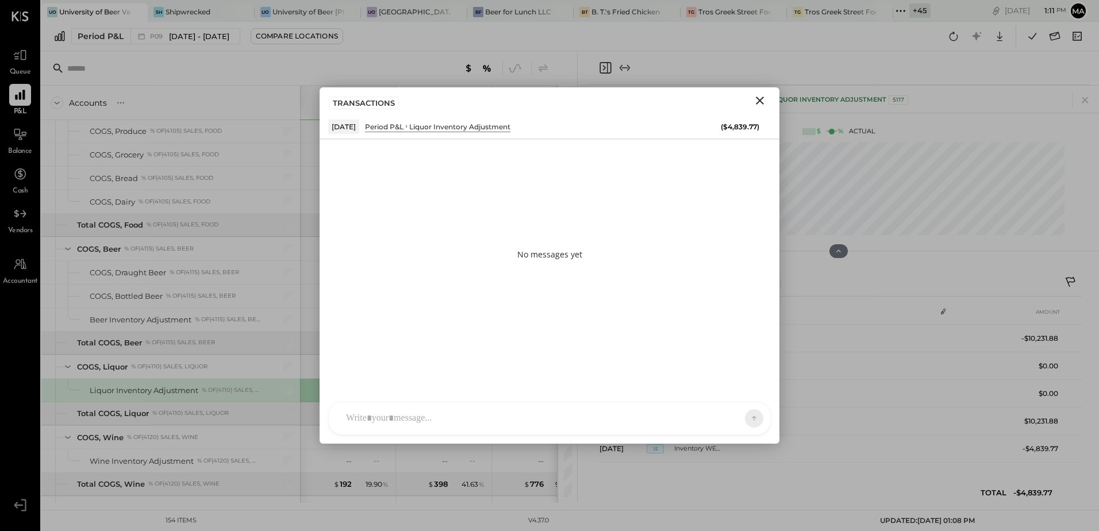
click at [376, 424] on div "SK Sarang Khandhar RP Roshan Patel MG Margi Gandhi S sbiggs MB Manoj Bhagat AR …" at bounding box center [549, 418] width 443 height 33
click at [741, 421] on icon at bounding box center [744, 417] width 10 height 11
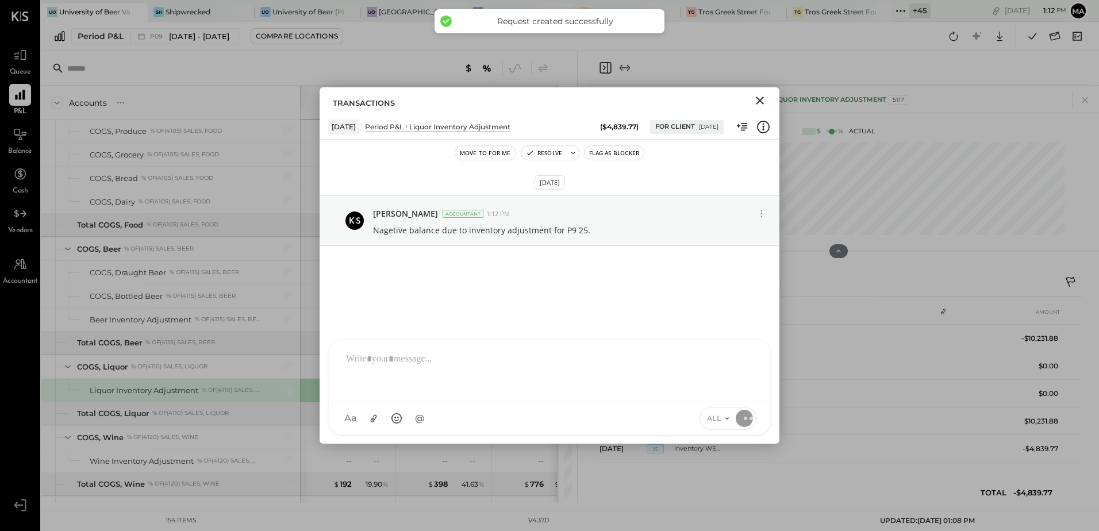
click at [758, 101] on icon "Close" at bounding box center [760, 101] width 14 height 14
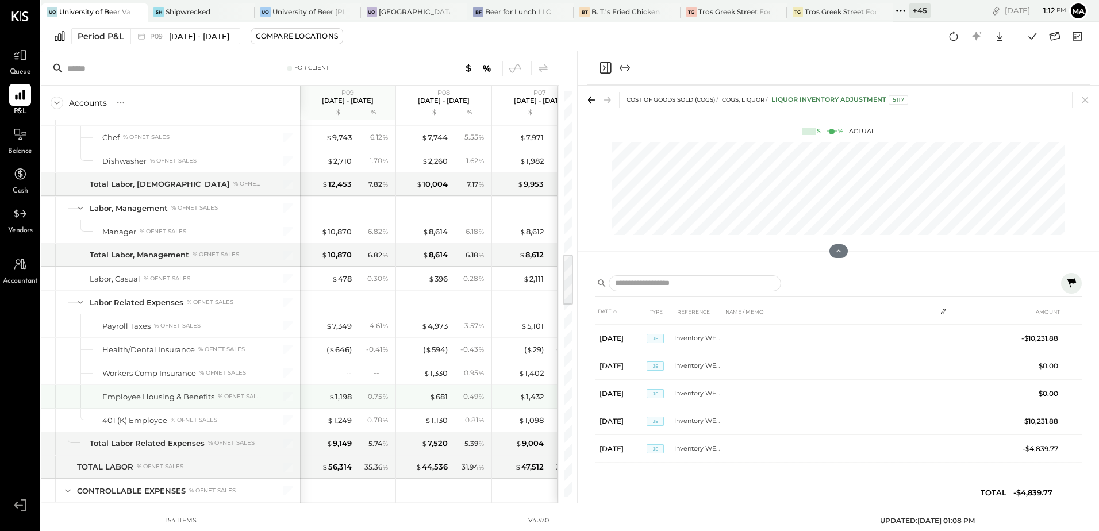
scroll to position [1322, 0]
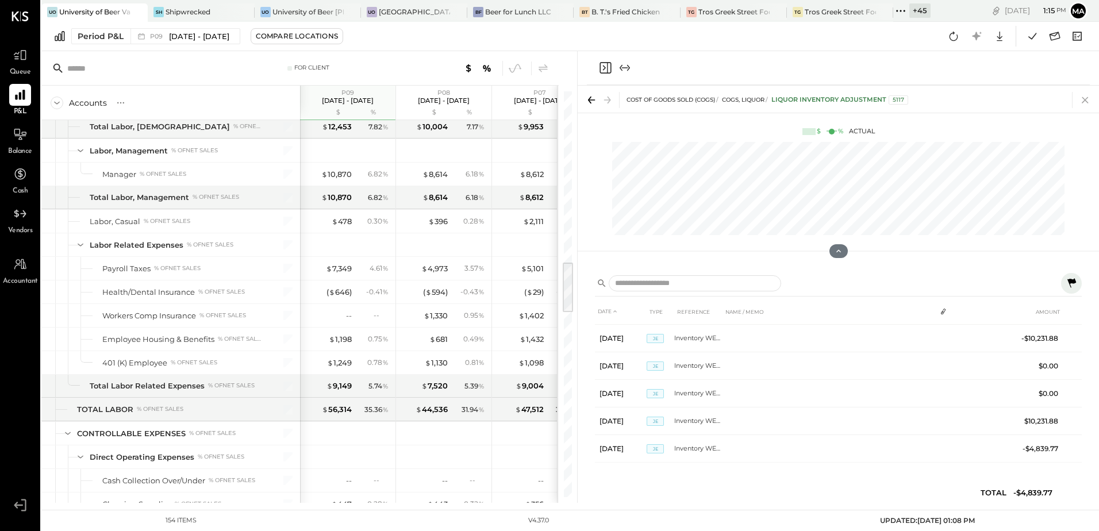
click at [1081, 100] on icon at bounding box center [1085, 100] width 16 height 16
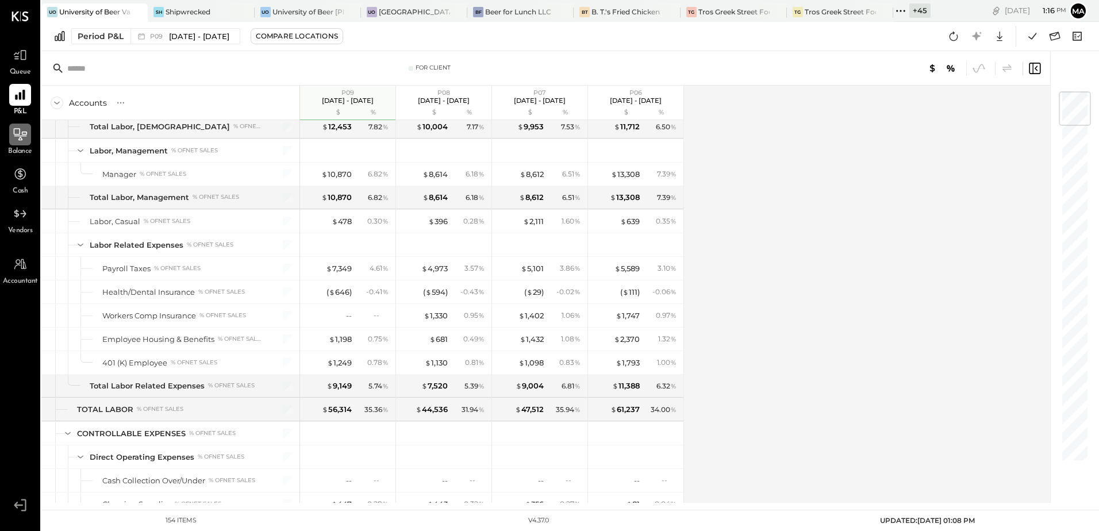
click at [16, 144] on div at bounding box center [20, 135] width 22 height 22
